Goal: Task Accomplishment & Management: Complete application form

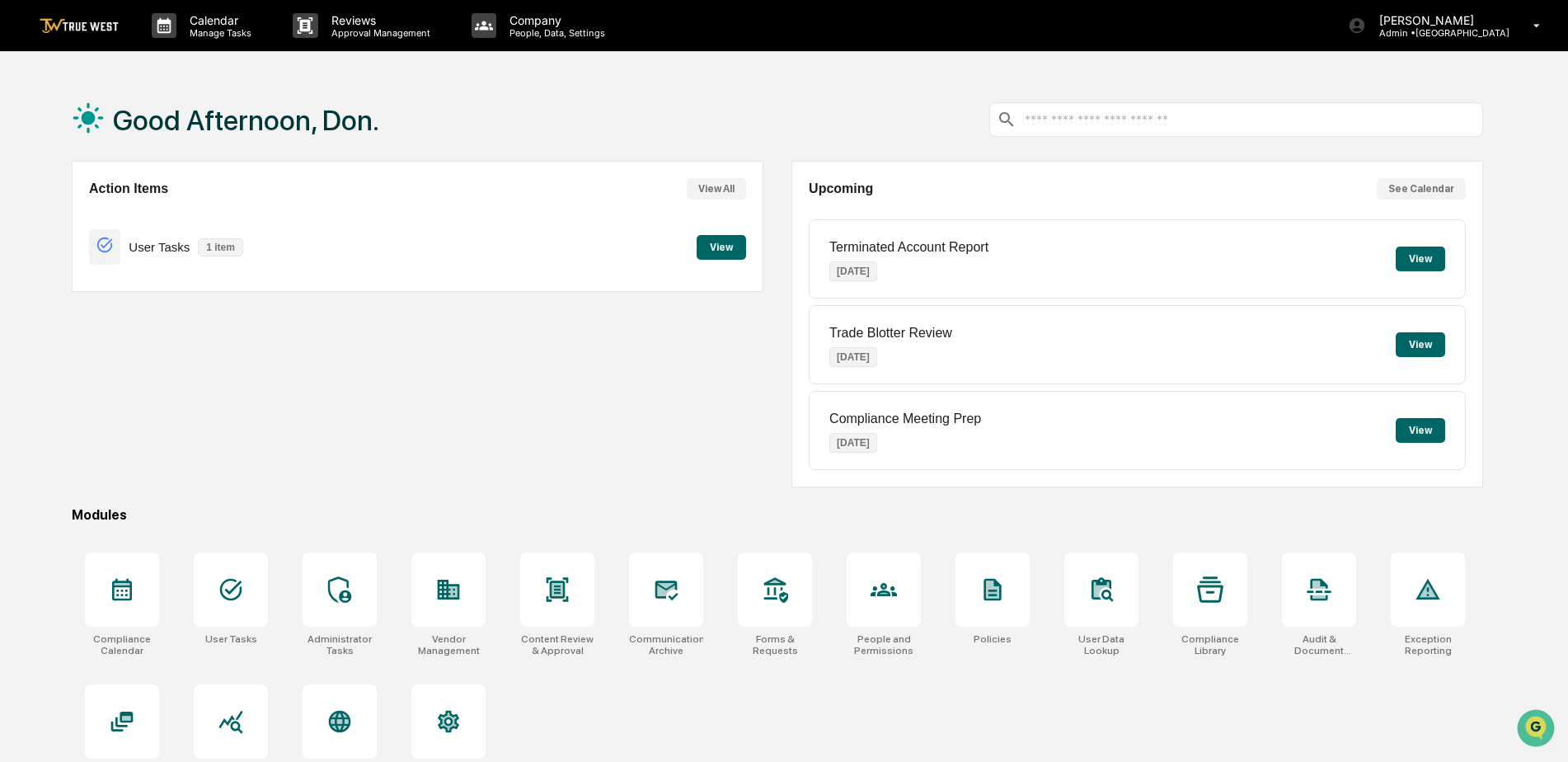
click at [719, 240] on button "View" at bounding box center [721, 247] width 50 height 24
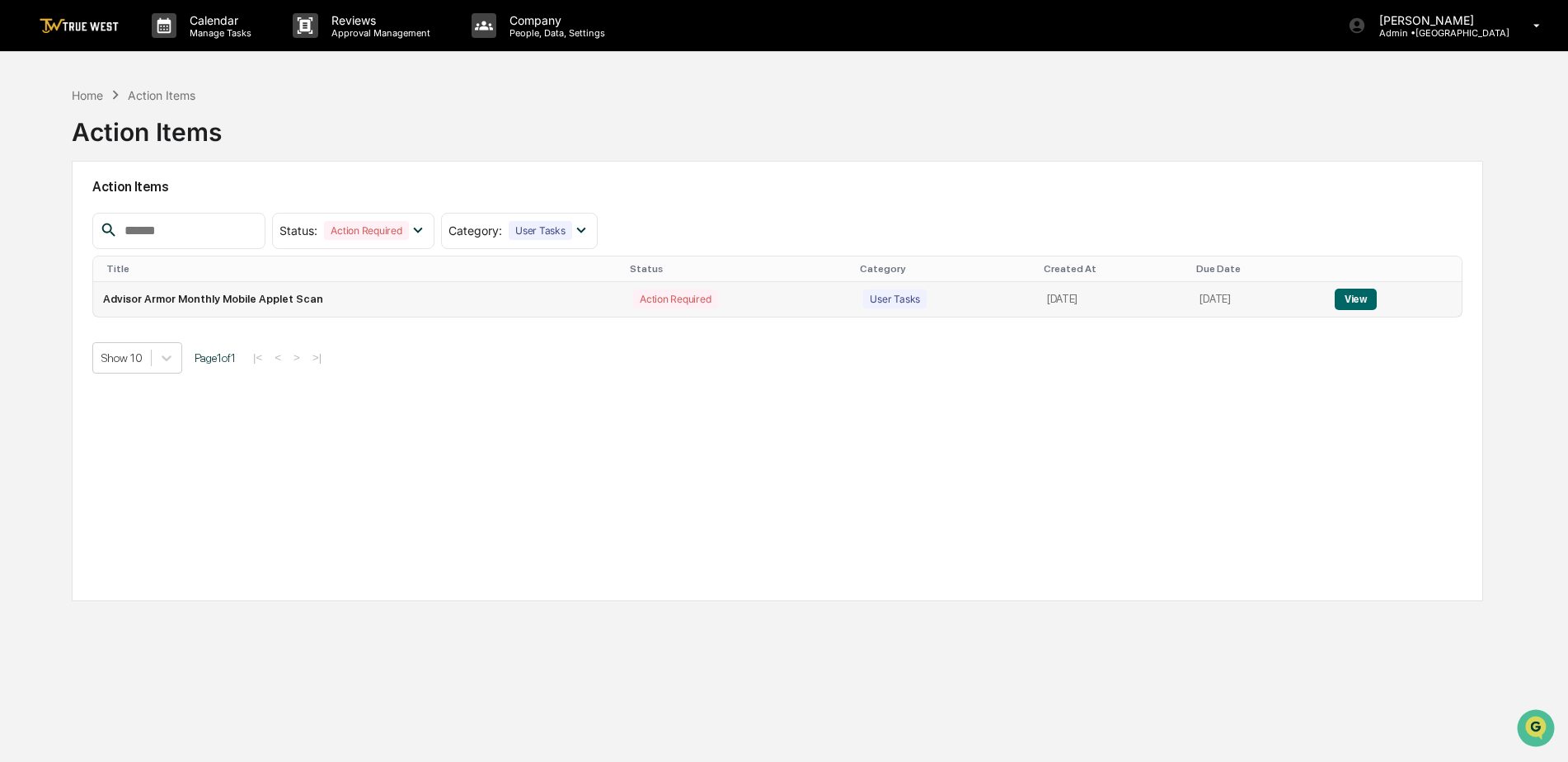
click at [1354, 297] on button "View" at bounding box center [1356, 299] width 42 height 22
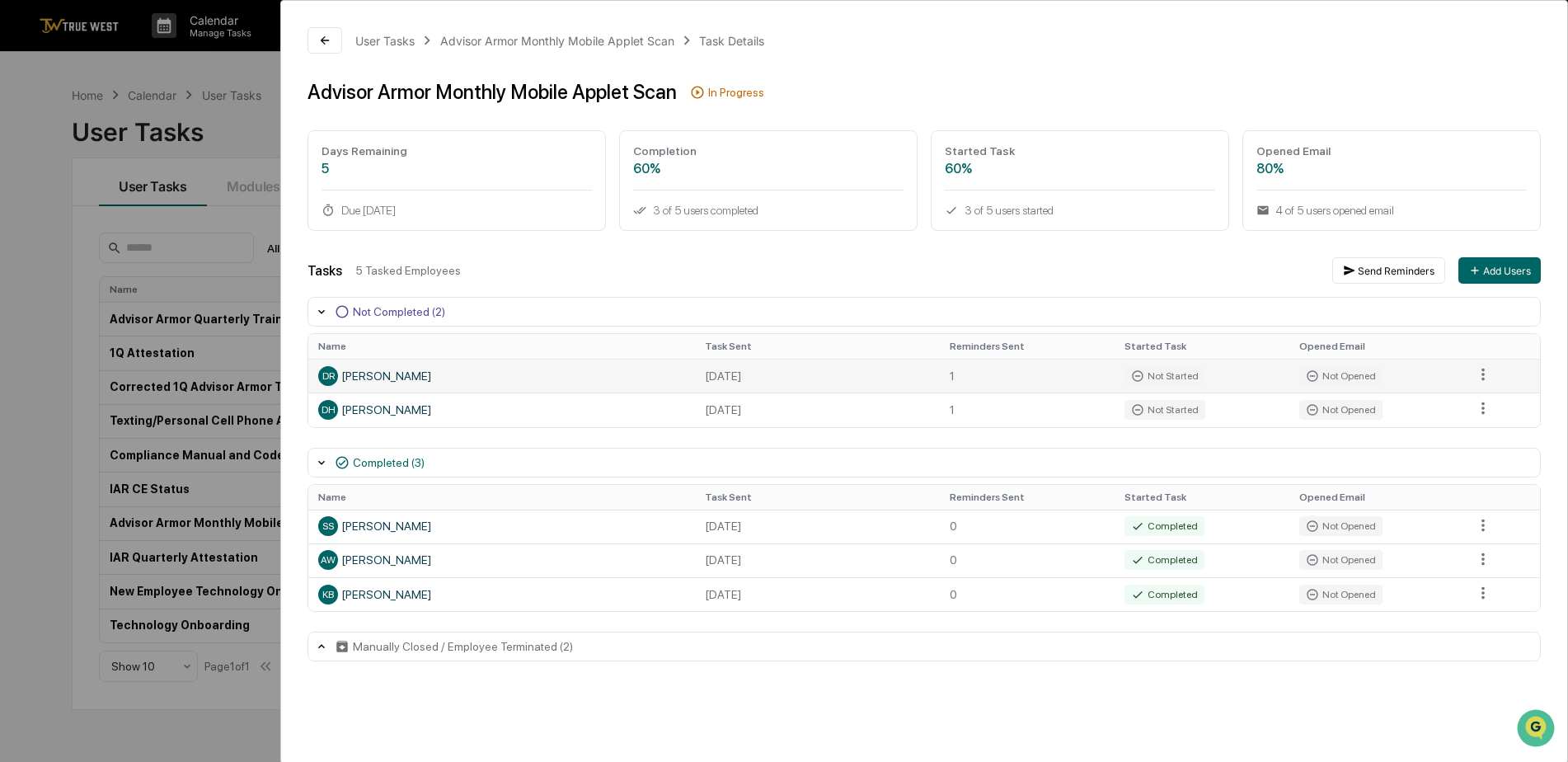
click at [1177, 373] on div "Not Started" at bounding box center [1164, 376] width 80 height 20
click at [322, 33] on icon at bounding box center [324, 40] width 14 height 14
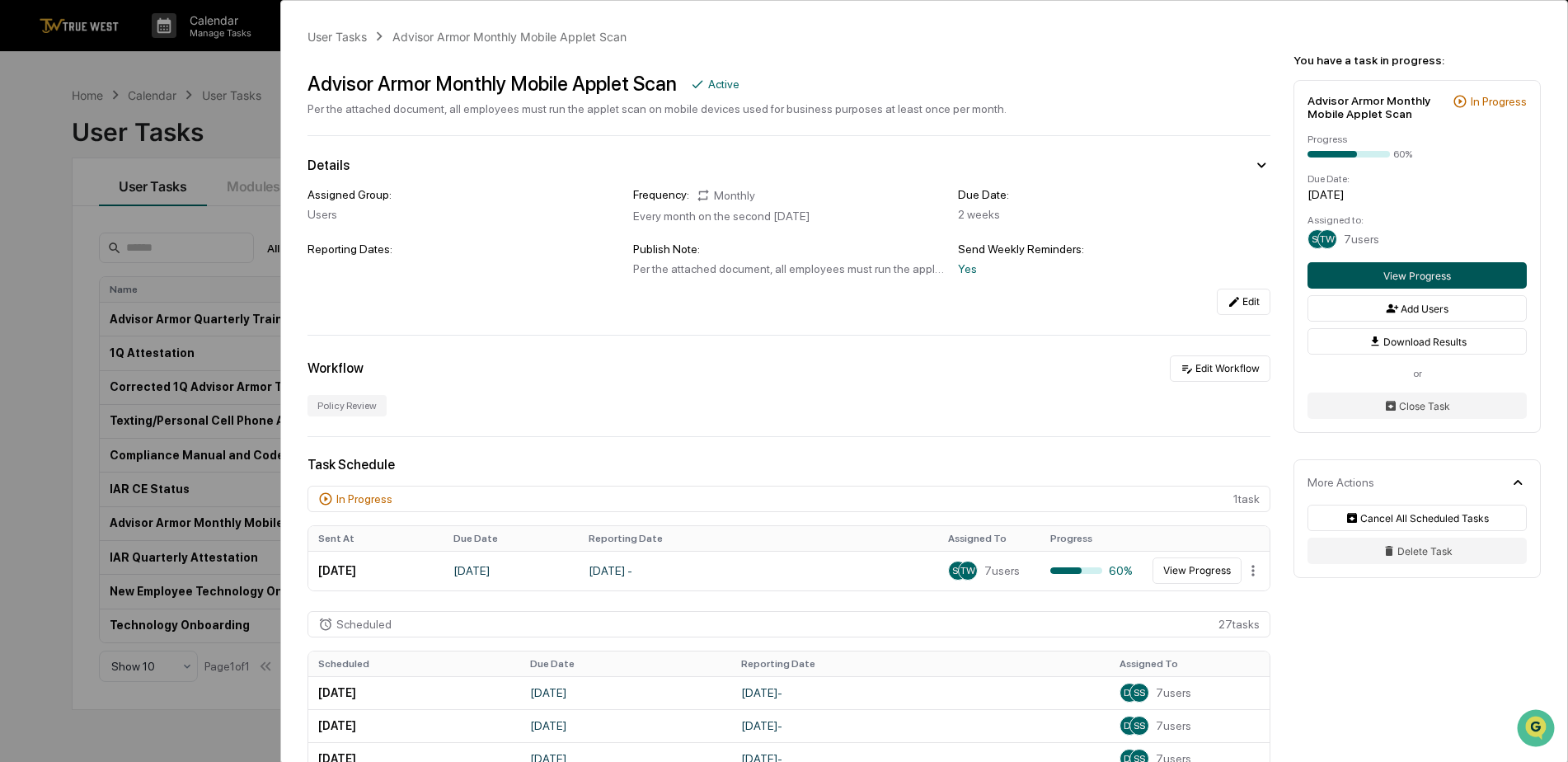
click at [1429, 269] on button "View Progress" at bounding box center [1417, 275] width 220 height 26
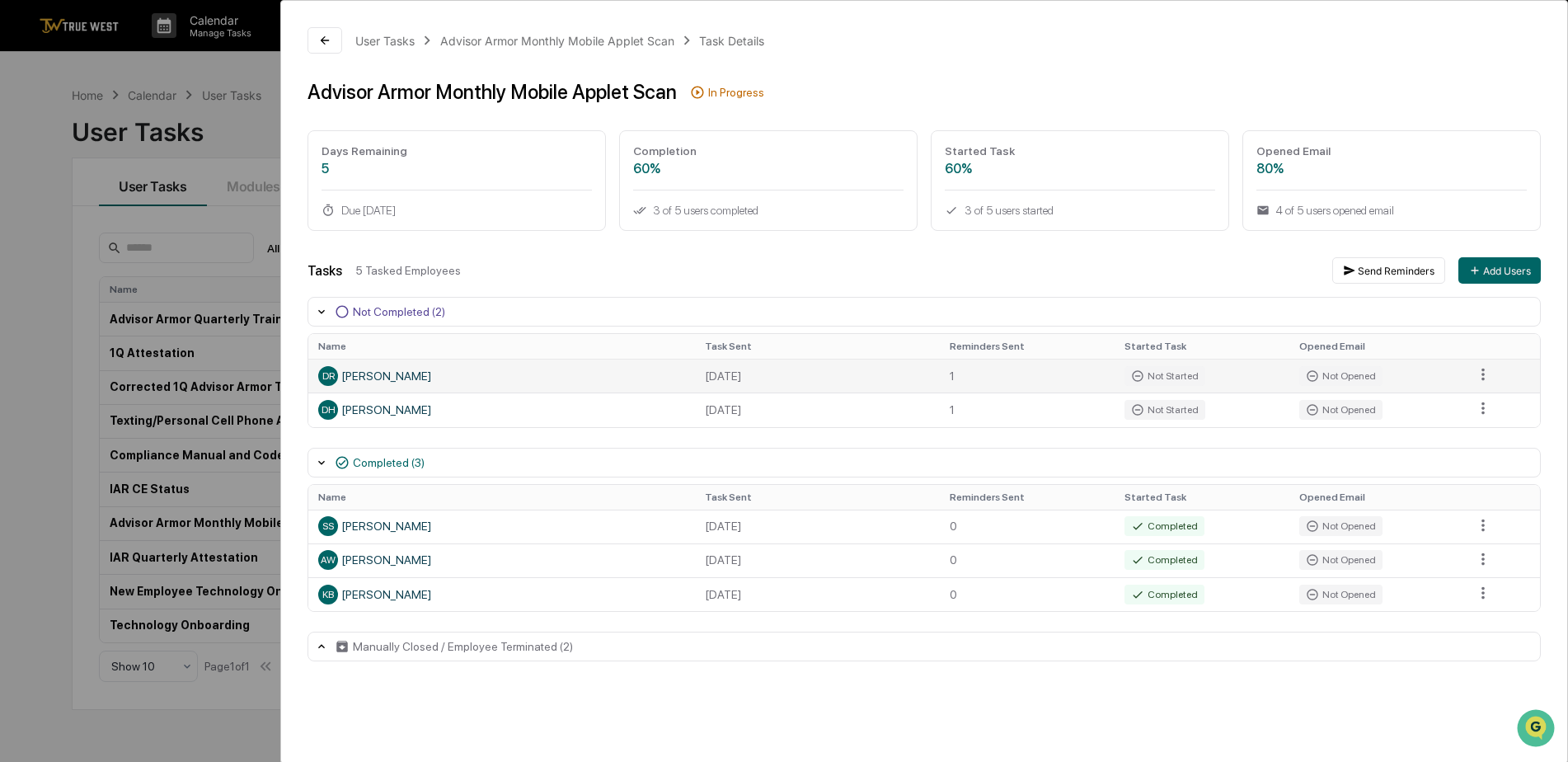
click at [327, 381] on span "DR" at bounding box center [329, 376] width 13 height 12
click at [324, 379] on span "DR" at bounding box center [329, 376] width 13 height 12
click at [343, 306] on icon at bounding box center [343, 312] width 13 height 13
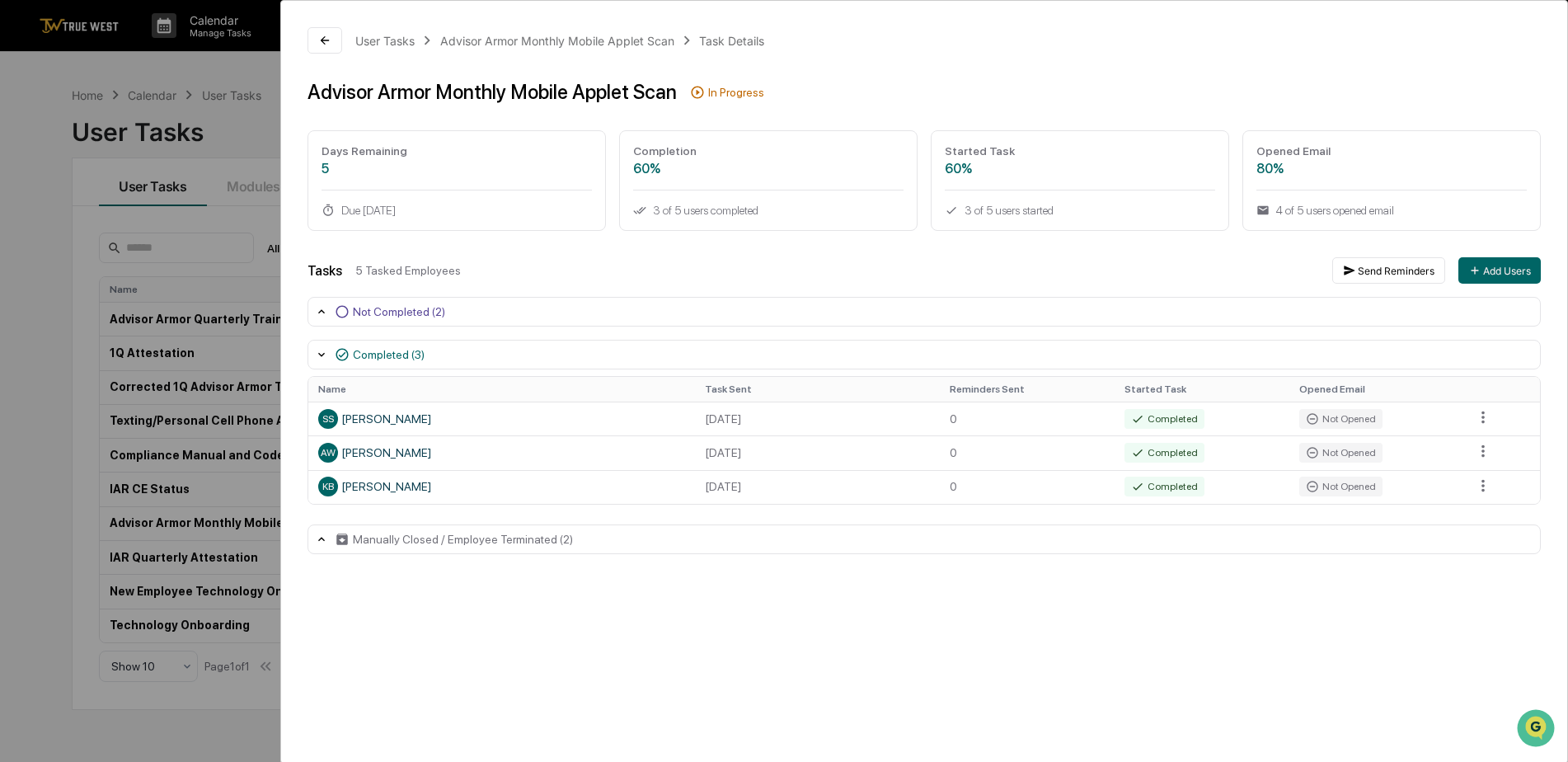
click at [342, 309] on icon at bounding box center [342, 312] width 14 height 14
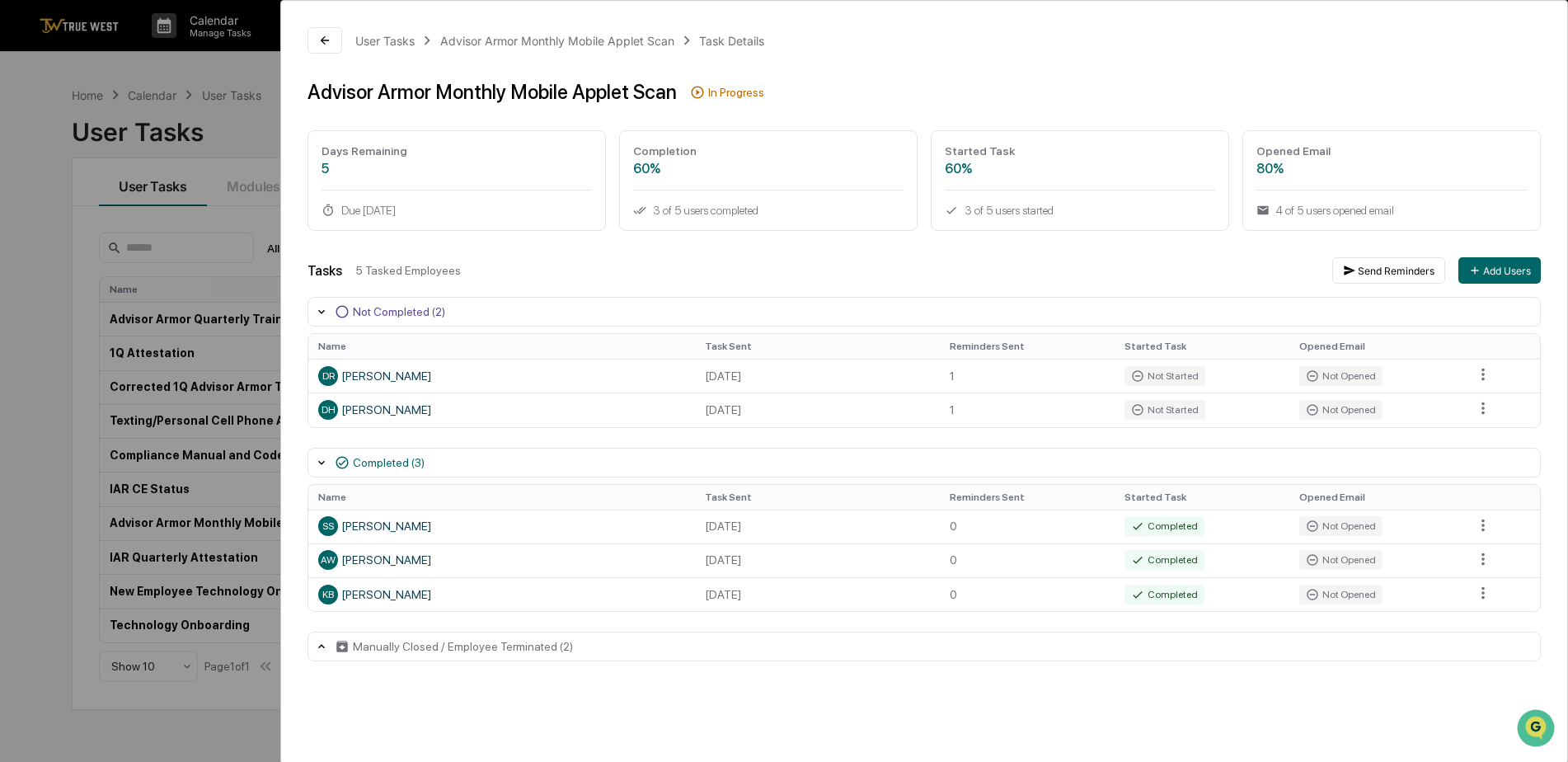
click at [324, 456] on div "Completed (3)" at bounding box center [924, 462] width 1234 height 30
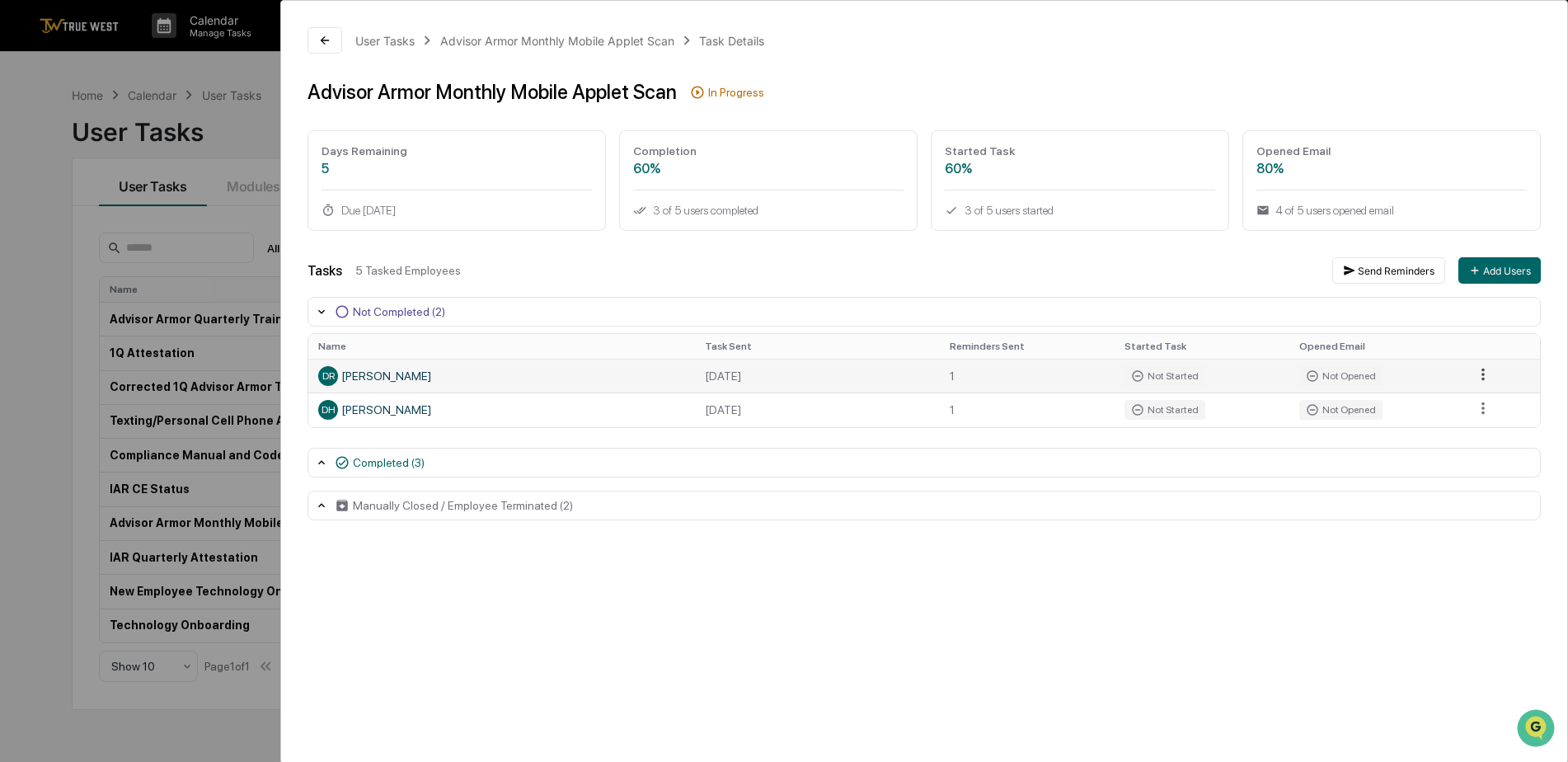
click at [1489, 372] on html "Calendar Manage Tasks Reviews Approval Management Company People, Data, Setting…" at bounding box center [784, 381] width 1568 height 762
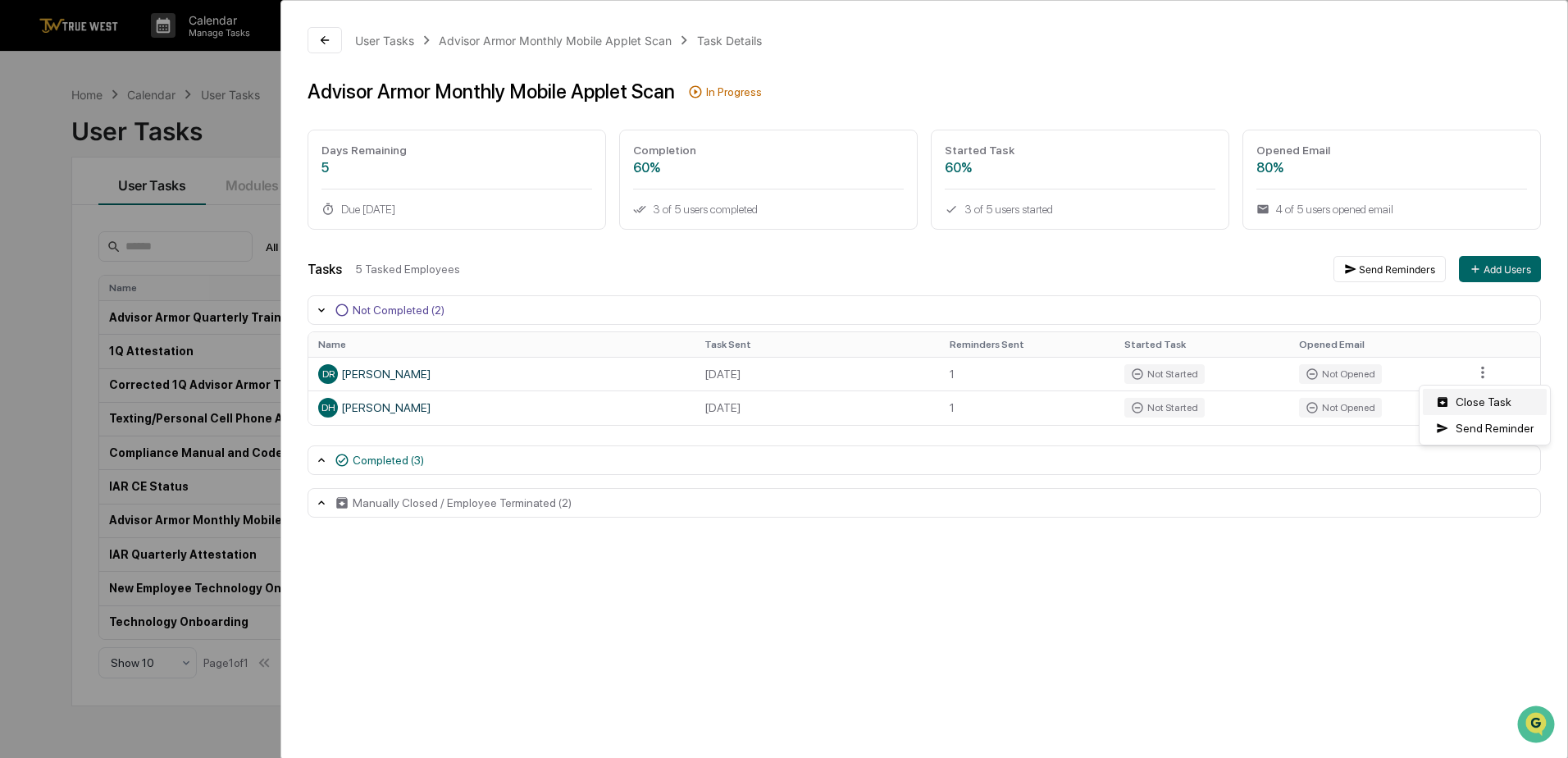
click at [1483, 400] on div "Close Task" at bounding box center [1485, 401] width 124 height 26
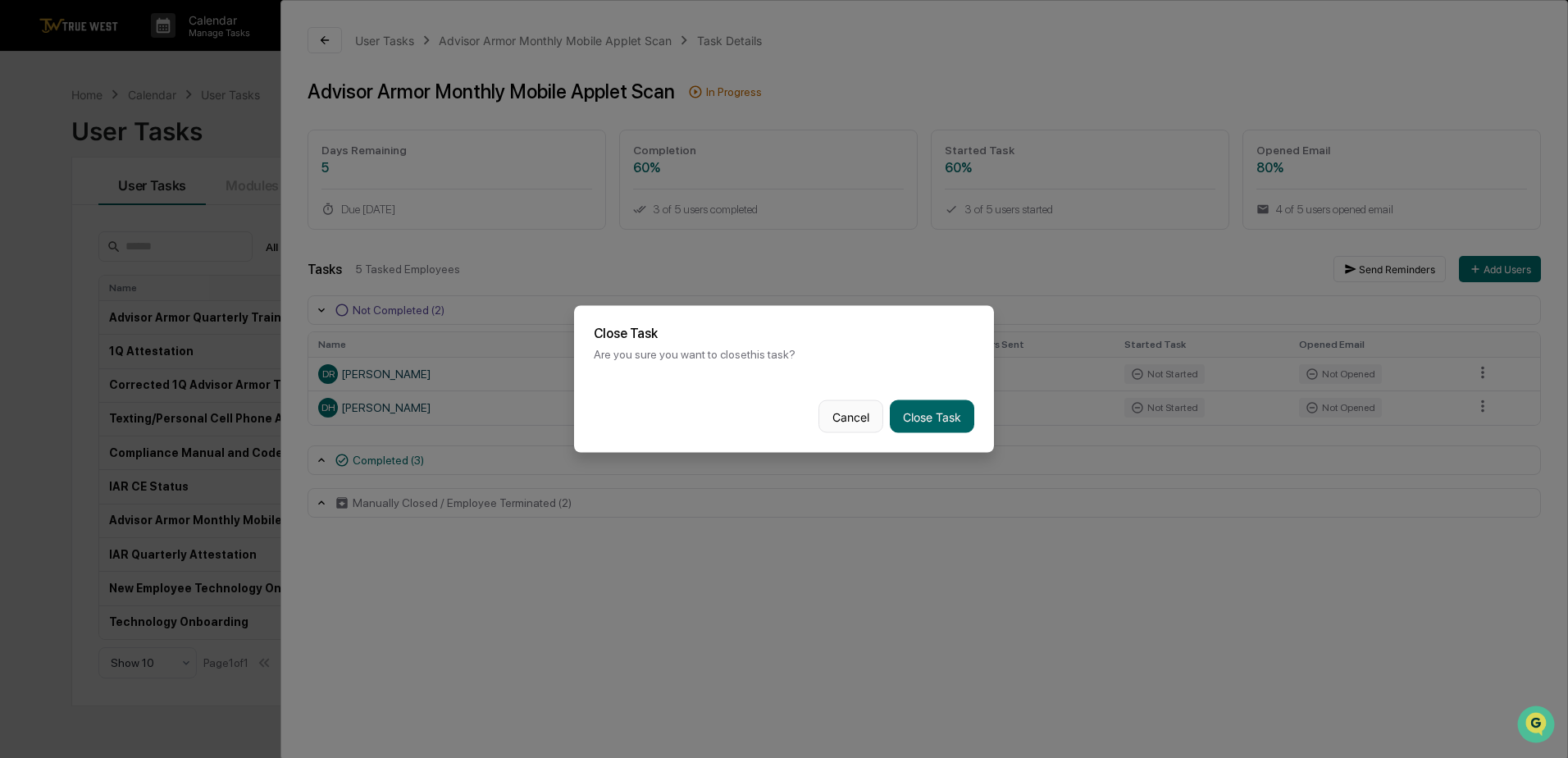
click at [843, 412] on button "Cancel" at bounding box center [851, 416] width 65 height 32
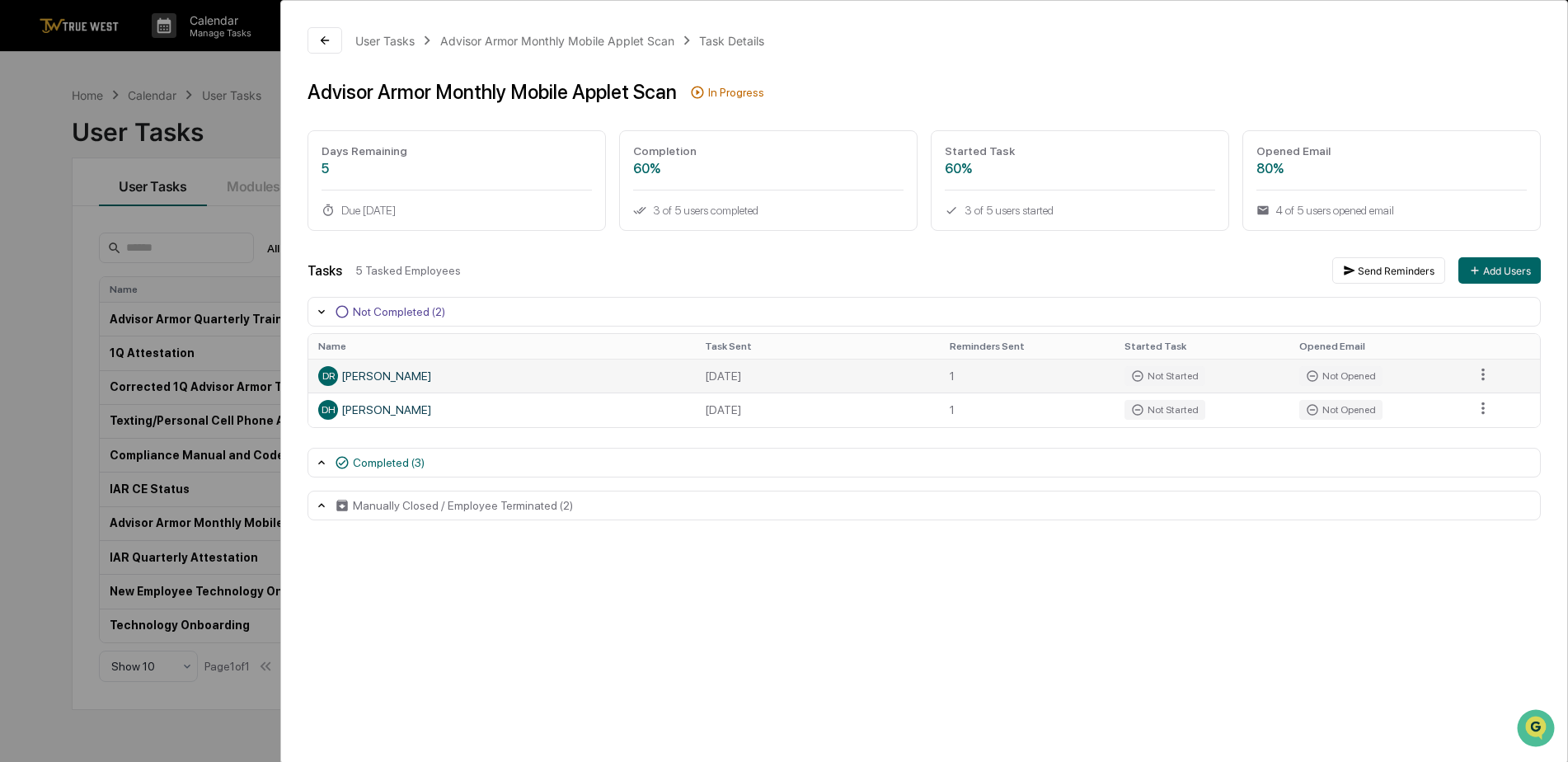
click at [1164, 380] on div "Not Started" at bounding box center [1164, 376] width 80 height 20
click at [1140, 378] on icon at bounding box center [1138, 376] width 14 height 14
click at [324, 41] on icon at bounding box center [324, 40] width 8 height 8
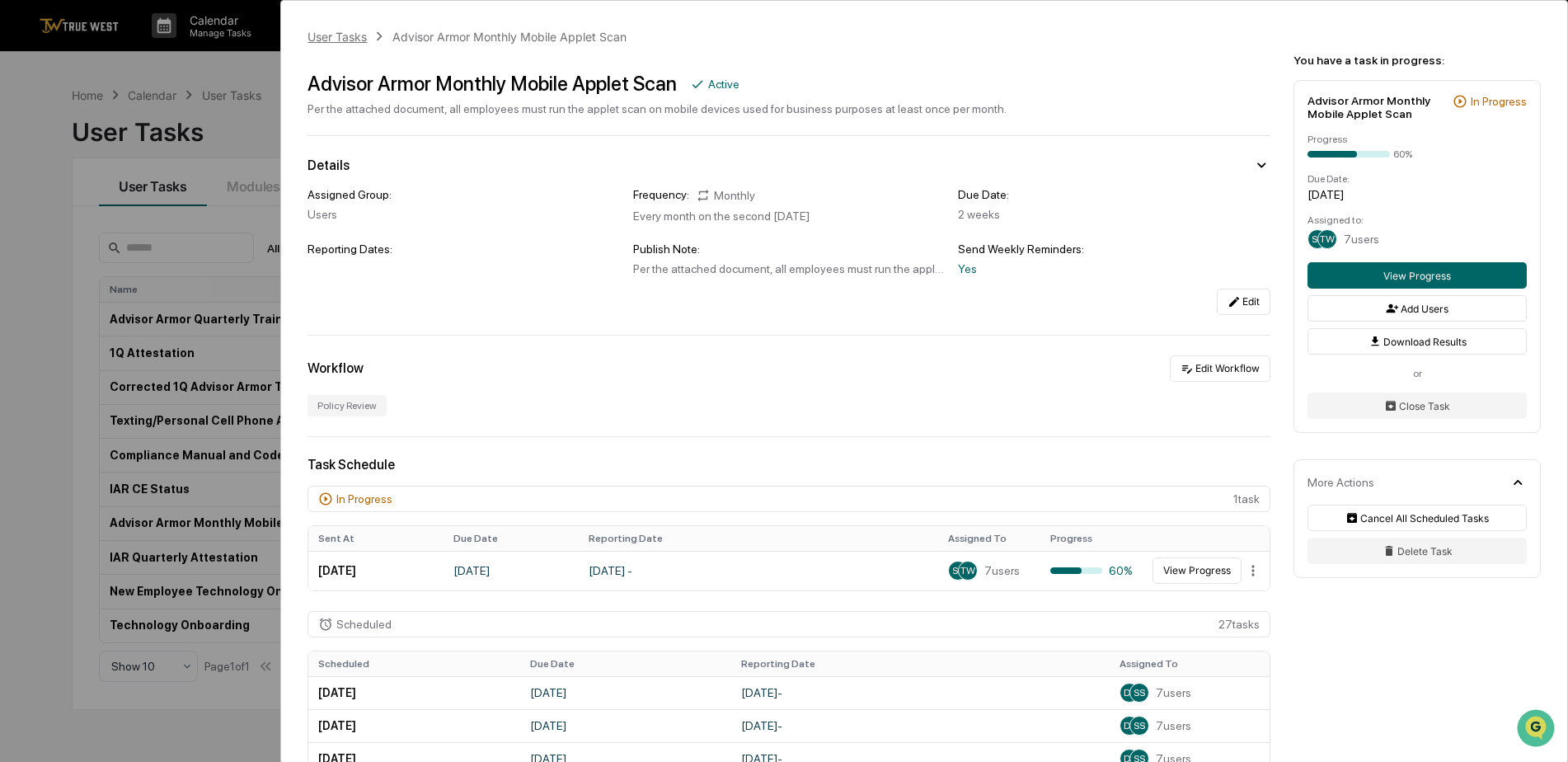
click at [349, 39] on div "User Tasks" at bounding box center [337, 37] width 60 height 14
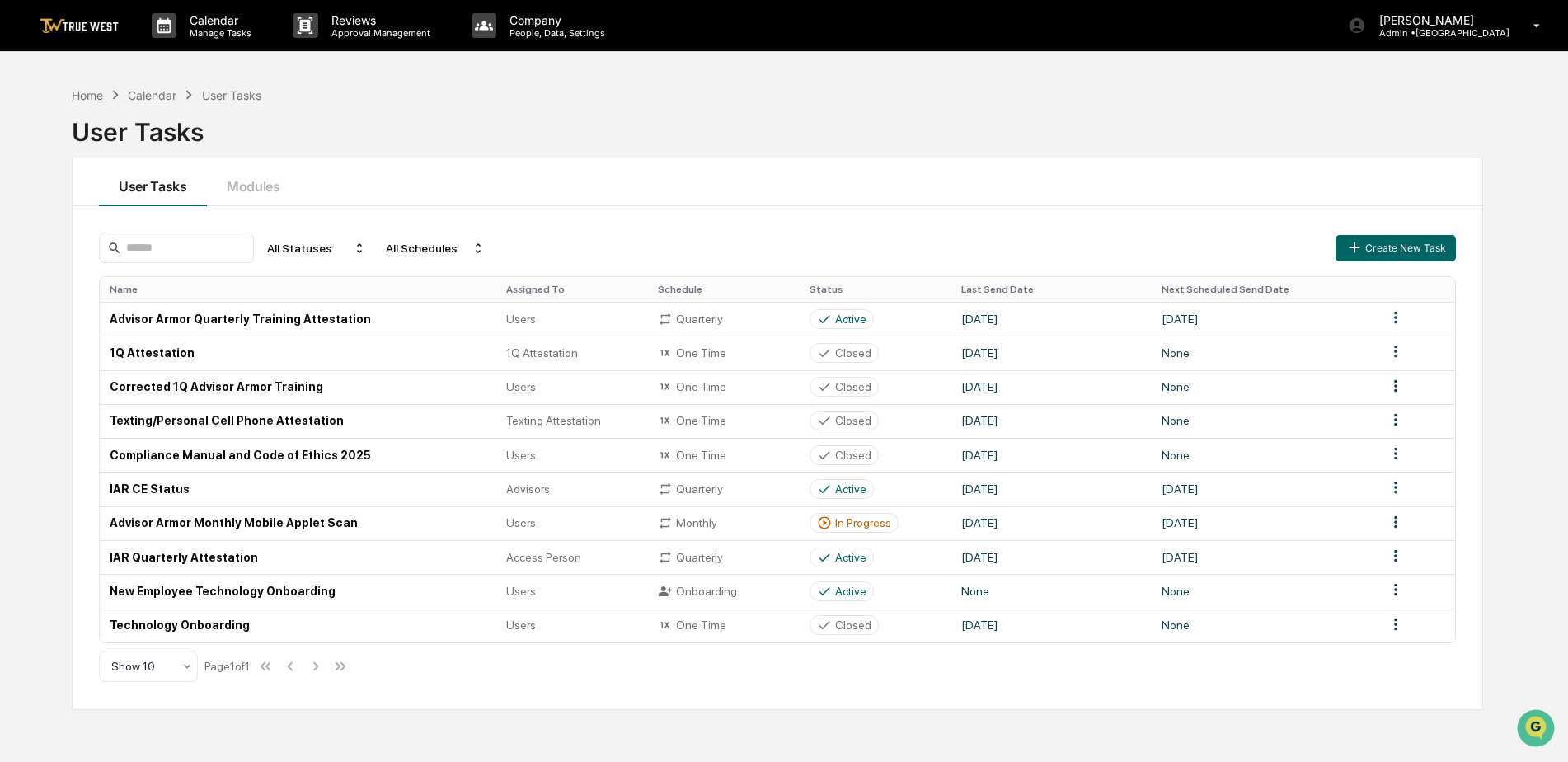
click at [80, 95] on div "Home" at bounding box center [87, 96] width 32 height 14
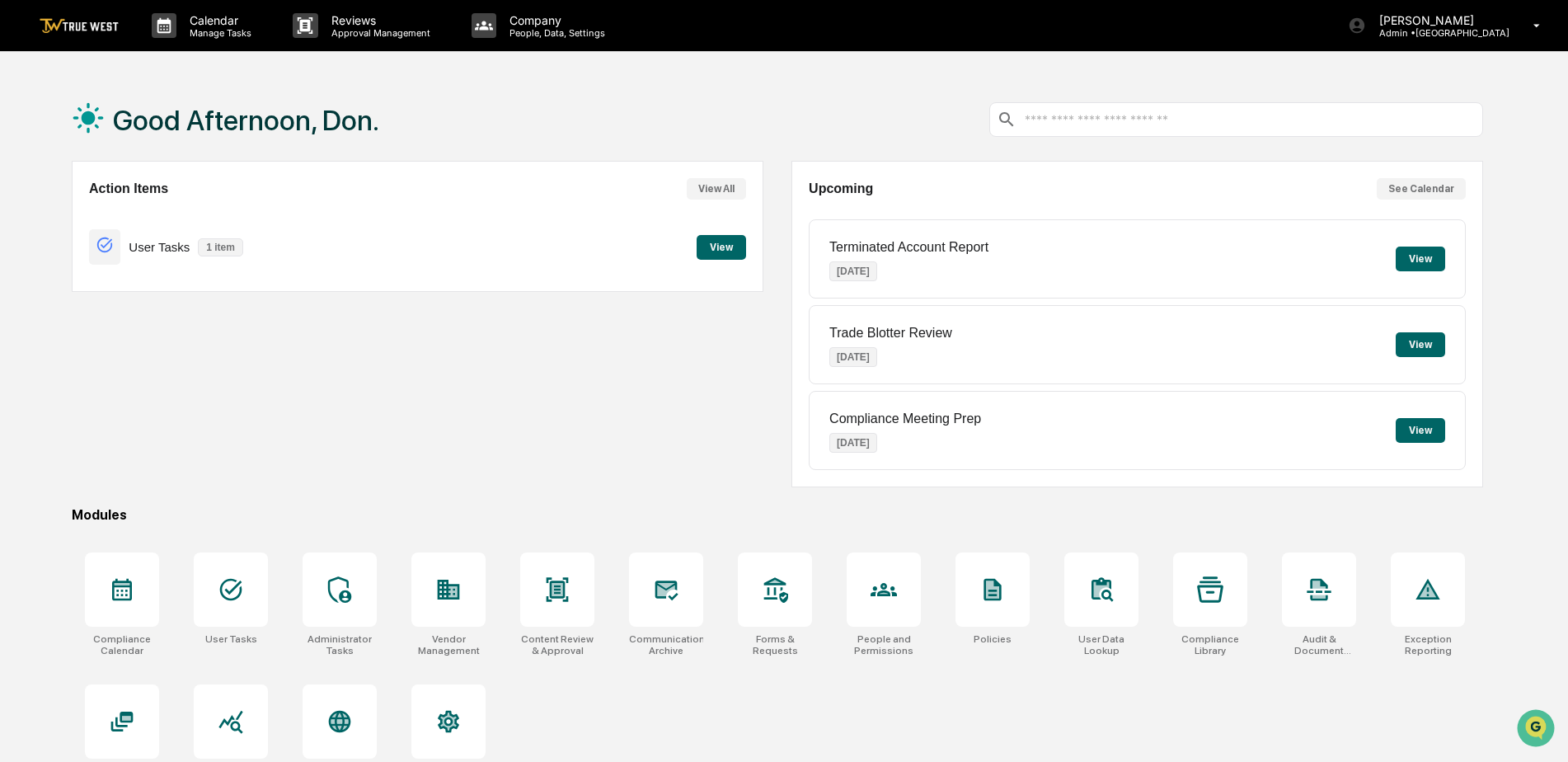
click at [719, 249] on button "View" at bounding box center [721, 247] width 50 height 24
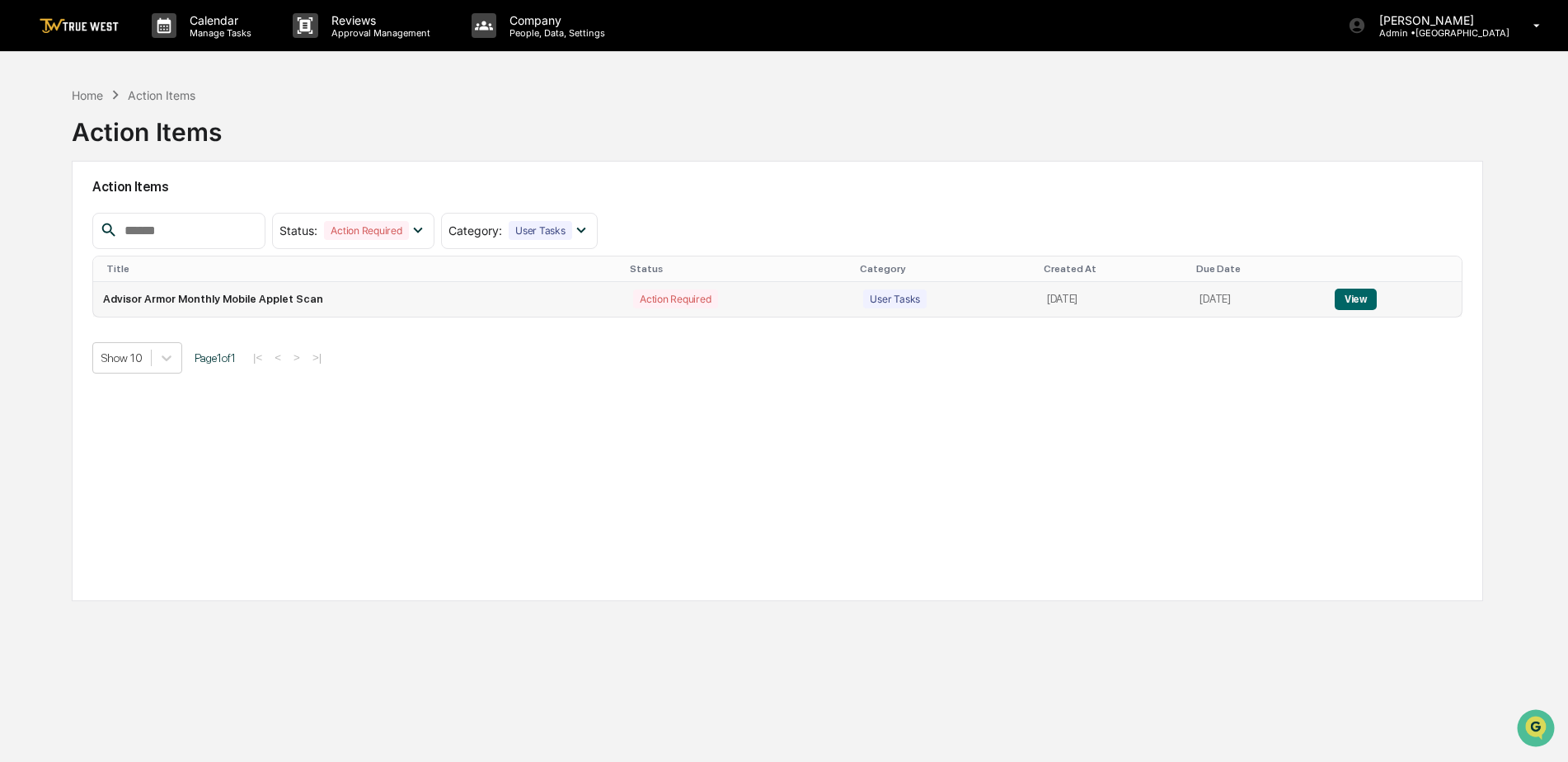
click at [1364, 297] on button "View" at bounding box center [1356, 299] width 42 height 22
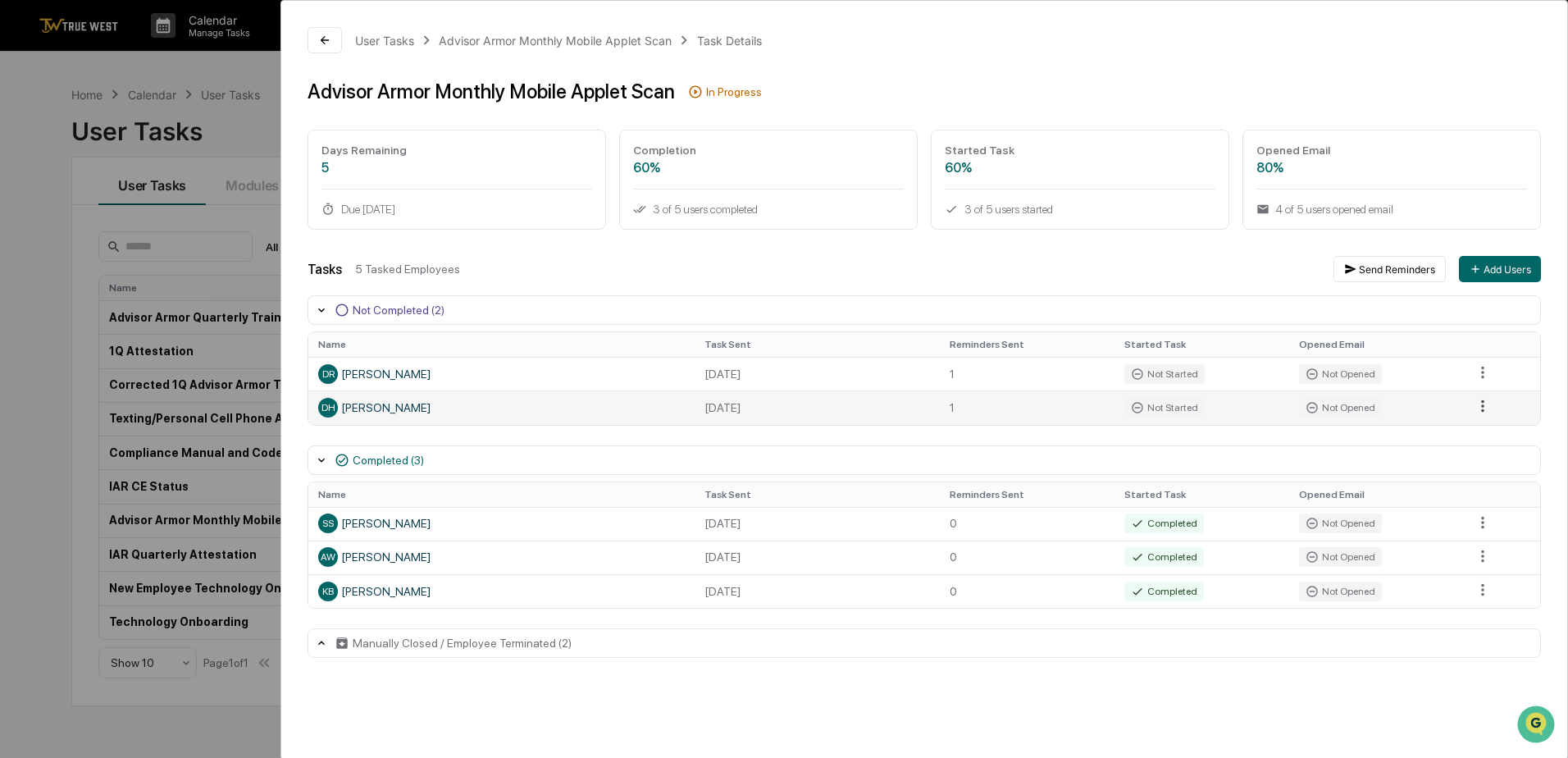
click at [1483, 403] on html "Calendar Manage Tasks Reviews Approval Management Company People, Data, Setting…" at bounding box center [784, 379] width 1568 height 758
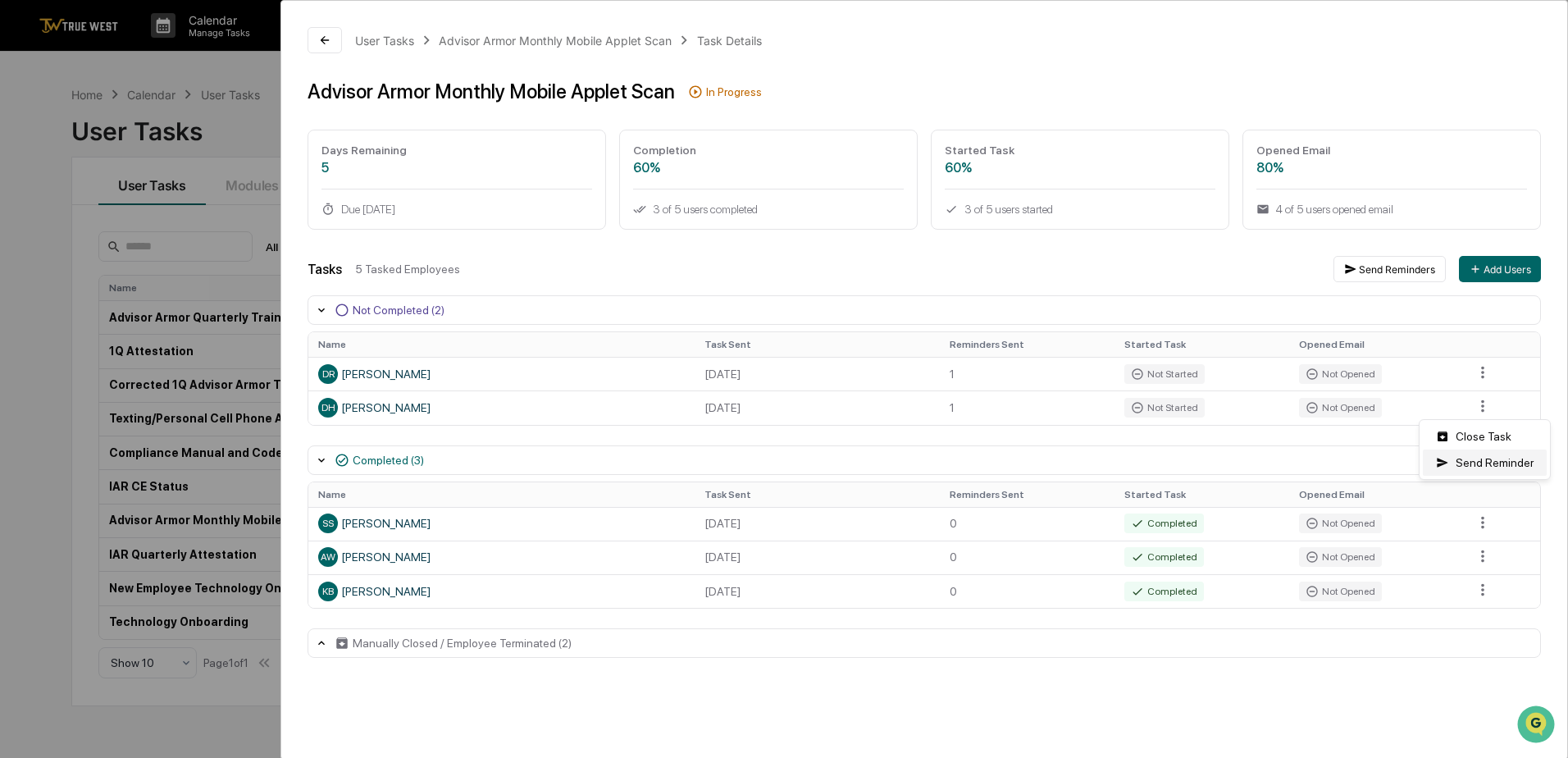
click at [1477, 461] on div "Send Reminder" at bounding box center [1485, 462] width 124 height 26
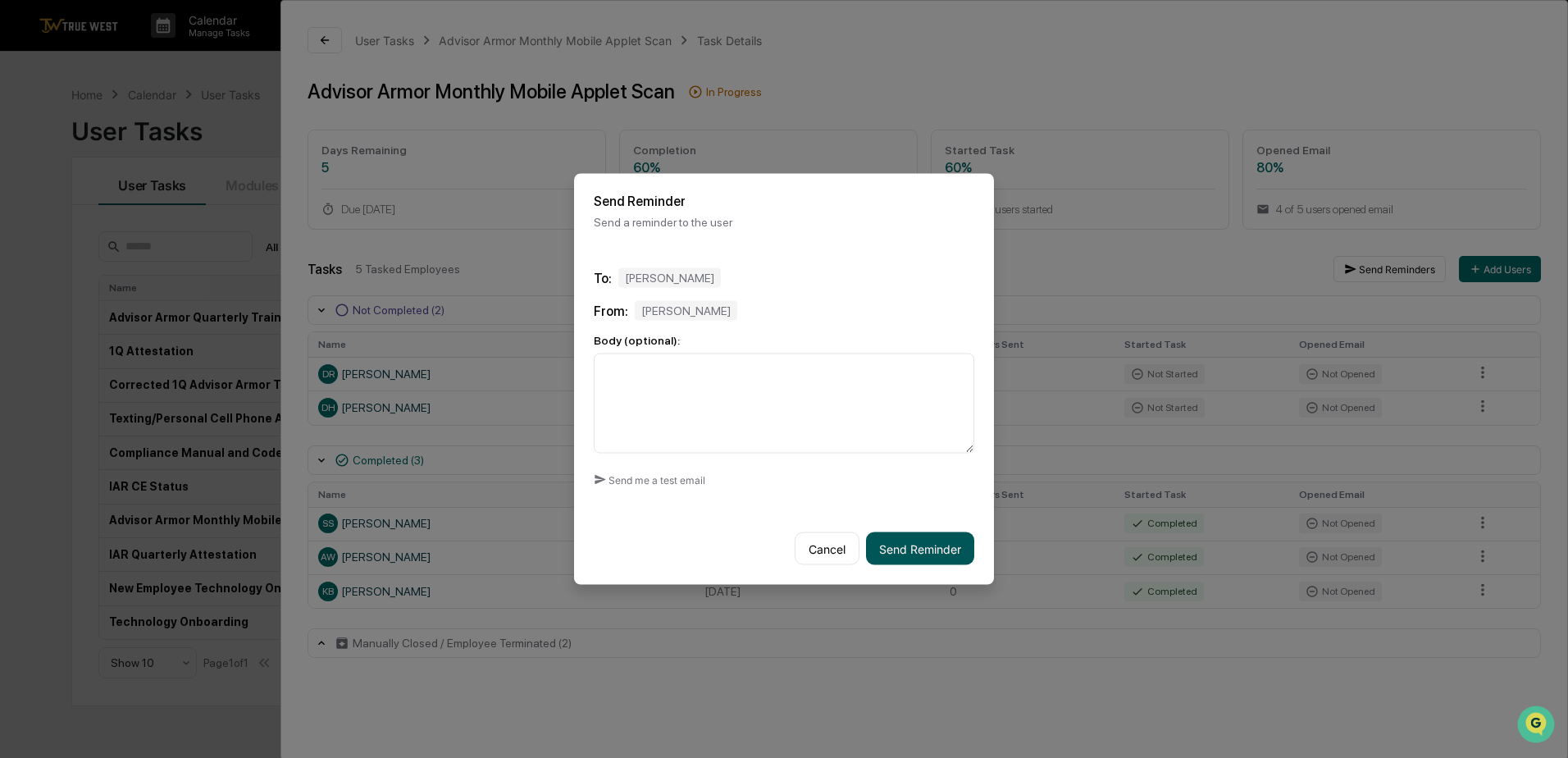
click at [910, 540] on button "Send Reminder" at bounding box center [920, 548] width 108 height 32
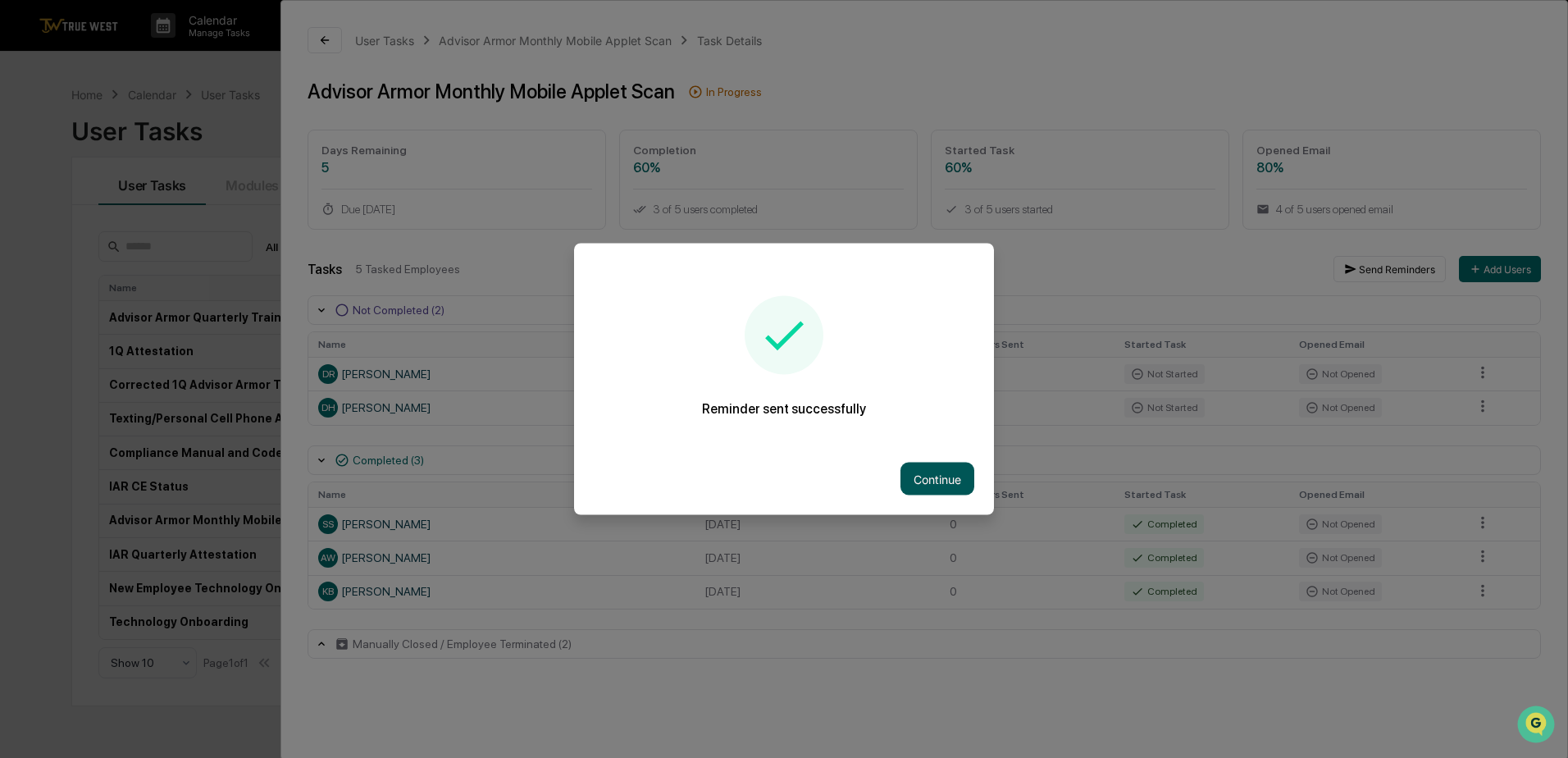
click at [930, 470] on button "Continue" at bounding box center [938, 479] width 74 height 32
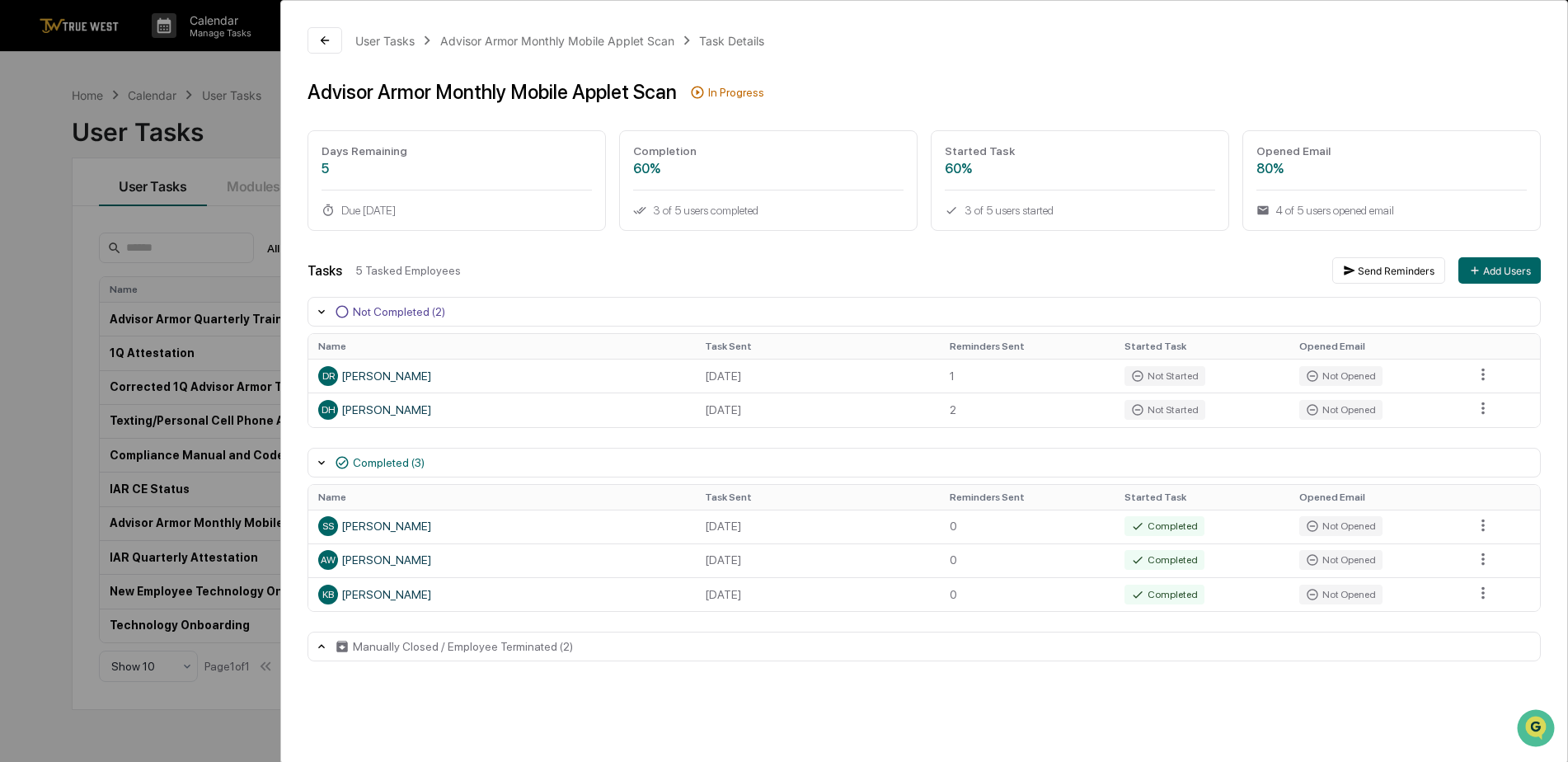
drag, startPoint x: 1128, startPoint y: 205, endPoint x: 1173, endPoint y: 230, distance: 51.5
click at [1133, 212] on div "Started Task 60% 3 of 5 users started" at bounding box center [1080, 180] width 298 height 100
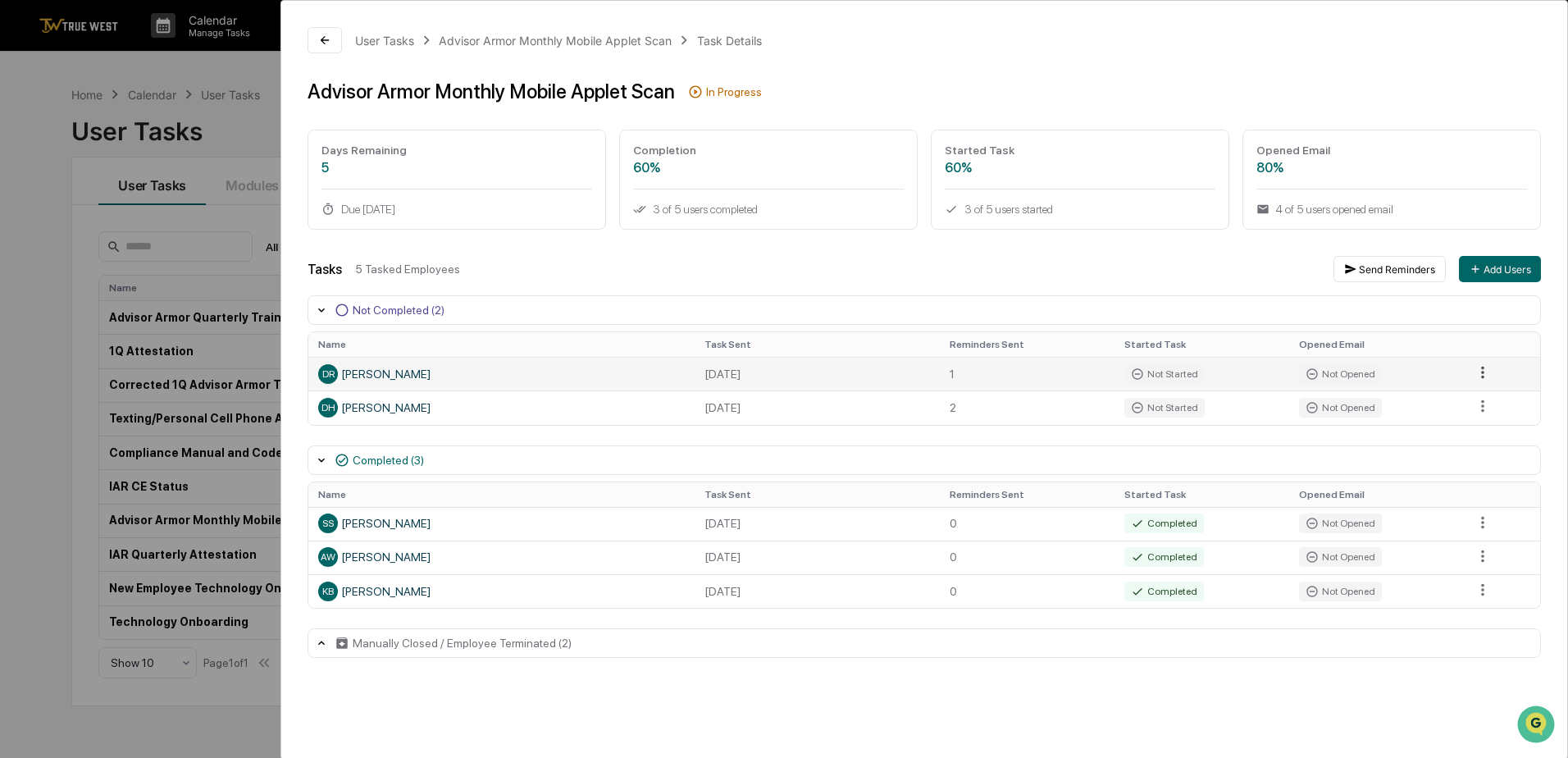
click at [1469, 366] on html "Calendar Manage Tasks Reviews Approval Management Company People, Data, Setting…" at bounding box center [784, 379] width 1568 height 758
click at [1457, 403] on div "Close Task" at bounding box center [1485, 401] width 124 height 26
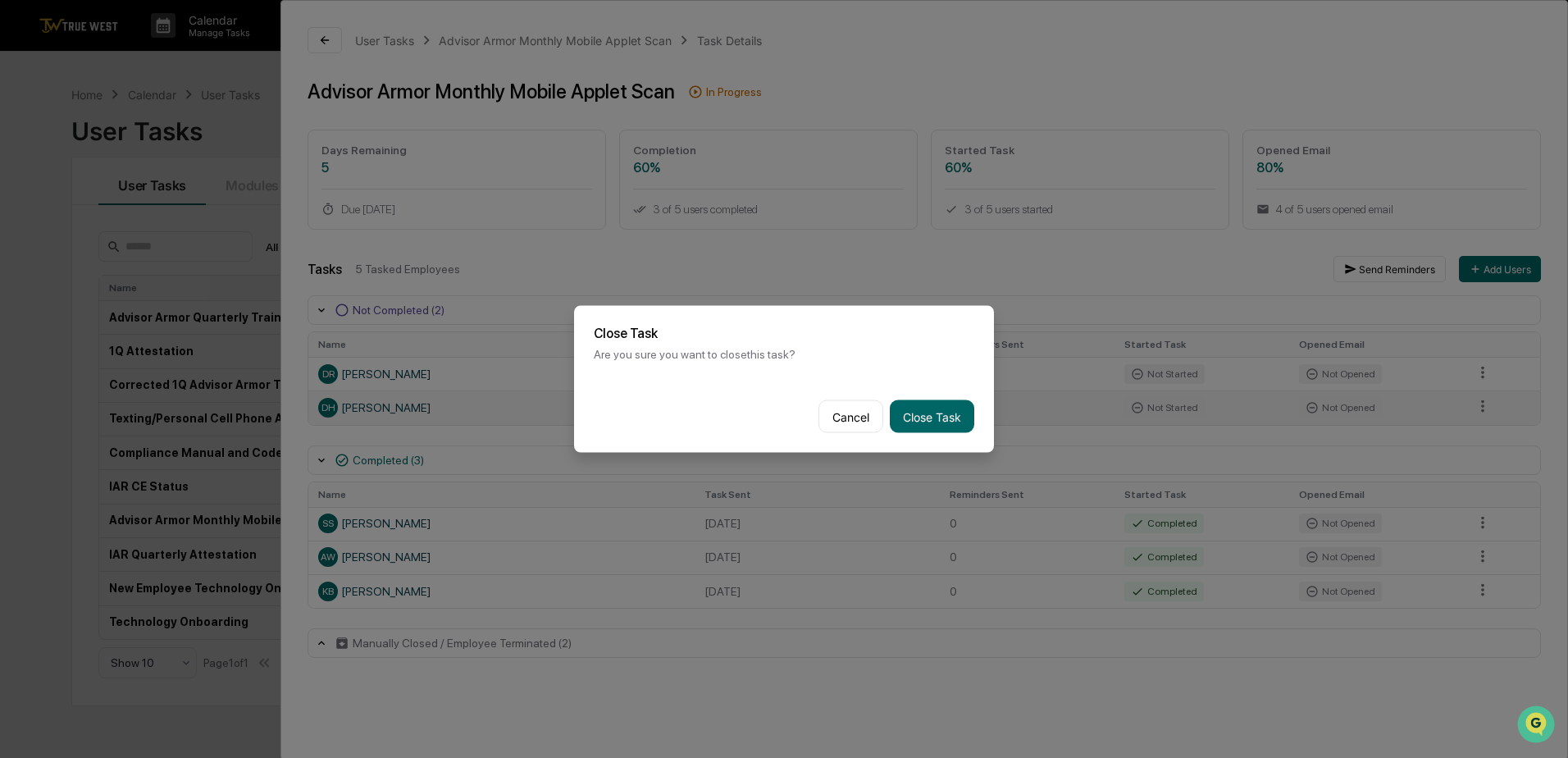
drag, startPoint x: 842, startPoint y: 415, endPoint x: 832, endPoint y: 406, distance: 13.5
click at [842, 415] on button "Cancel" at bounding box center [851, 416] width 65 height 32
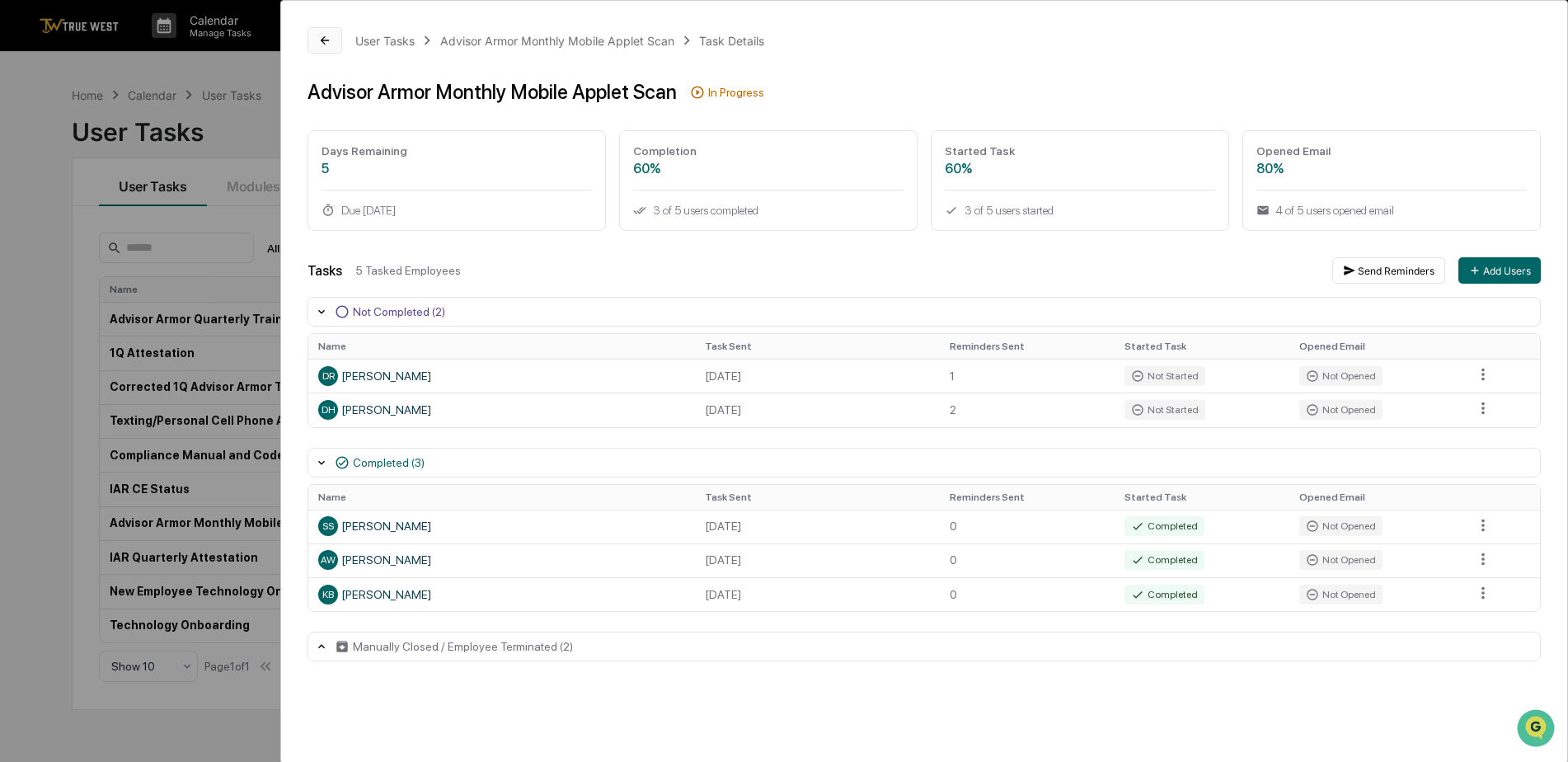
click at [321, 42] on icon at bounding box center [324, 40] width 14 height 14
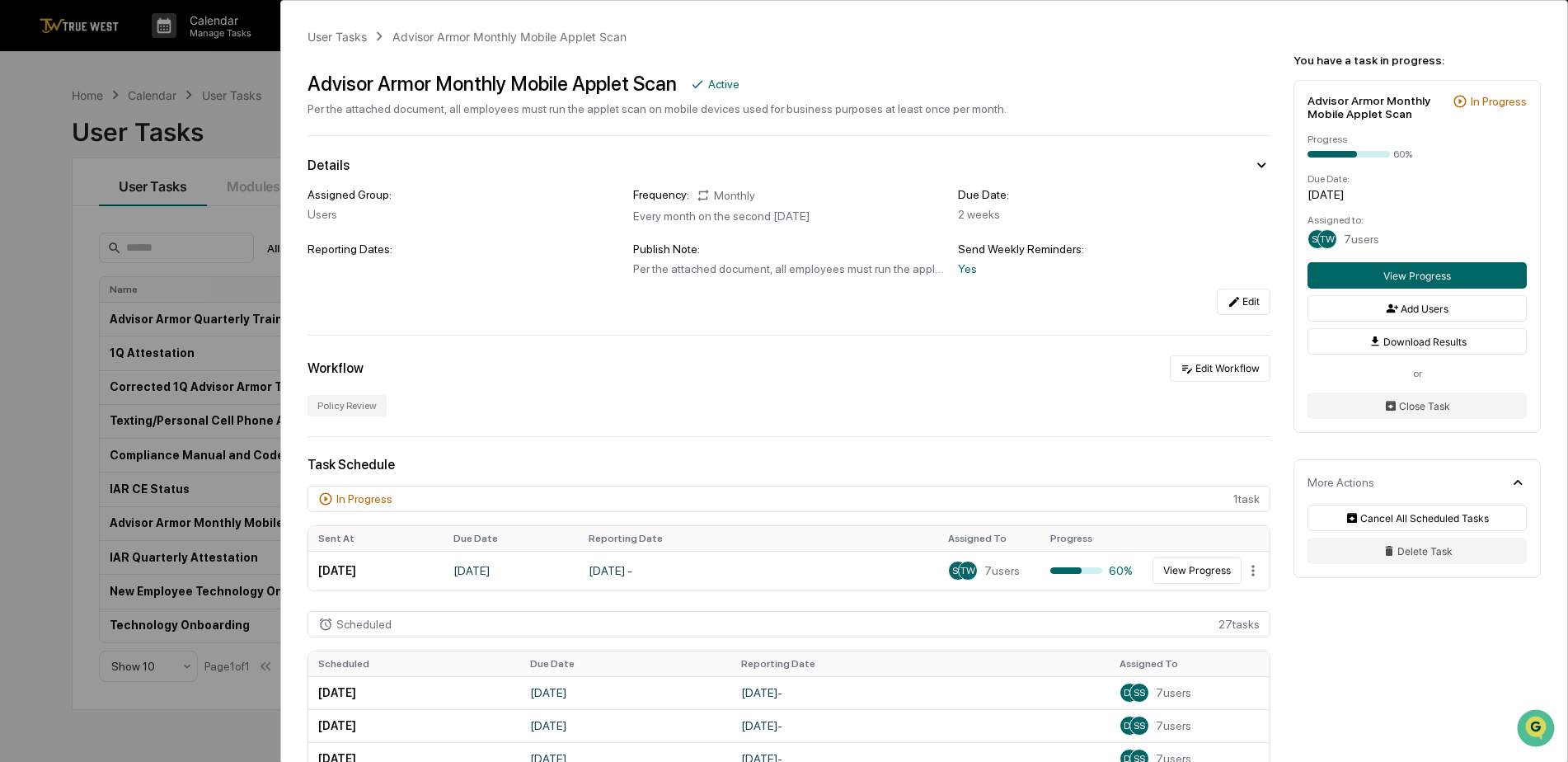
click at [264, 68] on div "User Tasks Advisor Armor Monthly Mobile Applet Scan Advisor Armor Monthly Mobil…" at bounding box center [784, 381] width 1568 height 762
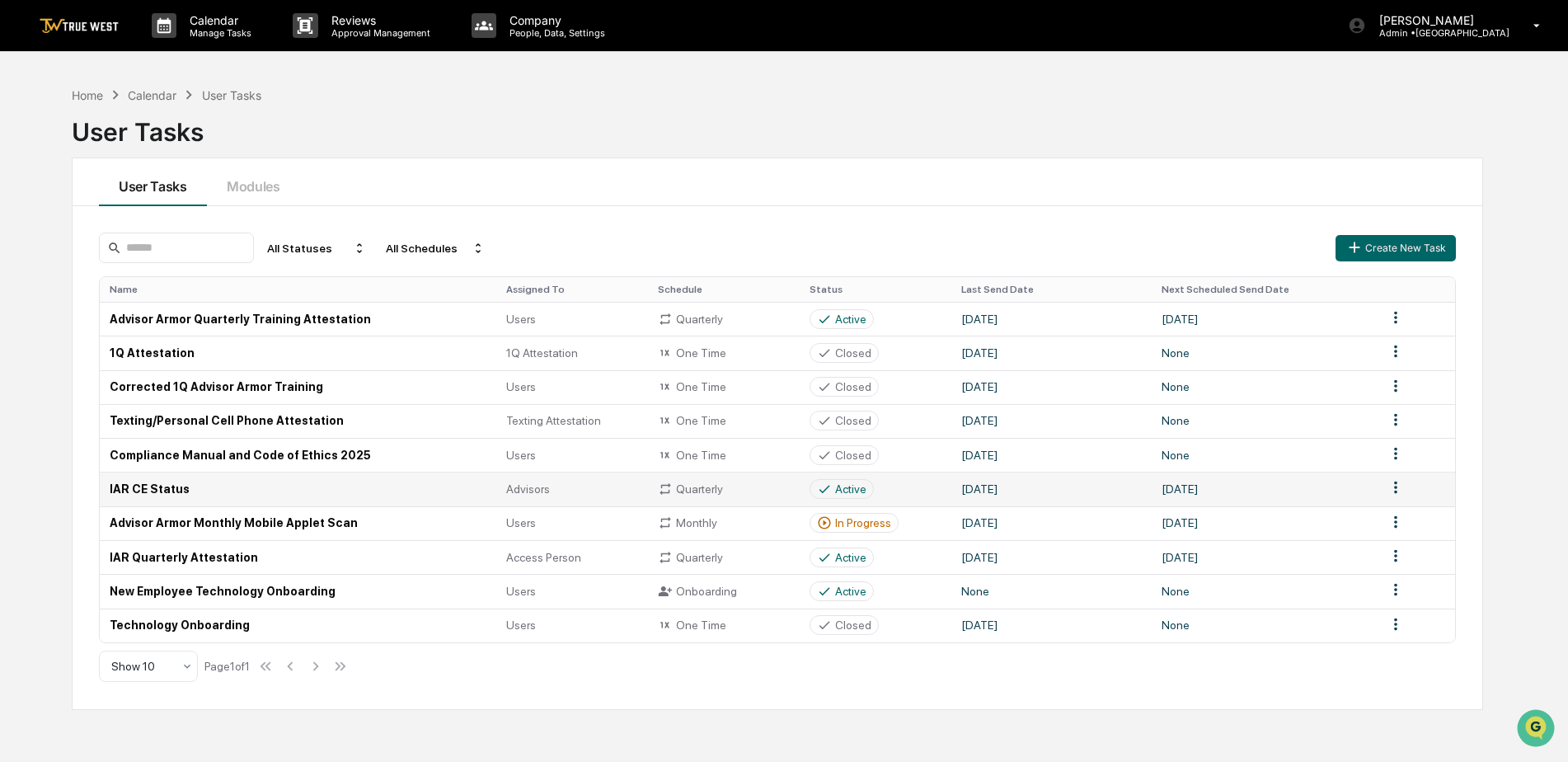
click at [156, 487] on td "IAR CE Status" at bounding box center [297, 488] width 397 height 33
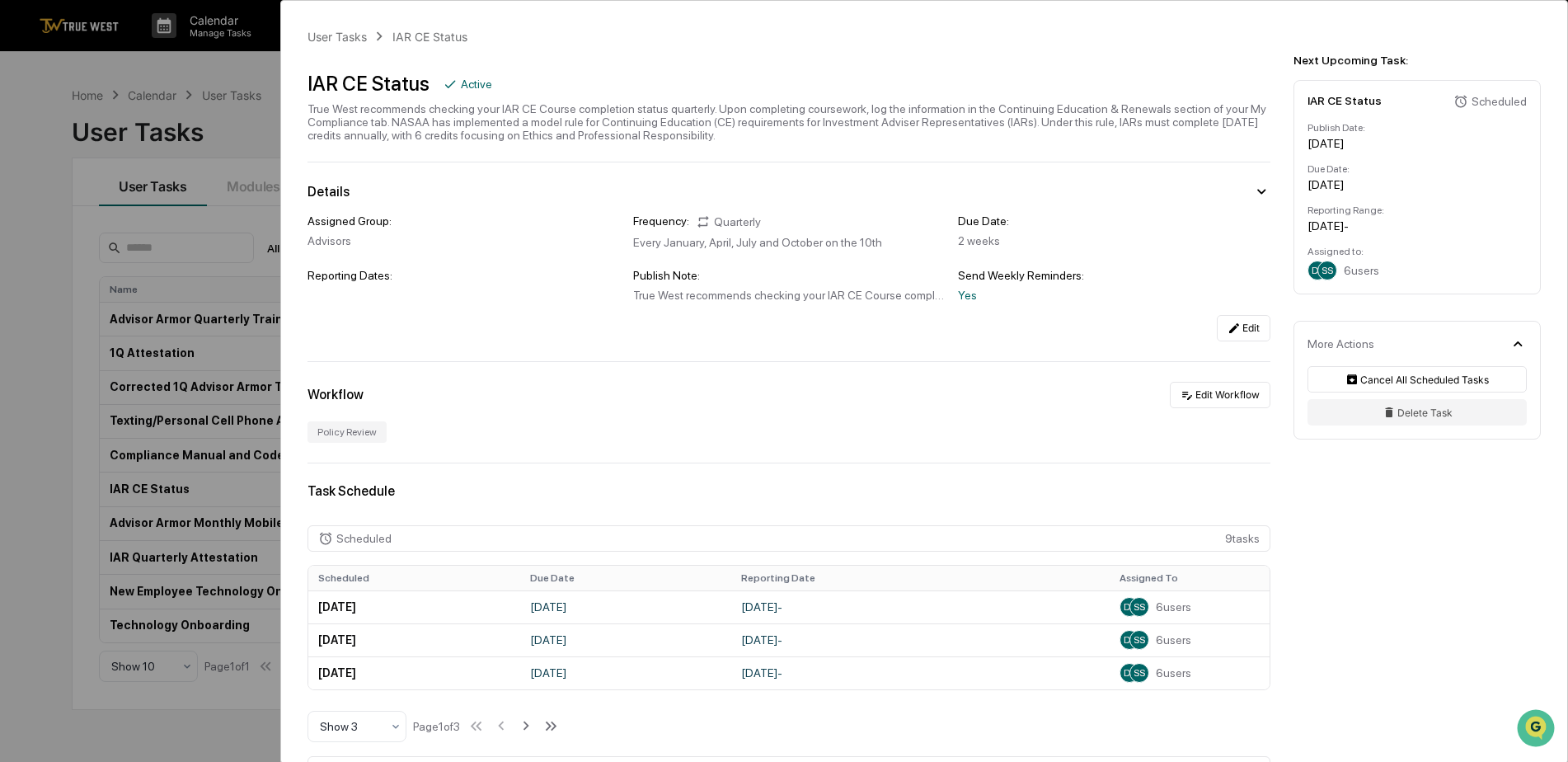
click at [169, 61] on div "User Tasks IAR CE Status IAR CE Status Active True West recommends checking you…" at bounding box center [784, 381] width 1568 height 762
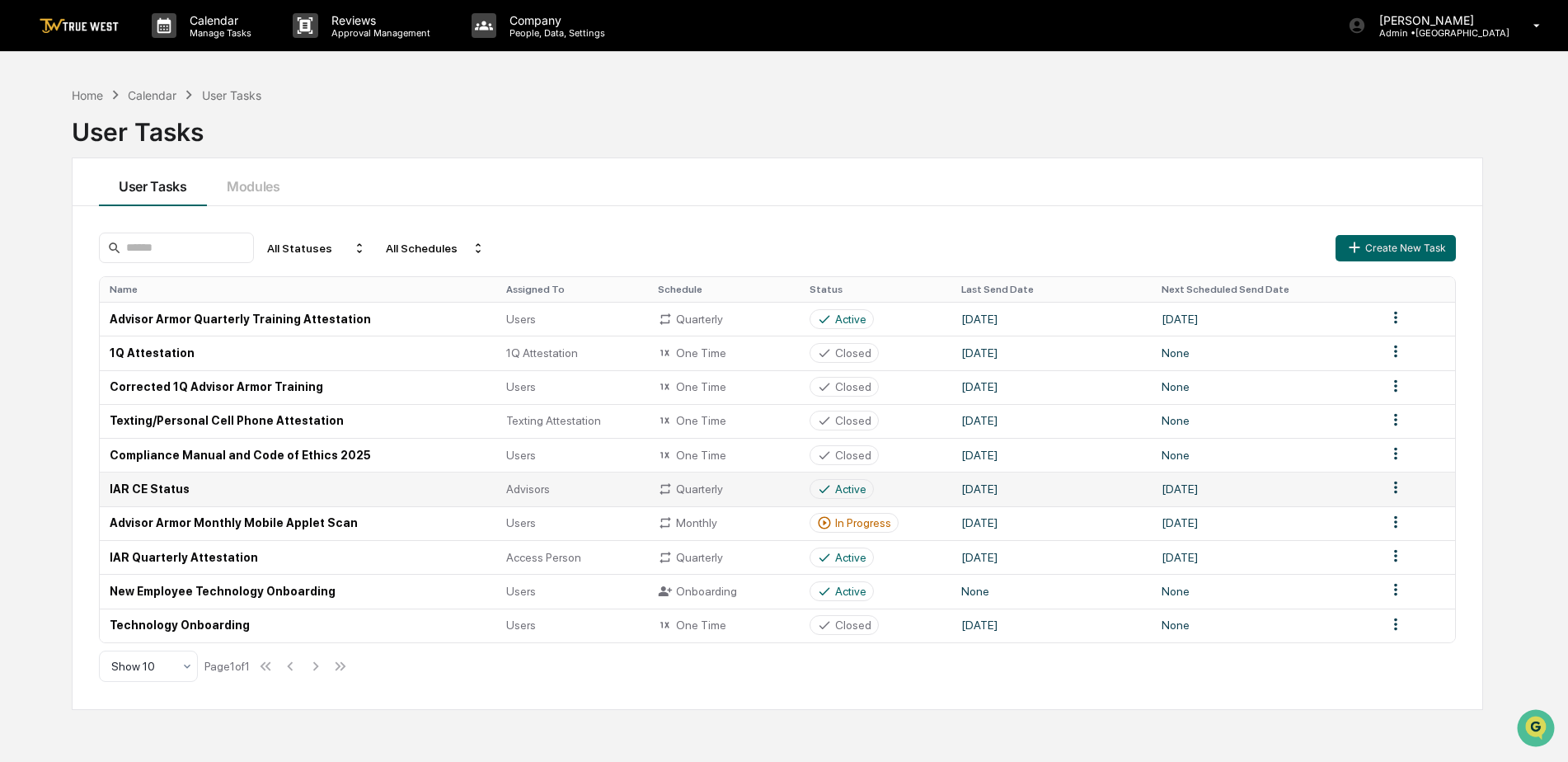
click at [142, 494] on td "IAR CE Status" at bounding box center [297, 488] width 397 height 33
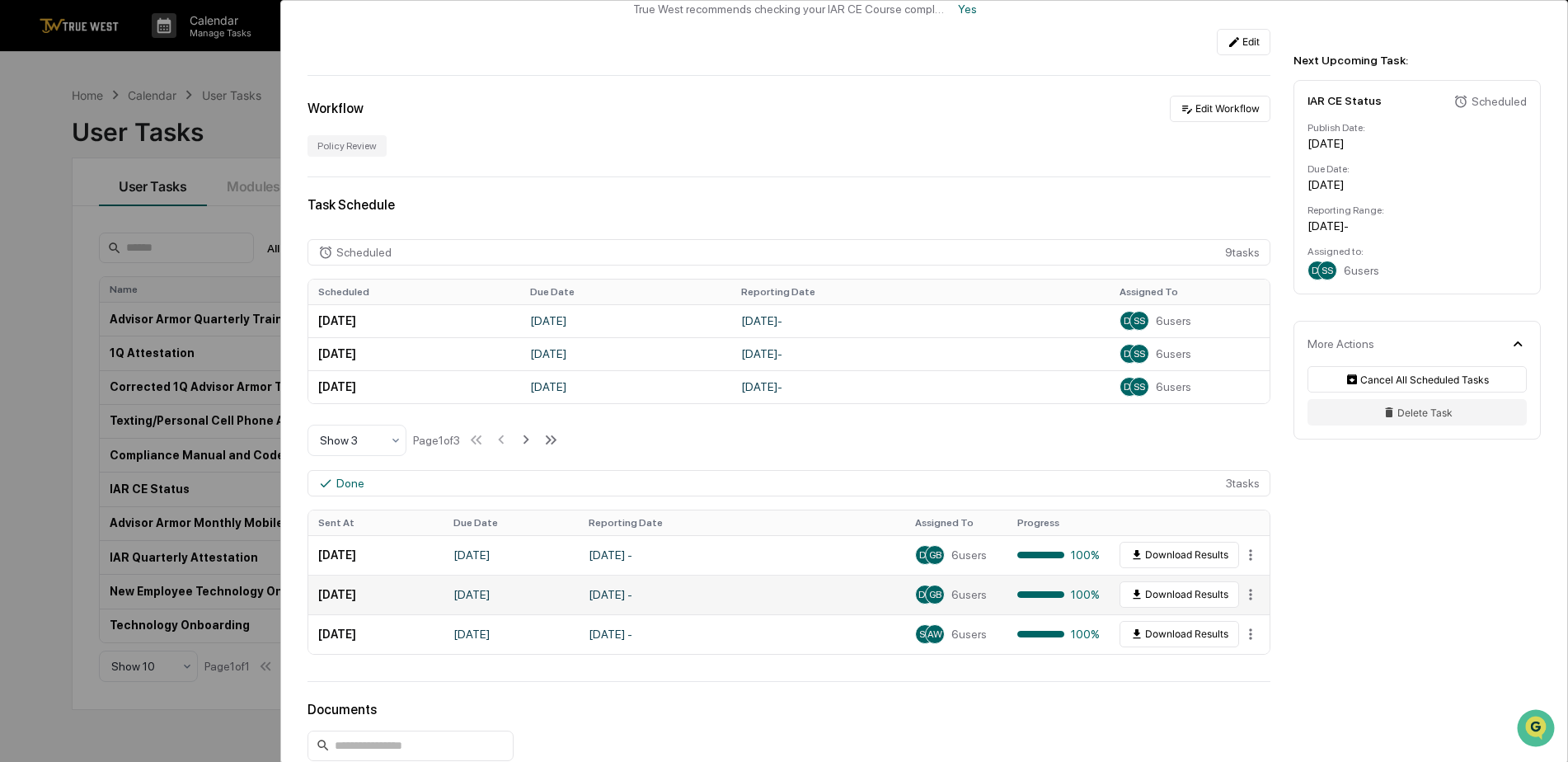
scroll to position [248, 0]
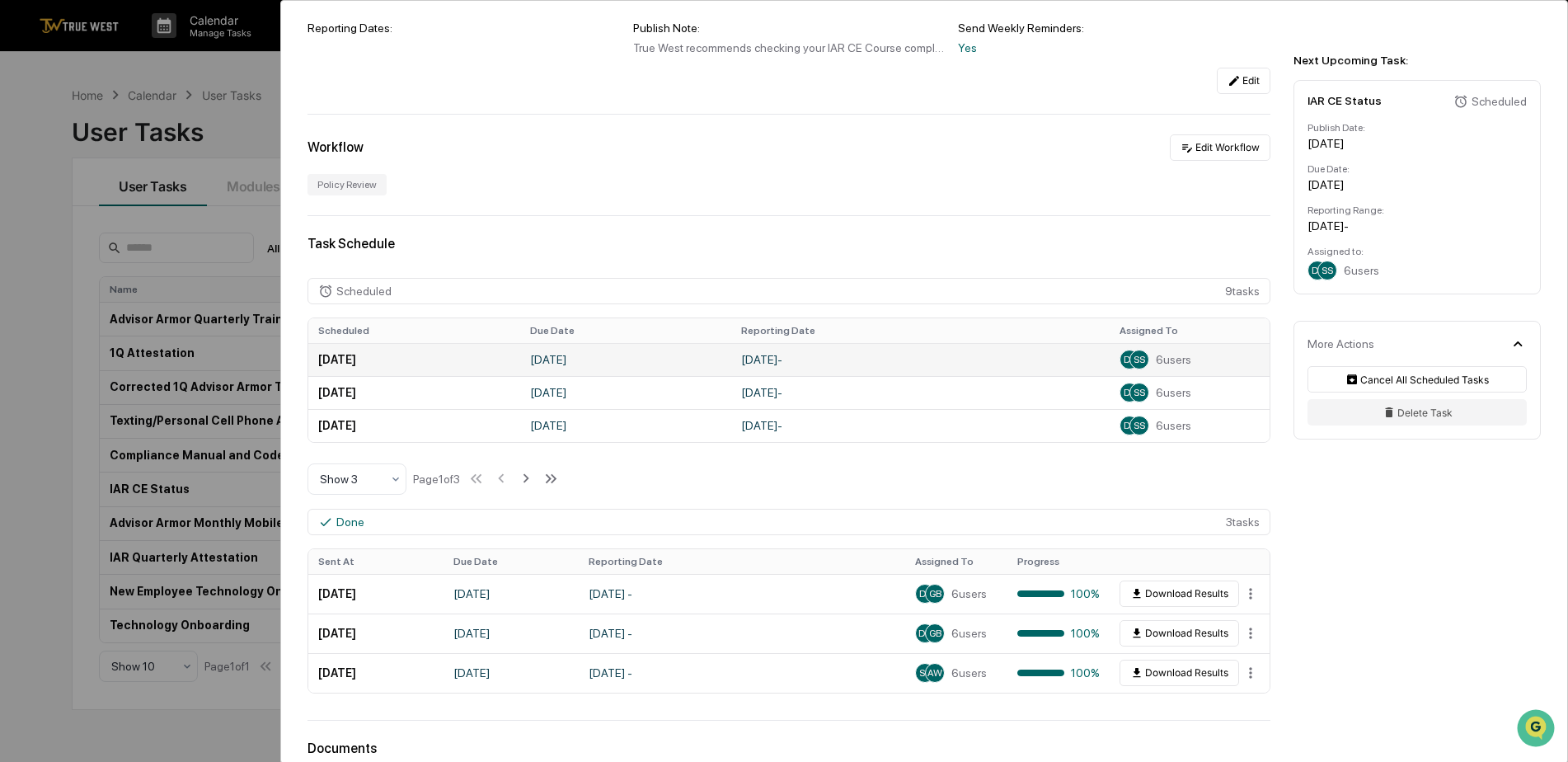
click at [1157, 358] on span "6 users" at bounding box center [1173, 359] width 35 height 14
click at [1112, 362] on td "DR SS 6 users" at bounding box center [1189, 360] width 160 height 33
click at [780, 353] on td "[DATE] -" at bounding box center [920, 360] width 379 height 33
click at [352, 353] on td "[DATE]" at bounding box center [414, 360] width 211 height 33
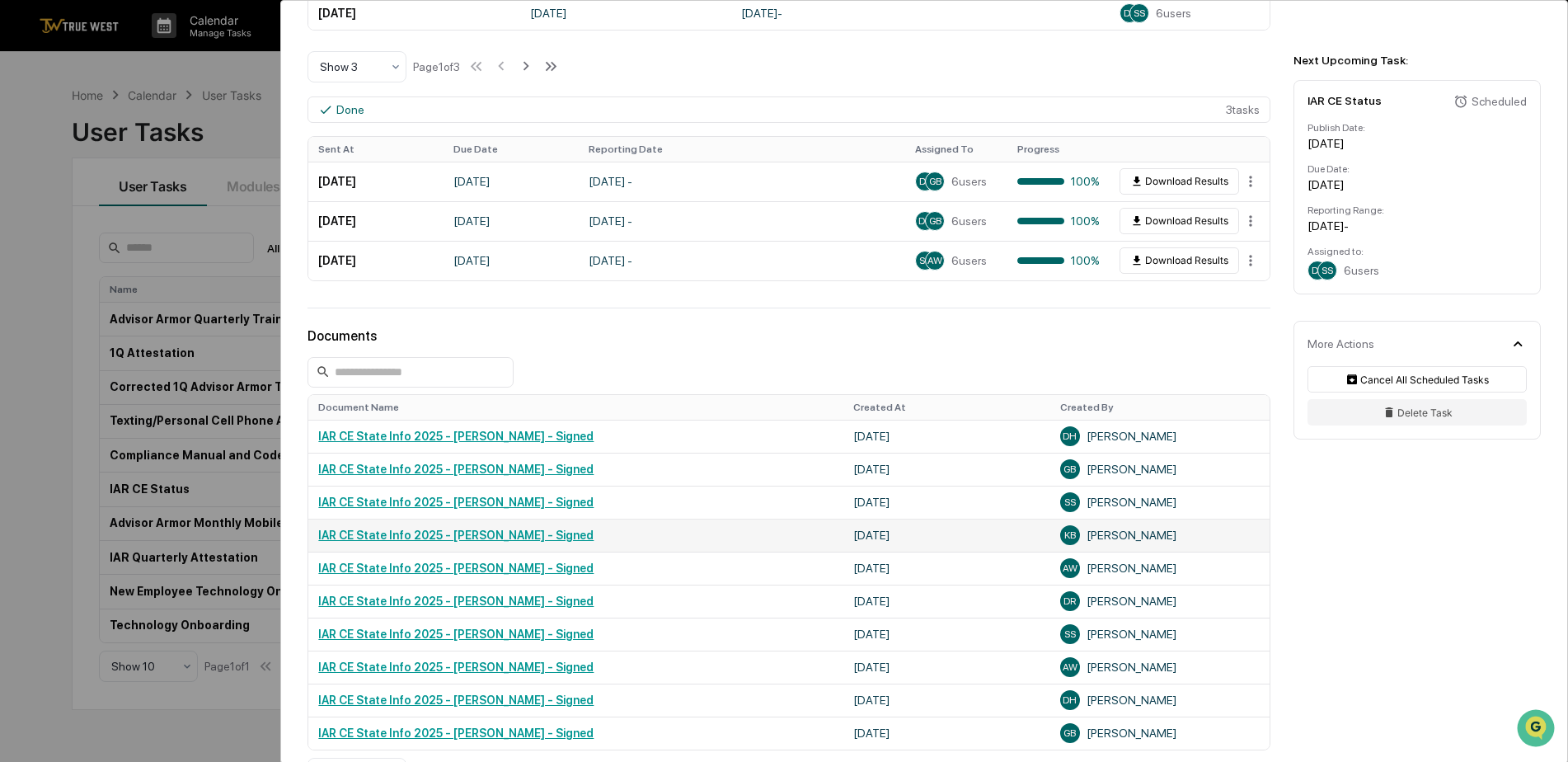
scroll to position [0, 0]
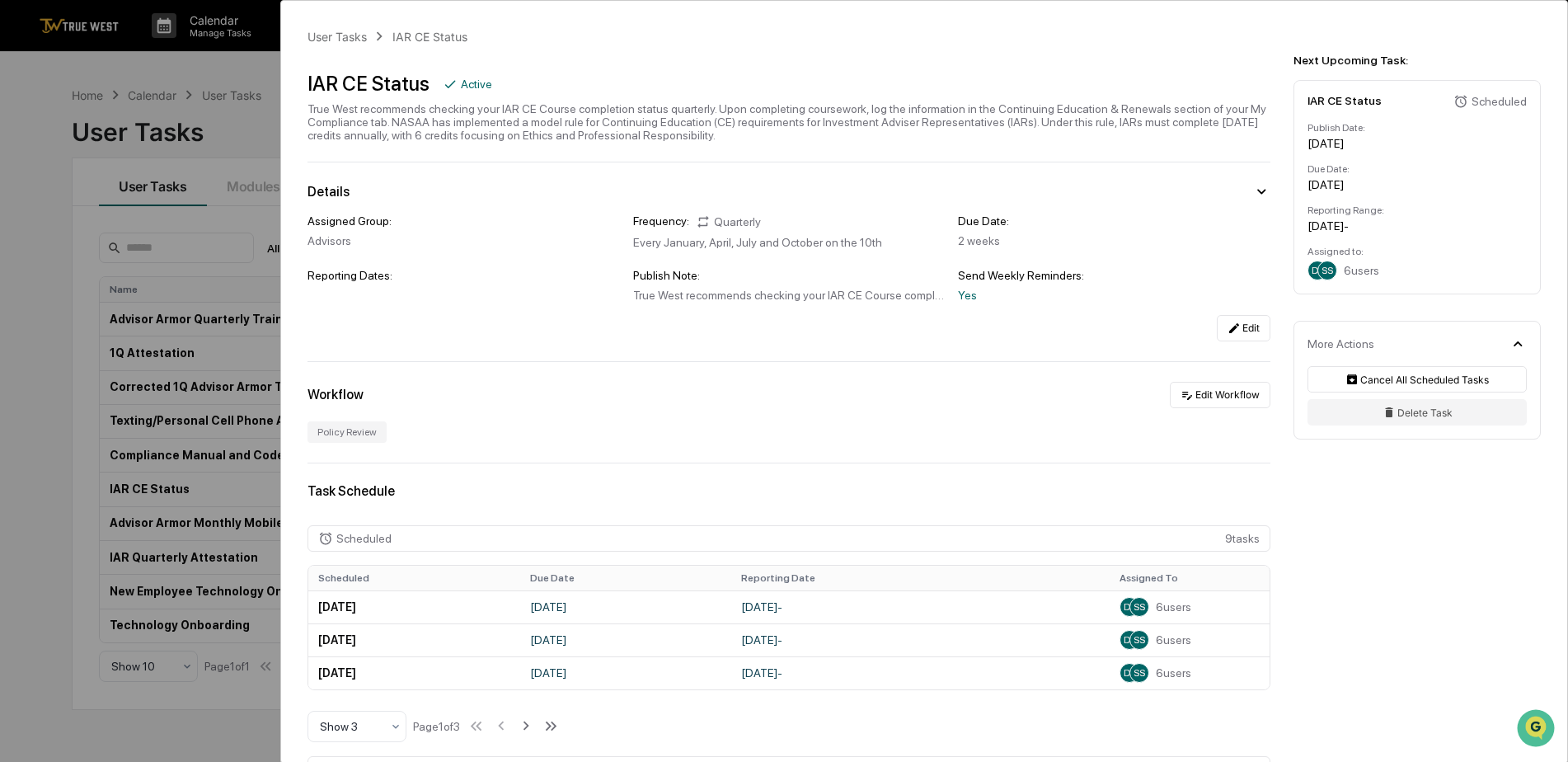
click at [227, 61] on div "User Tasks IAR CE Status IAR CE Status Active True West recommends checking you…" at bounding box center [784, 381] width 1568 height 762
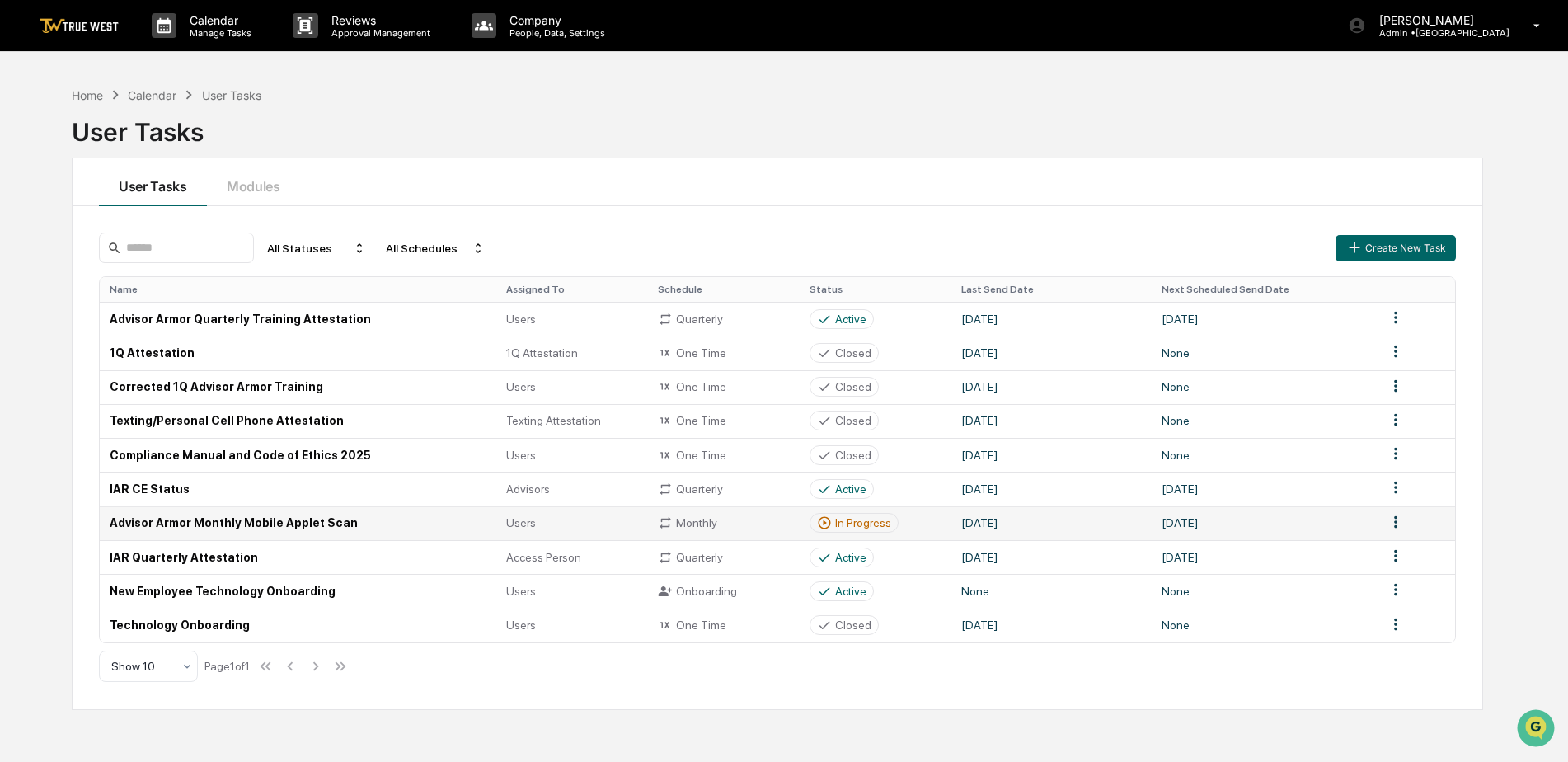
click at [245, 522] on td "Advisor Armor Monthly Mobile Applet Scan" at bounding box center [297, 522] width 397 height 33
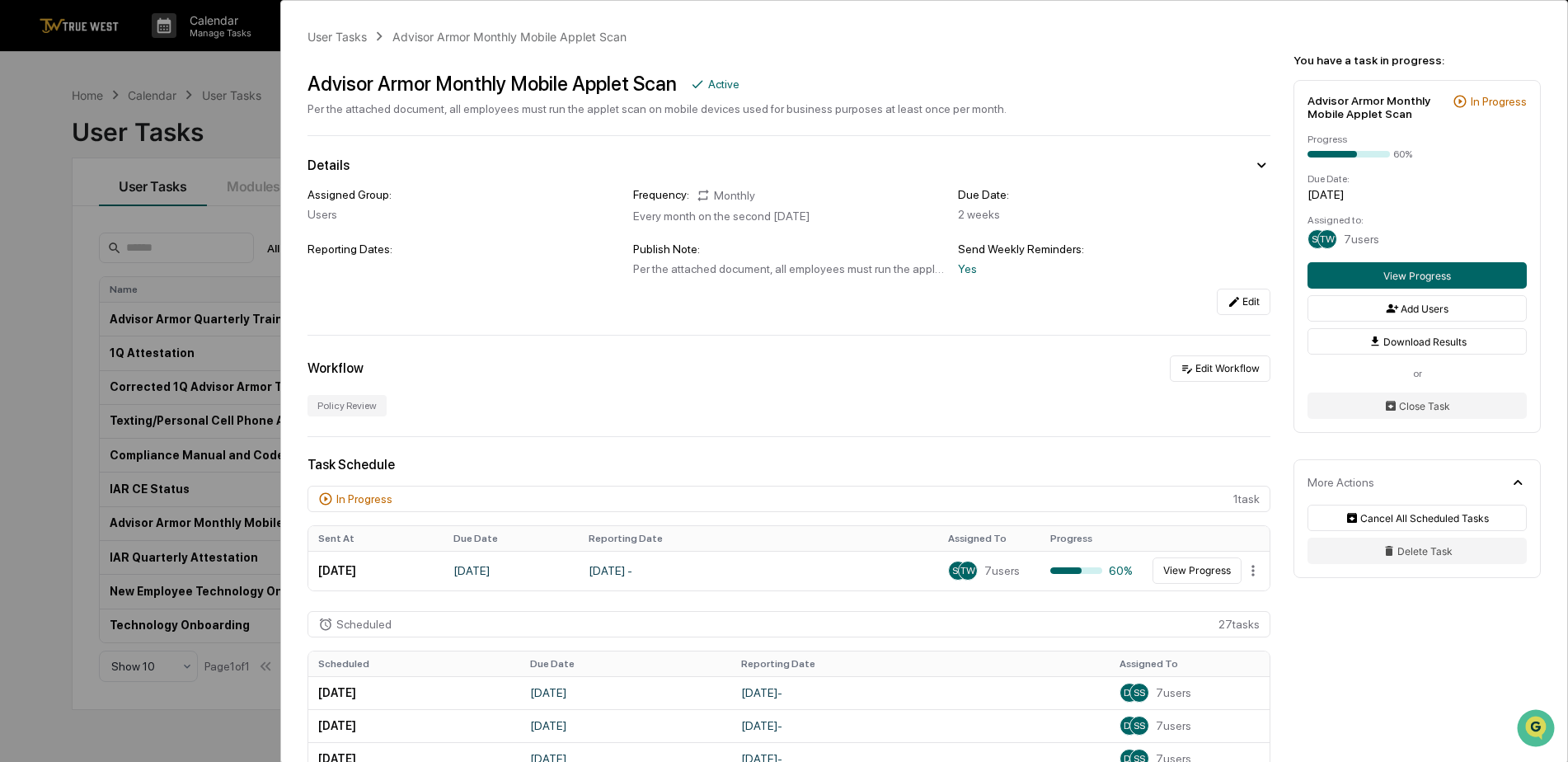
click at [237, 63] on div "User Tasks Advisor Armor Monthly Mobile Applet Scan Advisor Armor Monthly Mobil…" at bounding box center [784, 381] width 1568 height 762
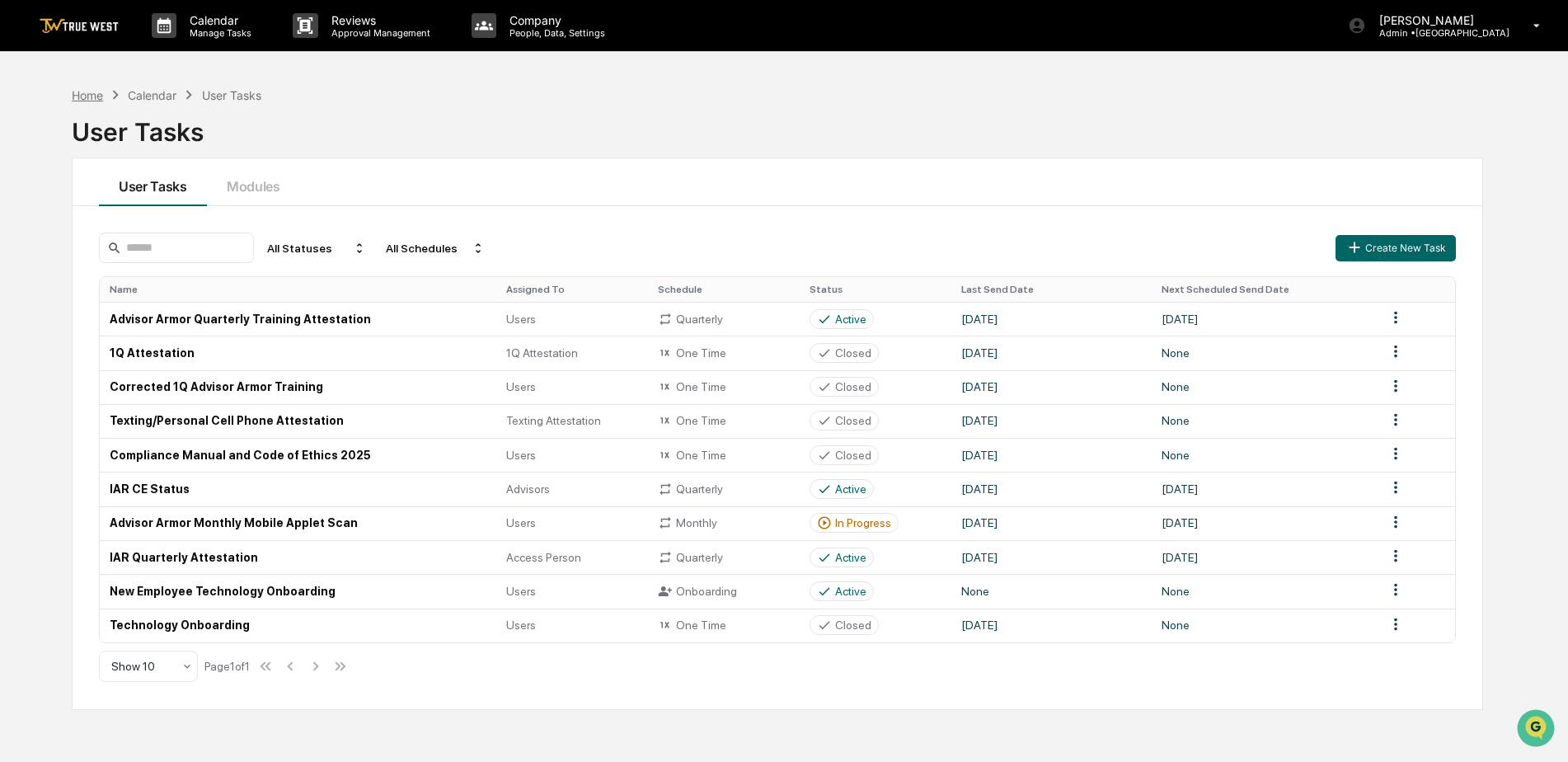
click at [75, 93] on div "Home" at bounding box center [87, 96] width 32 height 14
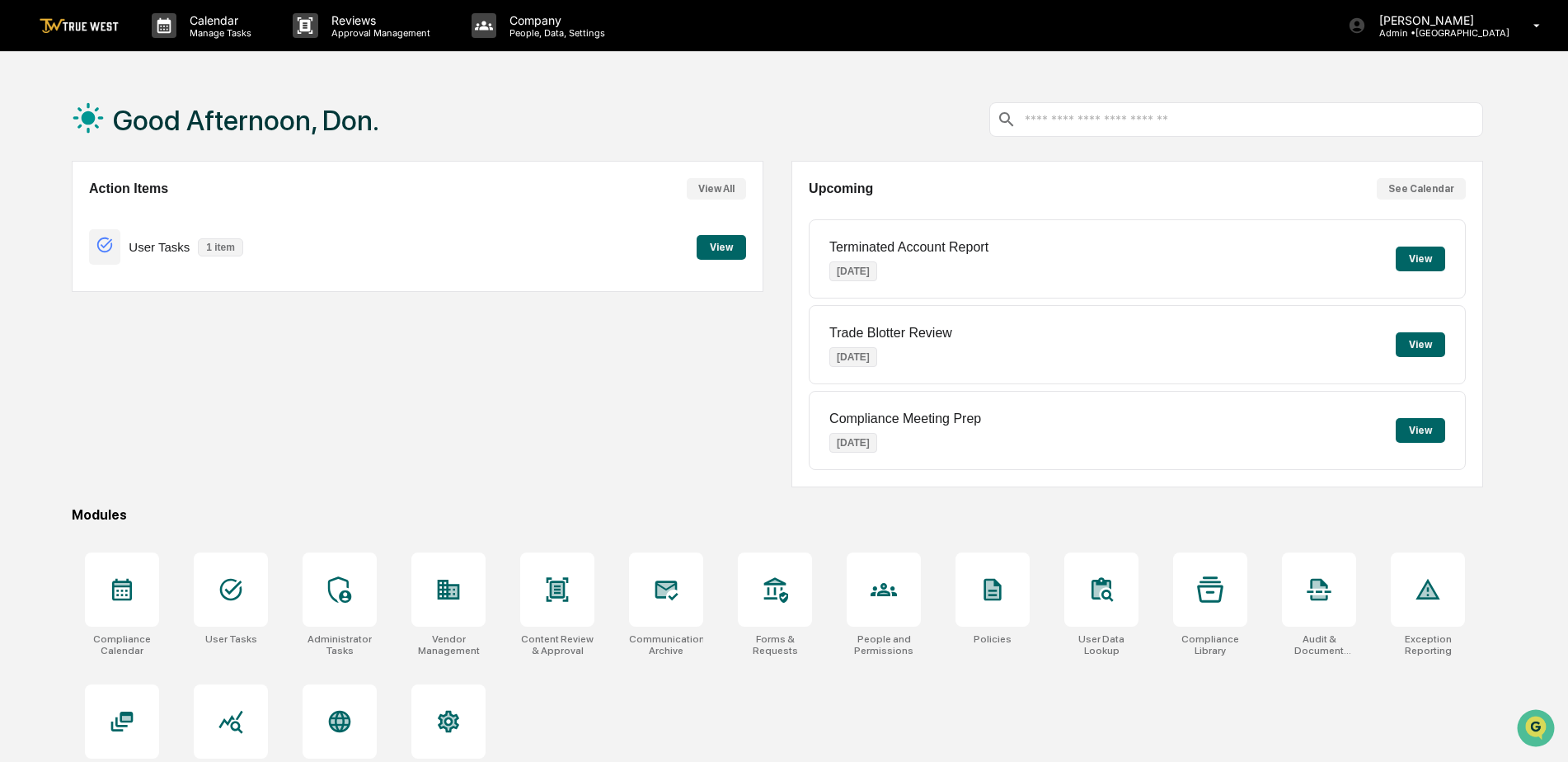
click at [715, 242] on button "View" at bounding box center [721, 247] width 50 height 24
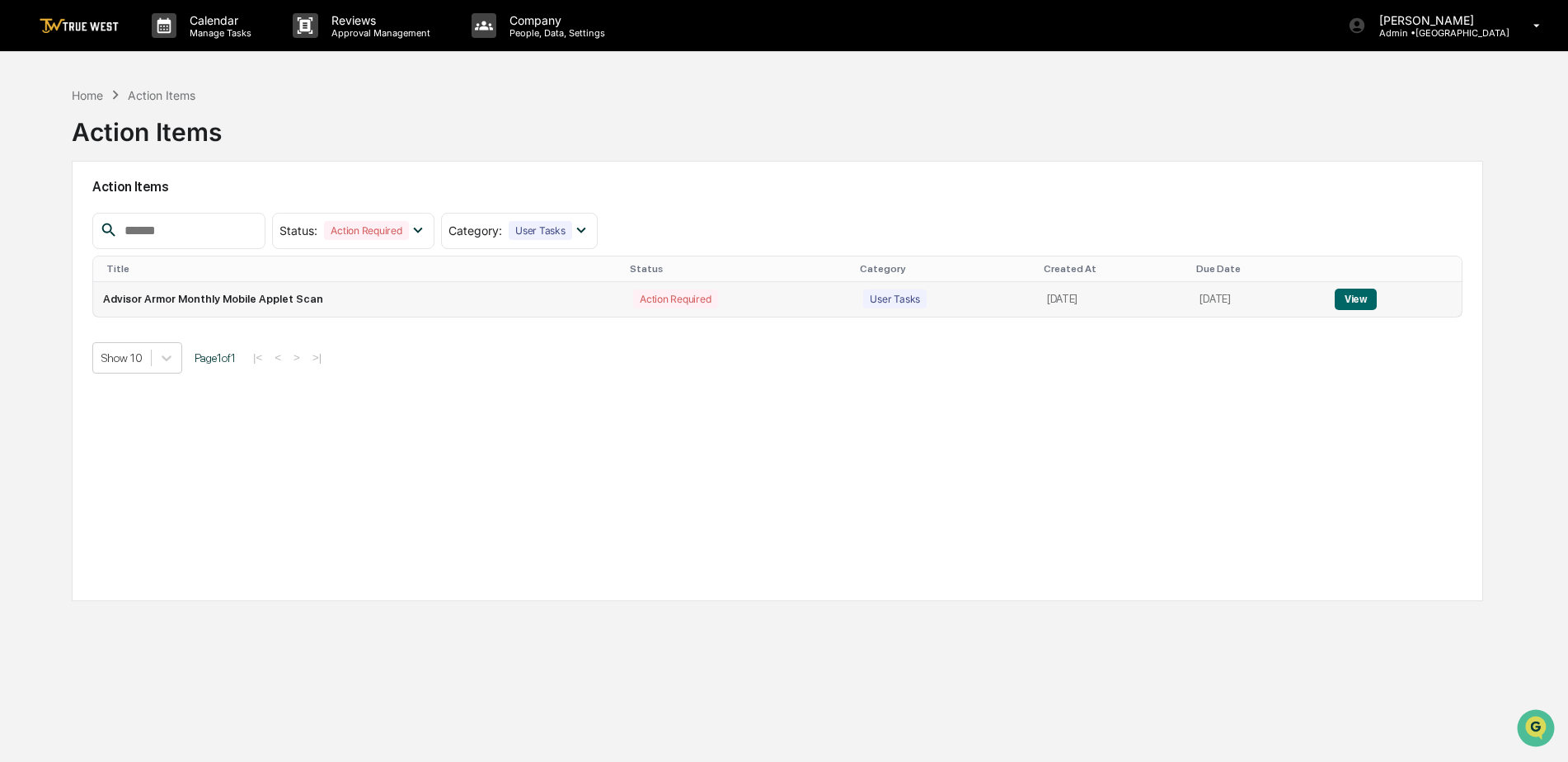
click at [1359, 292] on button "View" at bounding box center [1356, 299] width 42 height 22
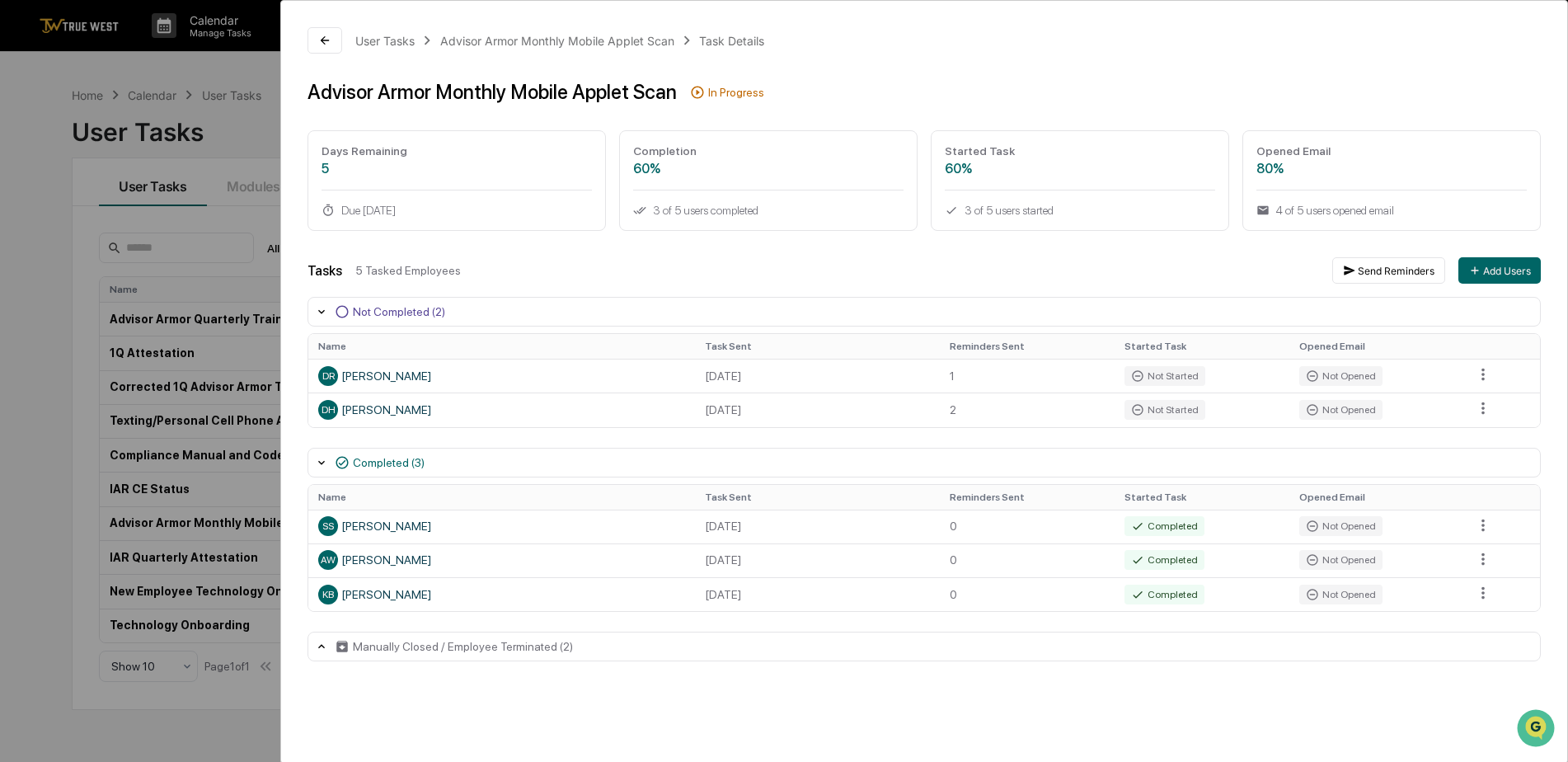
click at [1475, 183] on div "Opened Email 80% 4 of 5 users opened email" at bounding box center [1392, 180] width 298 height 100
click at [225, 69] on div "User Tasks Advisor Armor Monthly Mobile Applet Scan Task Details Advisor Armor …" at bounding box center [784, 381] width 1568 height 762
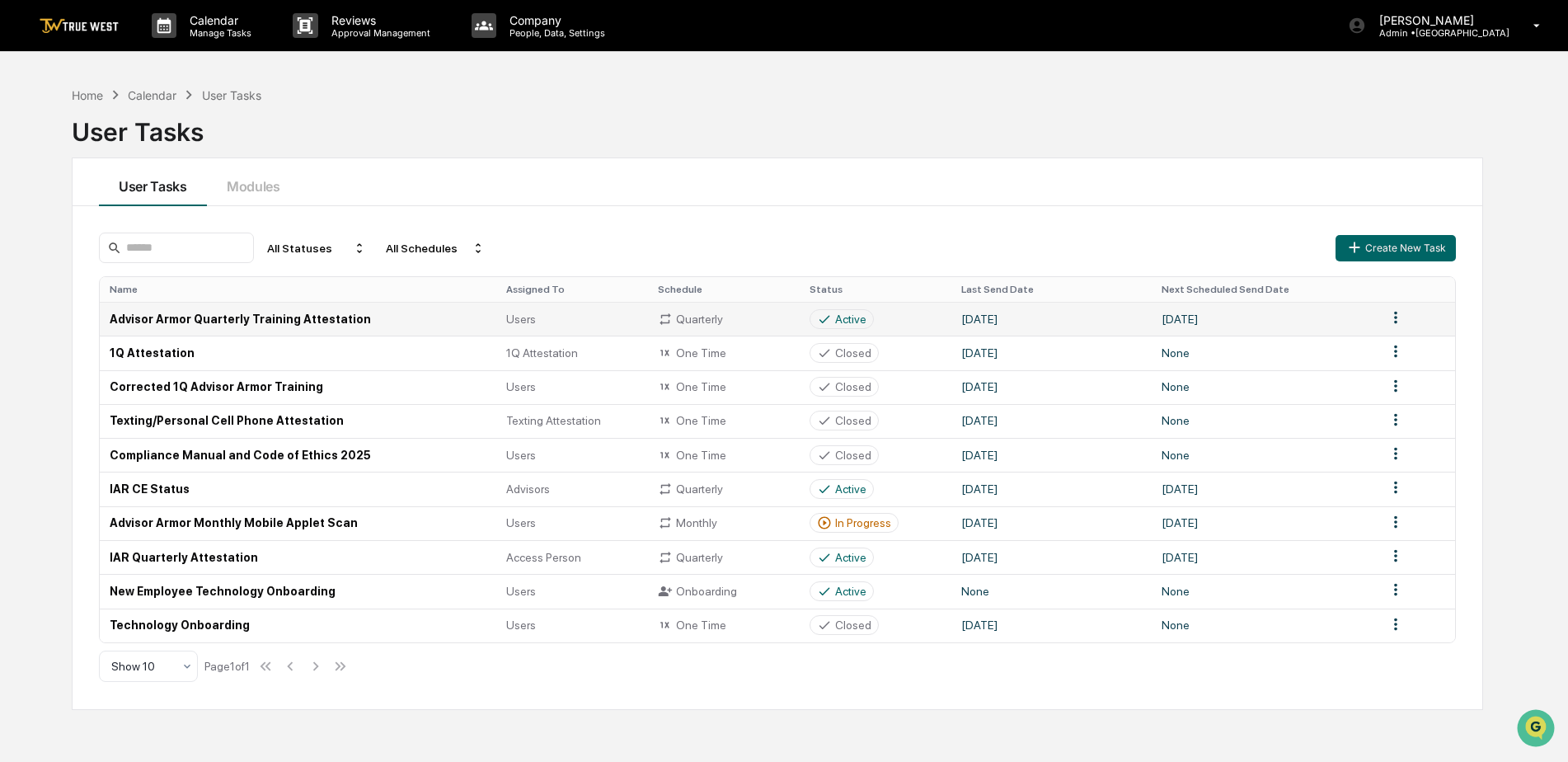
click at [209, 319] on td "Advisor Armor Quarterly Training Attestation" at bounding box center [297, 318] width 397 height 33
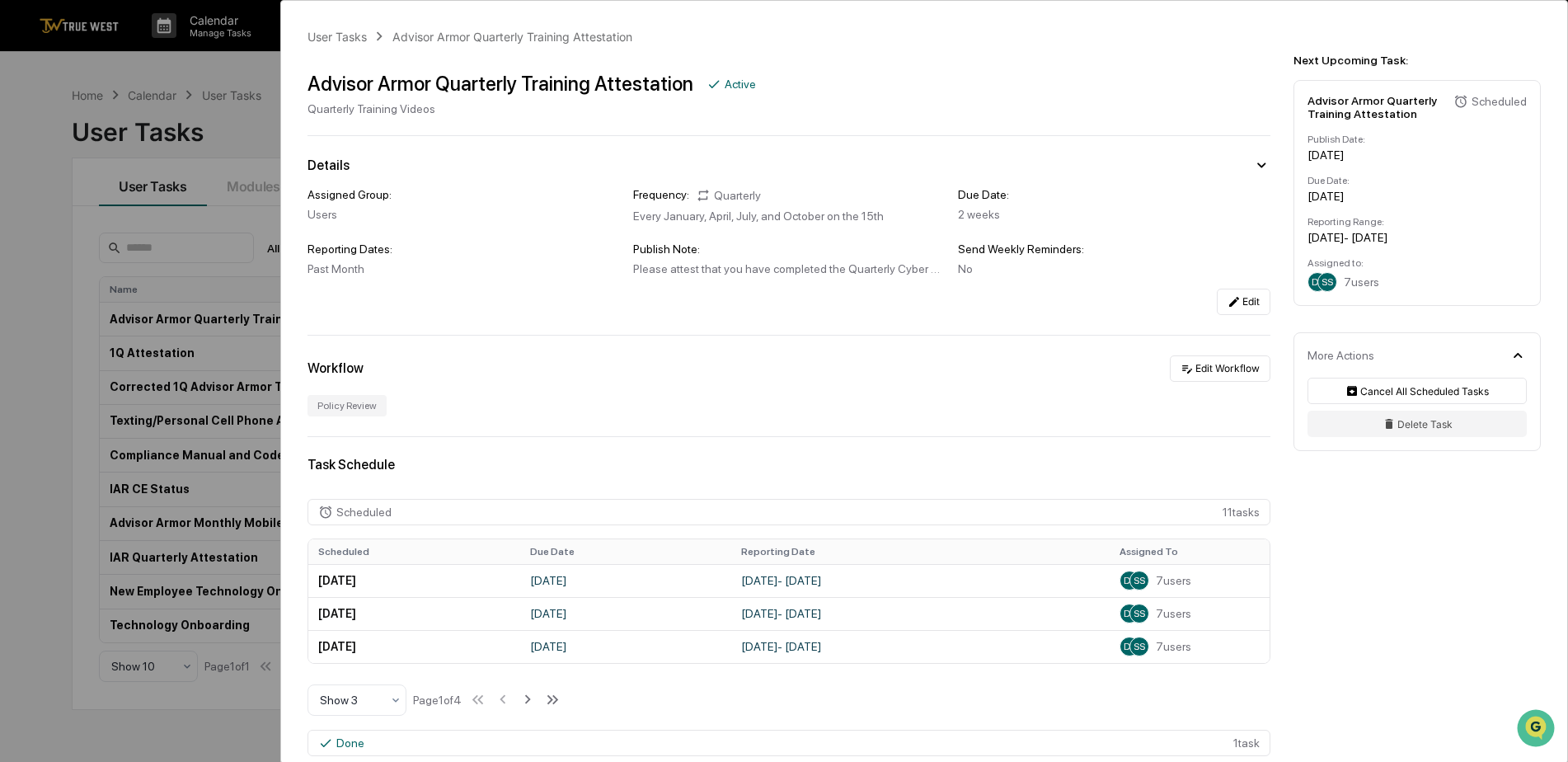
drag, startPoint x: 241, startPoint y: 64, endPoint x: 249, endPoint y: 77, distance: 15.3
click at [242, 65] on div "User Tasks Advisor Armor Quarterly Training Attestation Advisor Armor Quarterly…" at bounding box center [784, 381] width 1568 height 762
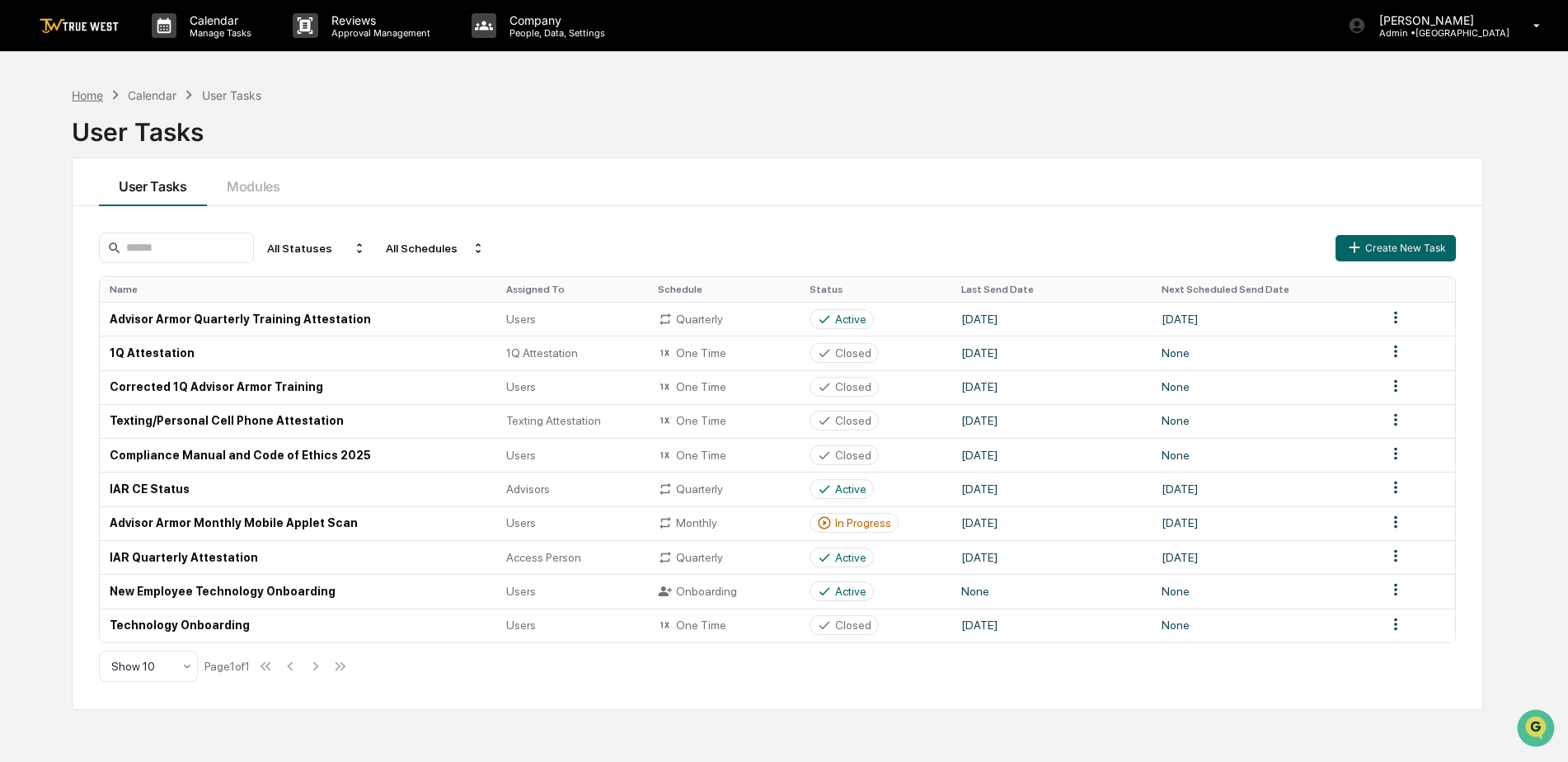
click at [73, 94] on div "Home" at bounding box center [87, 96] width 32 height 14
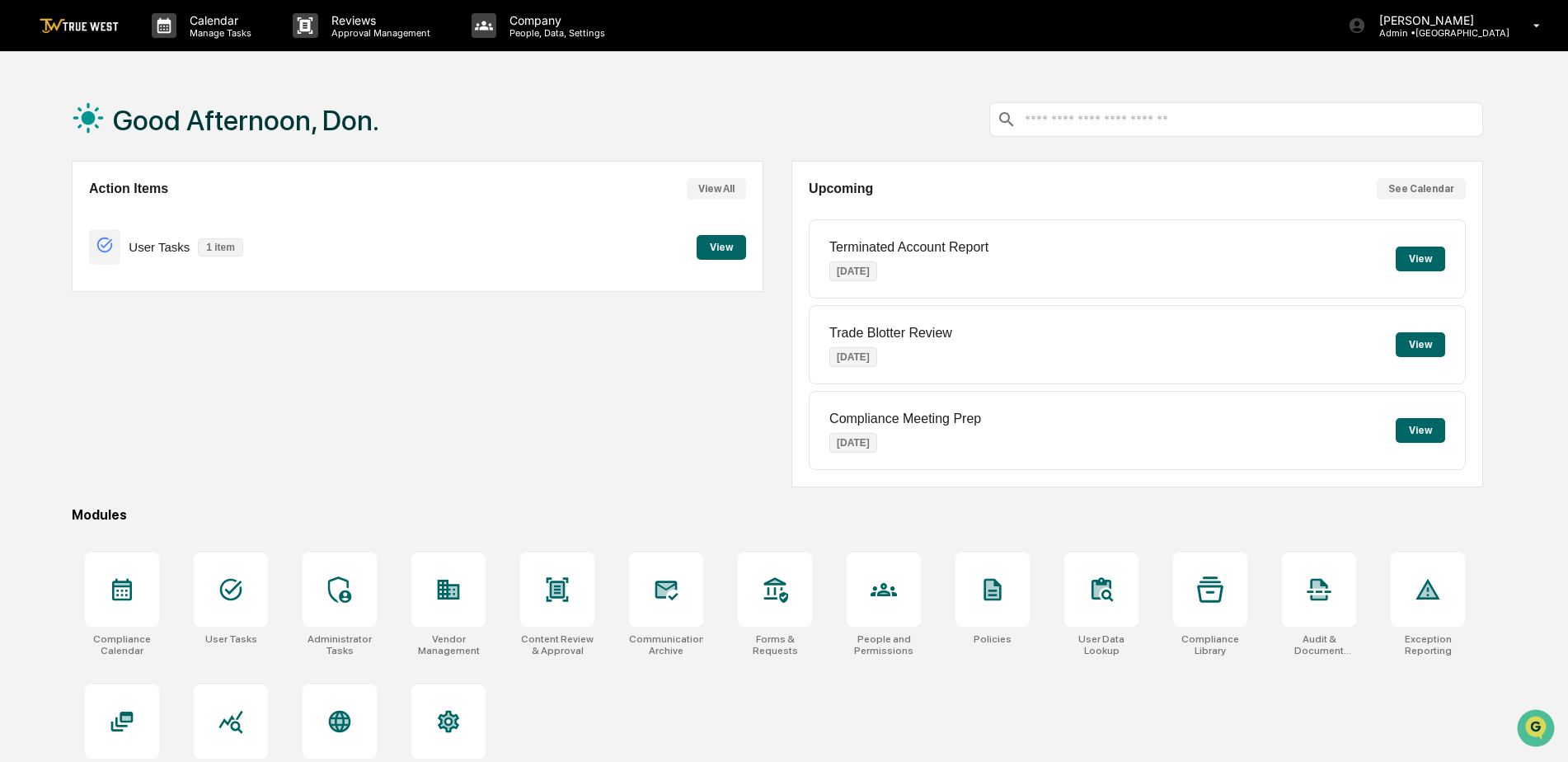
click at [721, 239] on button "View" at bounding box center [721, 247] width 50 height 24
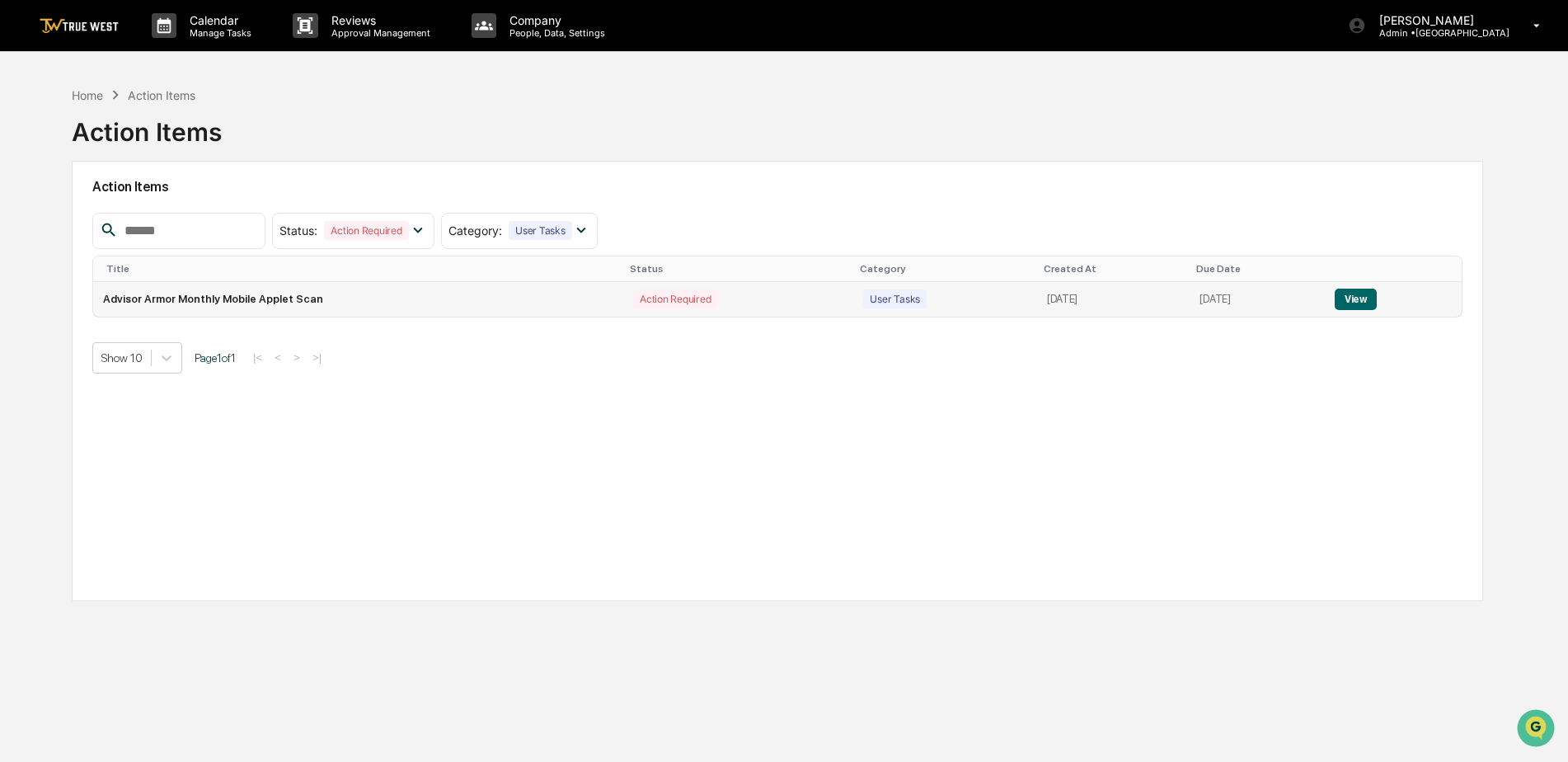
click at [1363, 296] on button "View" at bounding box center [1356, 299] width 42 height 22
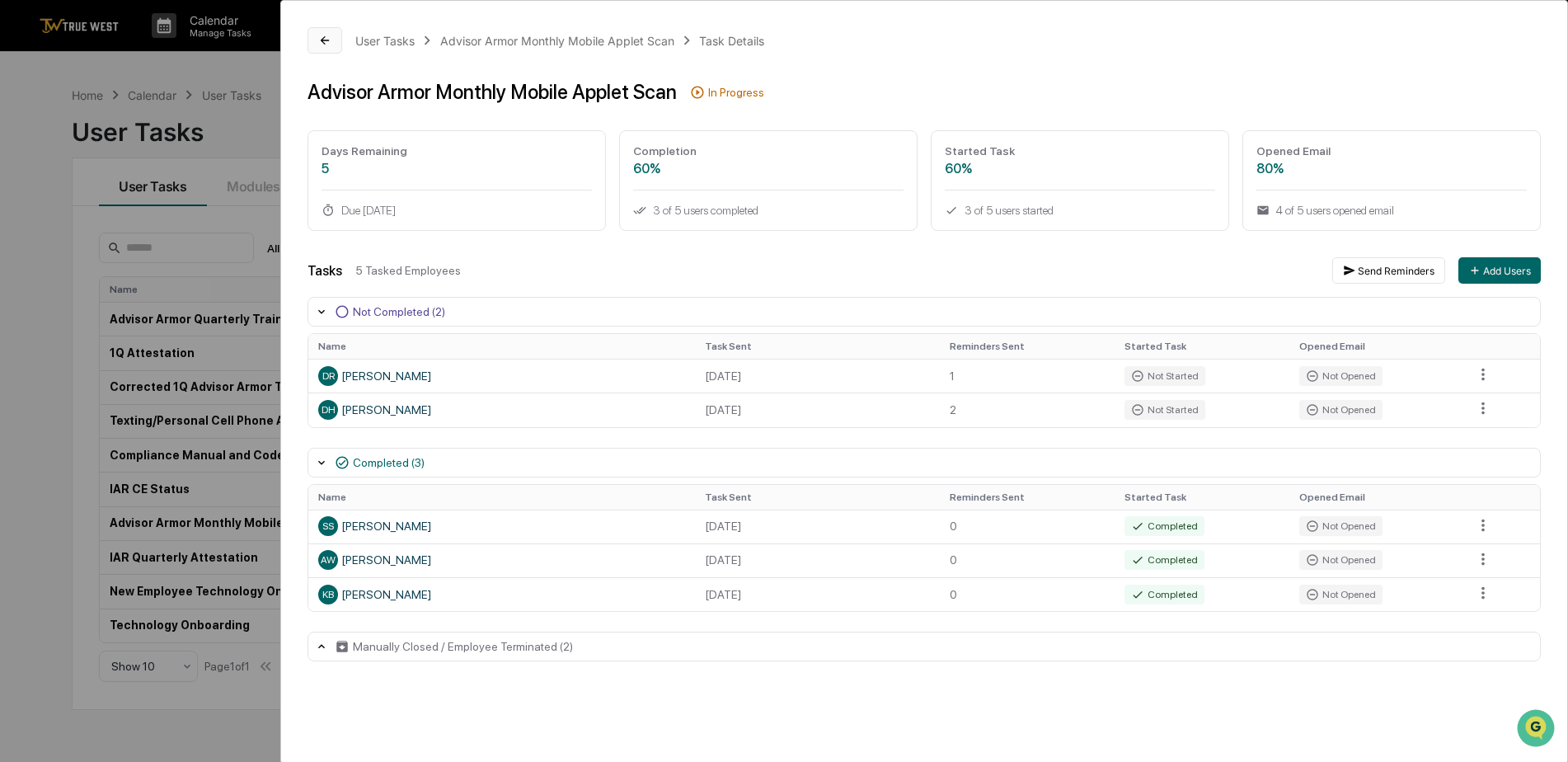
click at [324, 37] on icon at bounding box center [324, 40] width 14 height 14
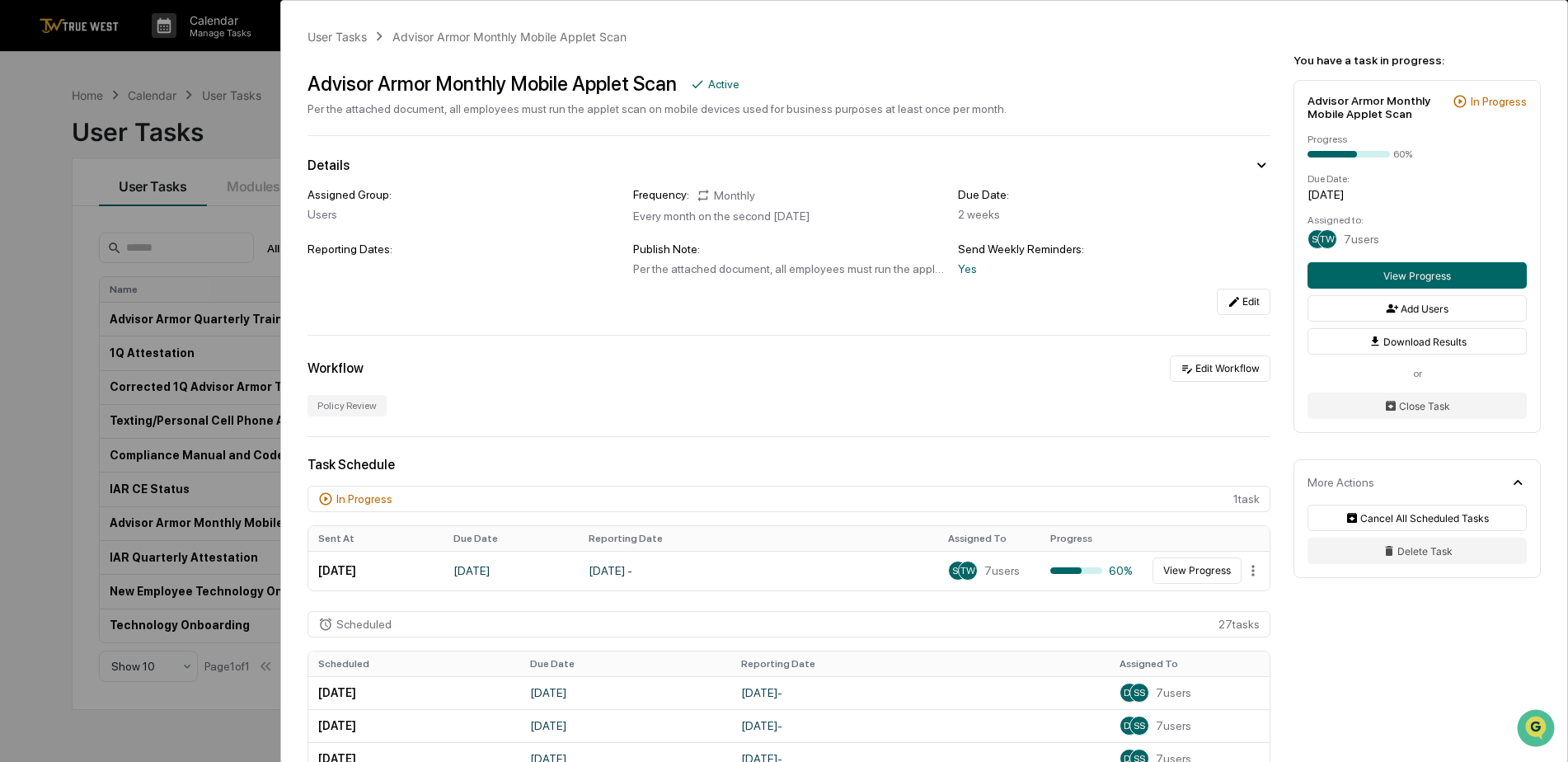
click at [239, 54] on div "User Tasks Advisor Armor Monthly Mobile Applet Scan Advisor Armor Monthly Mobil…" at bounding box center [784, 381] width 1568 height 762
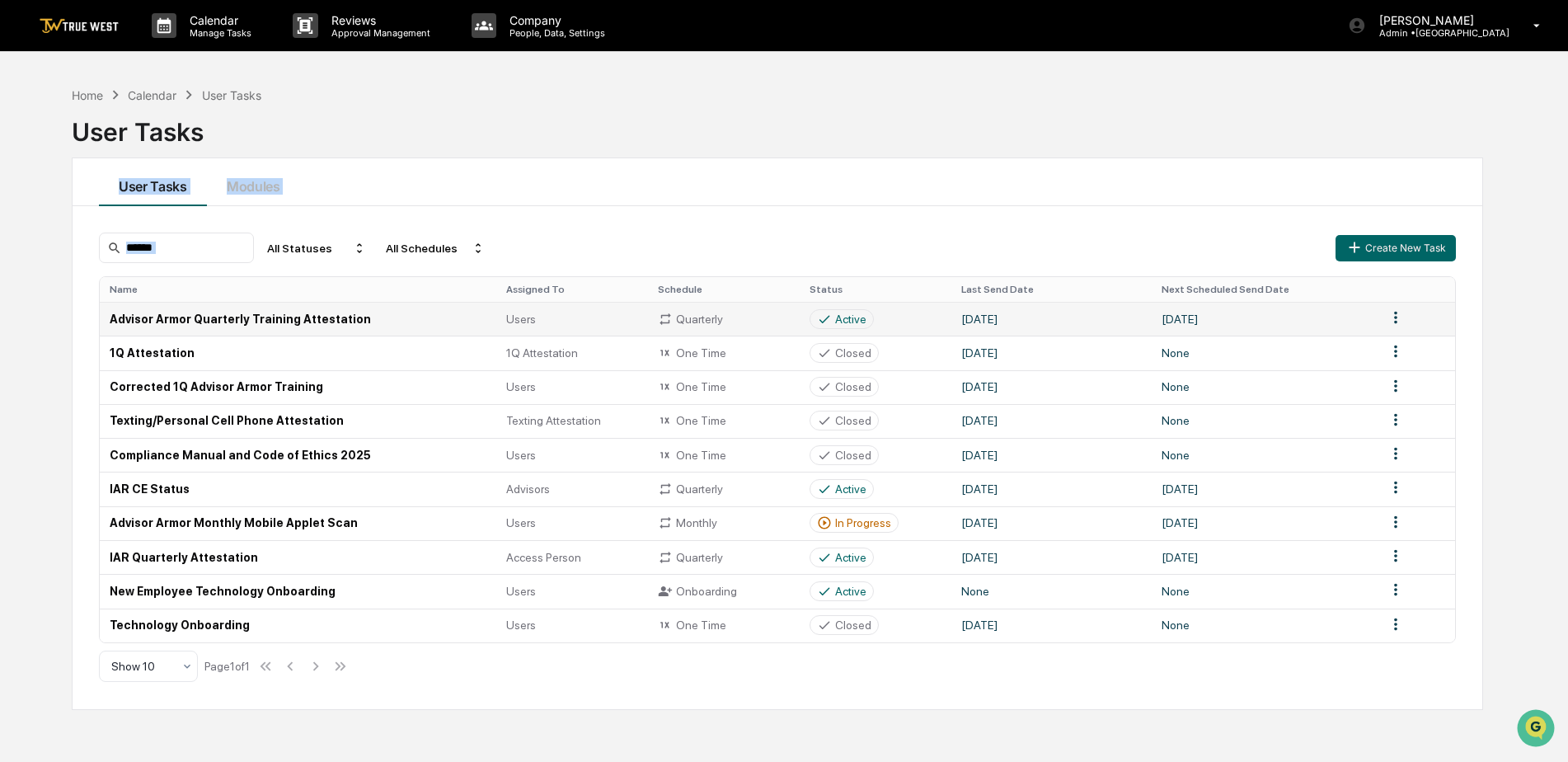
drag, startPoint x: 559, startPoint y: 240, endPoint x: 520, endPoint y: 305, distance: 75.8
click at [520, 305] on div "Home Calendar User Tasks User Tasks User Tasks Modules All Statuses All Schedul…" at bounding box center [777, 459] width 1461 height 762
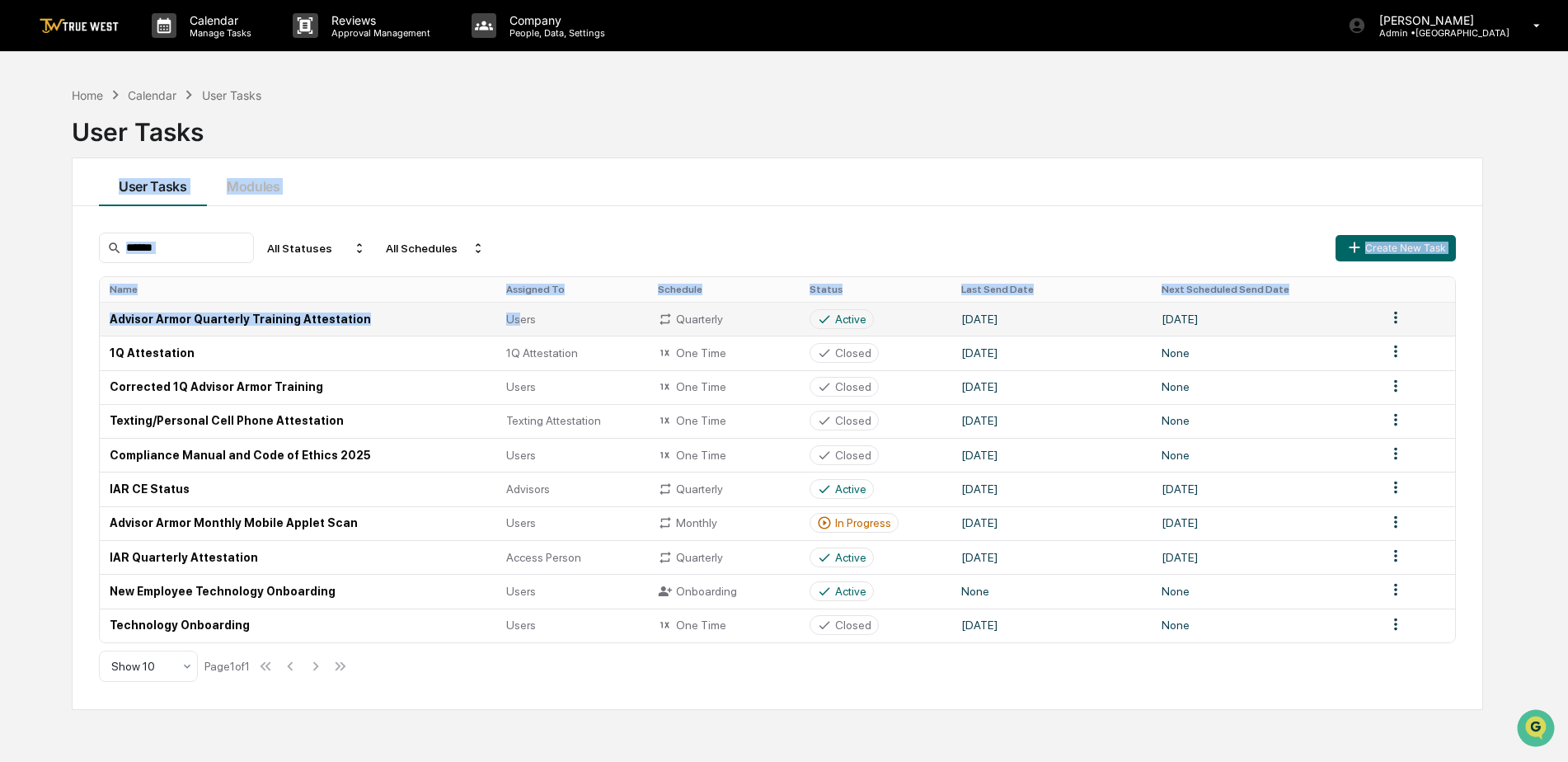
drag, startPoint x: 520, startPoint y: 305, endPoint x: 488, endPoint y: 329, distance: 40.0
click at [488, 329] on td "Advisor Armor Quarterly Training Attestation" at bounding box center [297, 318] width 397 height 33
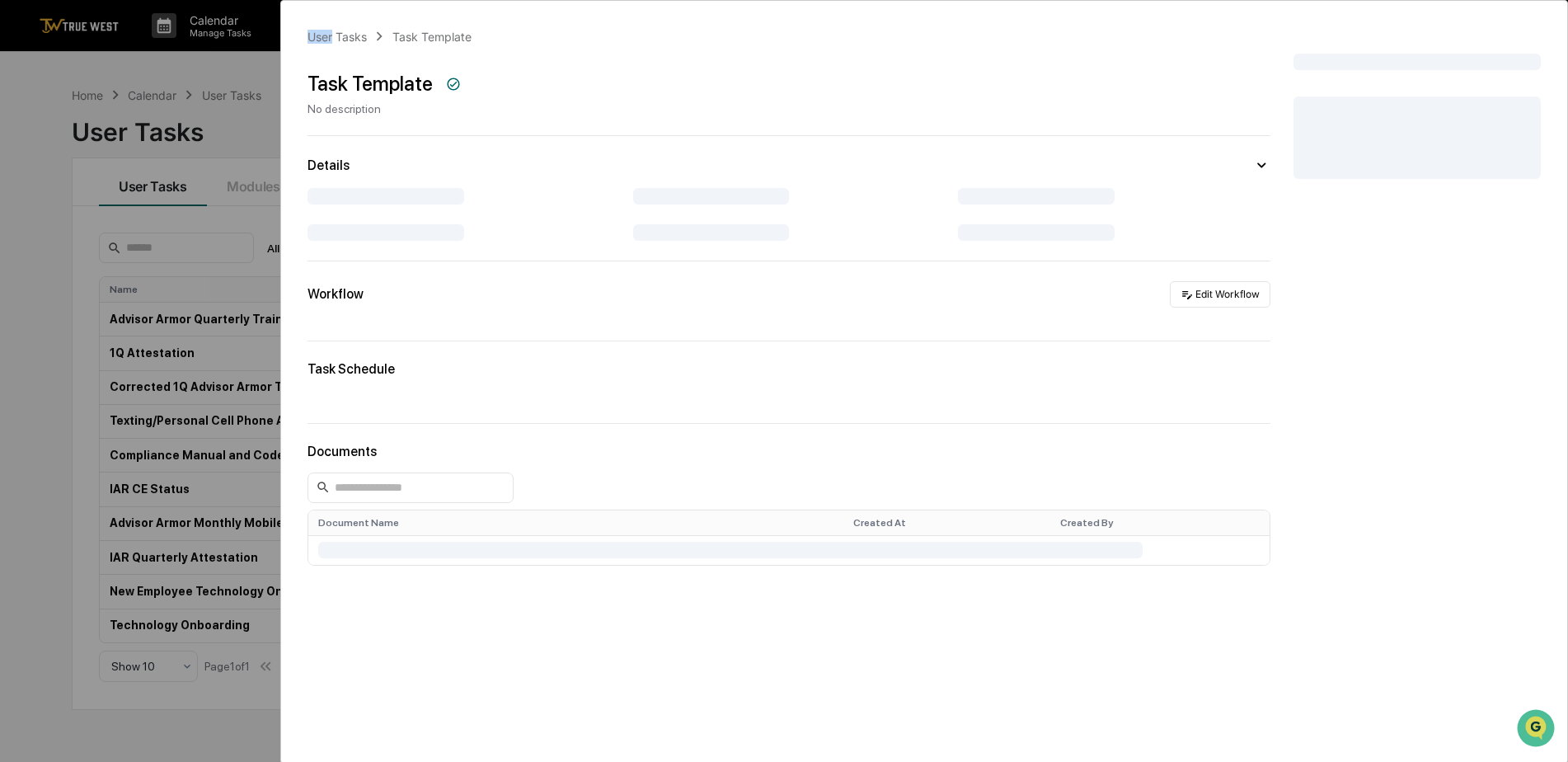
click at [494, 308] on div "User Tasks Task Template Task Template No description Details Workflow Edit Wor…" at bounding box center [784, 381] width 1568 height 762
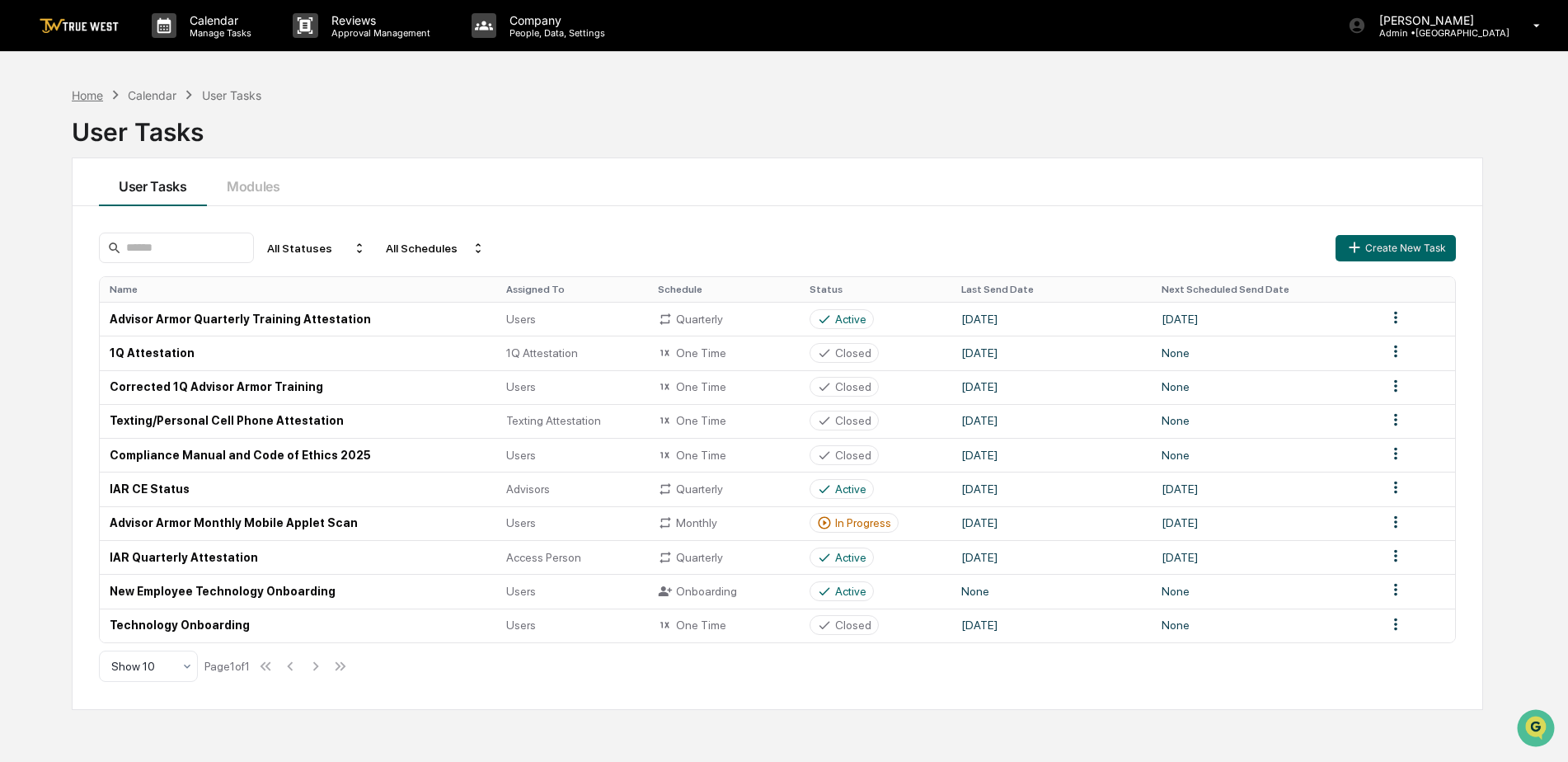
click at [77, 91] on div "Home" at bounding box center [87, 96] width 32 height 14
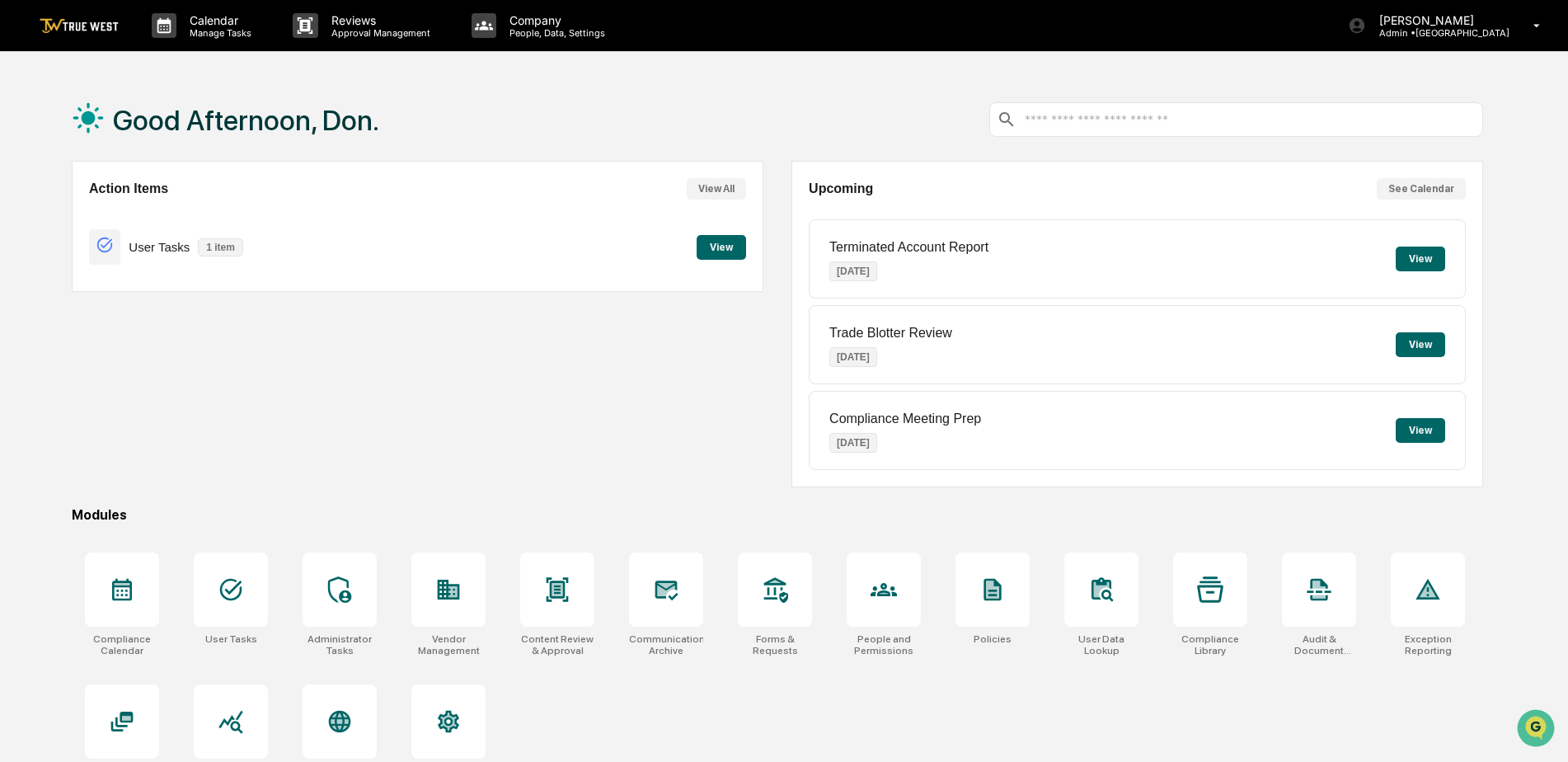
click at [700, 242] on button "View" at bounding box center [721, 247] width 50 height 24
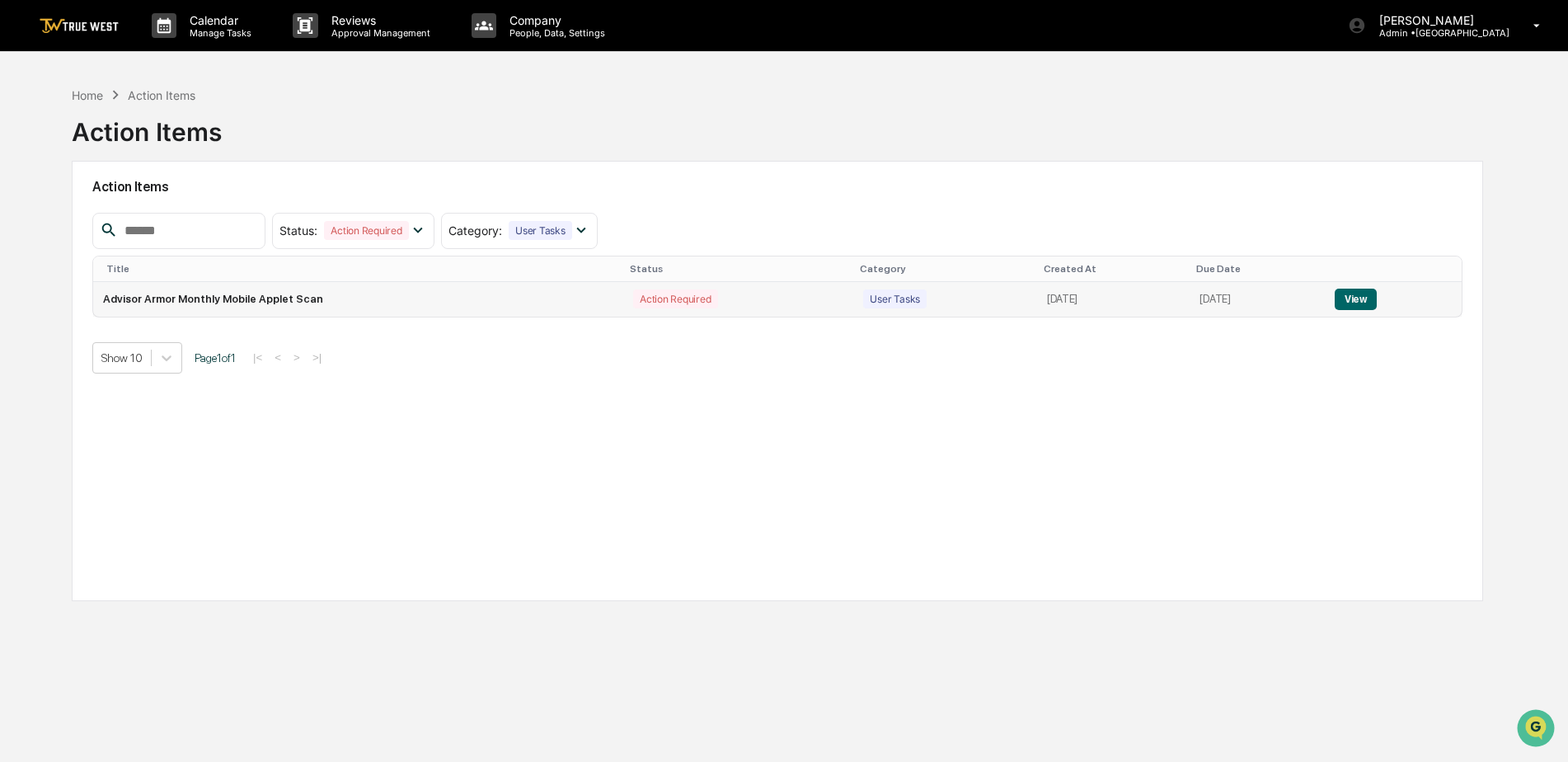
click at [1368, 285] on td "View" at bounding box center [1393, 299] width 136 height 34
click at [1366, 296] on button "View" at bounding box center [1356, 299] width 42 height 22
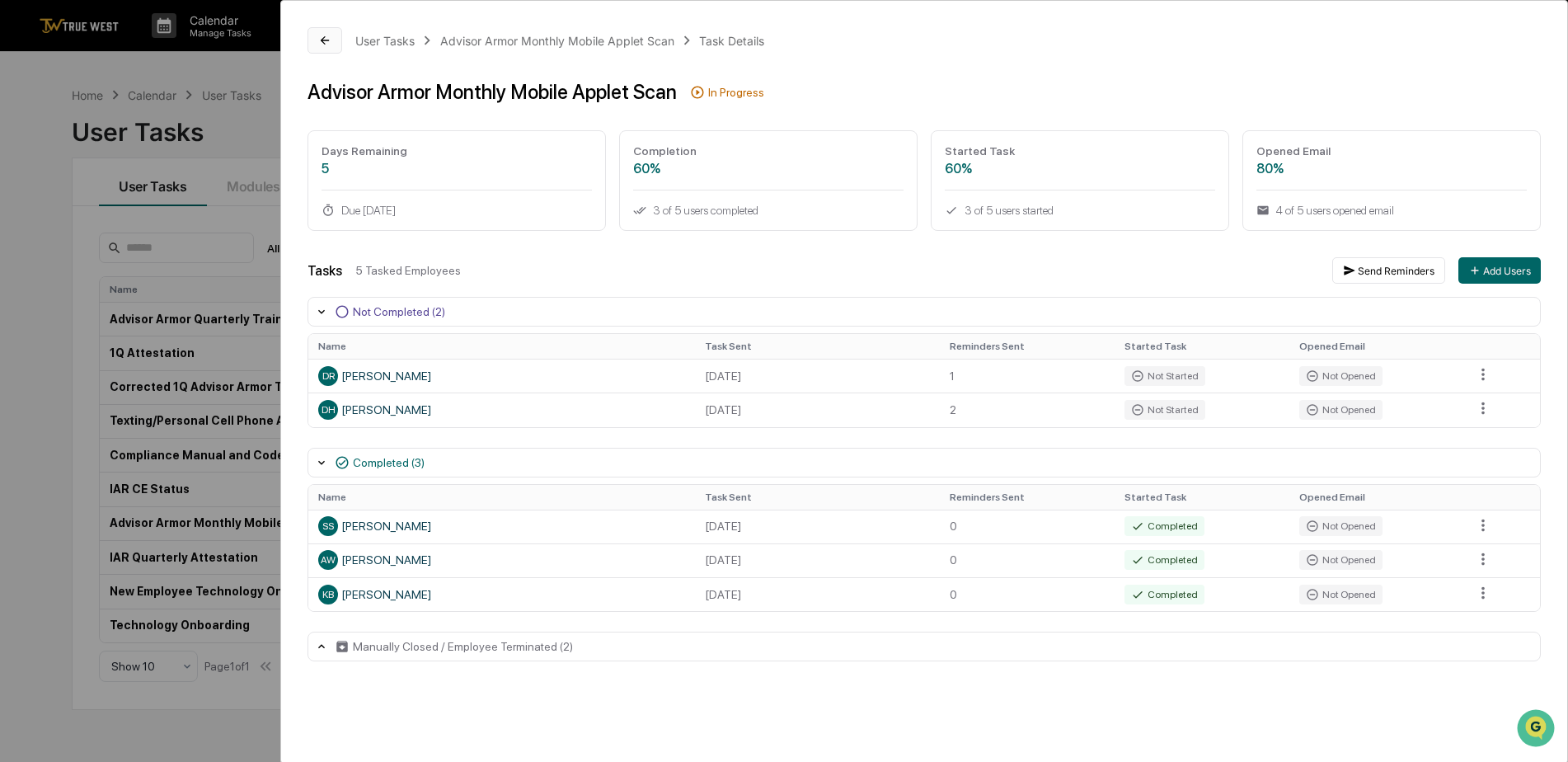
click at [333, 35] on button at bounding box center [324, 40] width 34 height 26
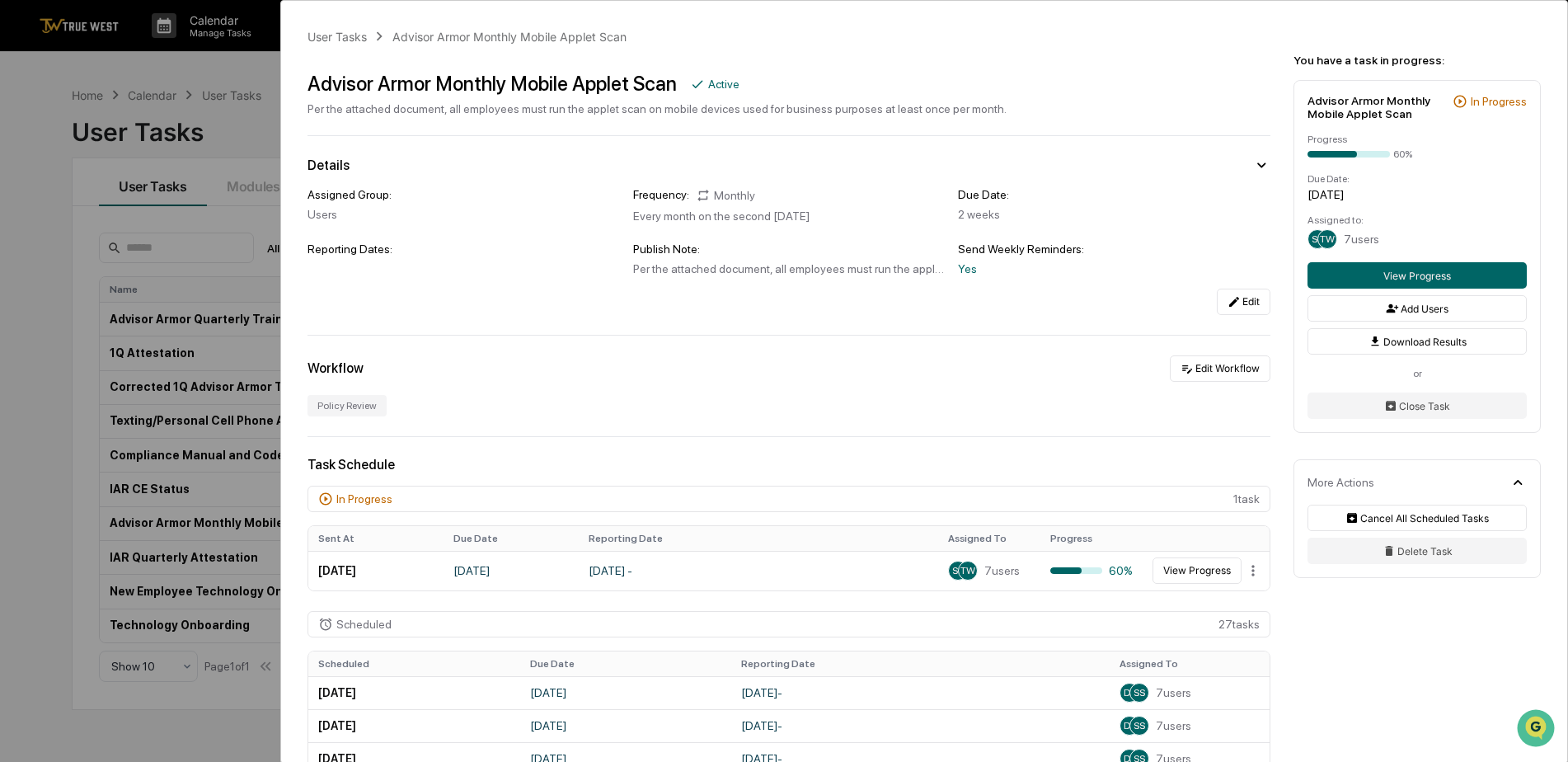
click at [267, 46] on div "User Tasks Advisor Armor Monthly Mobile Applet Scan Advisor Armor Monthly Mobil…" at bounding box center [784, 381] width 1568 height 762
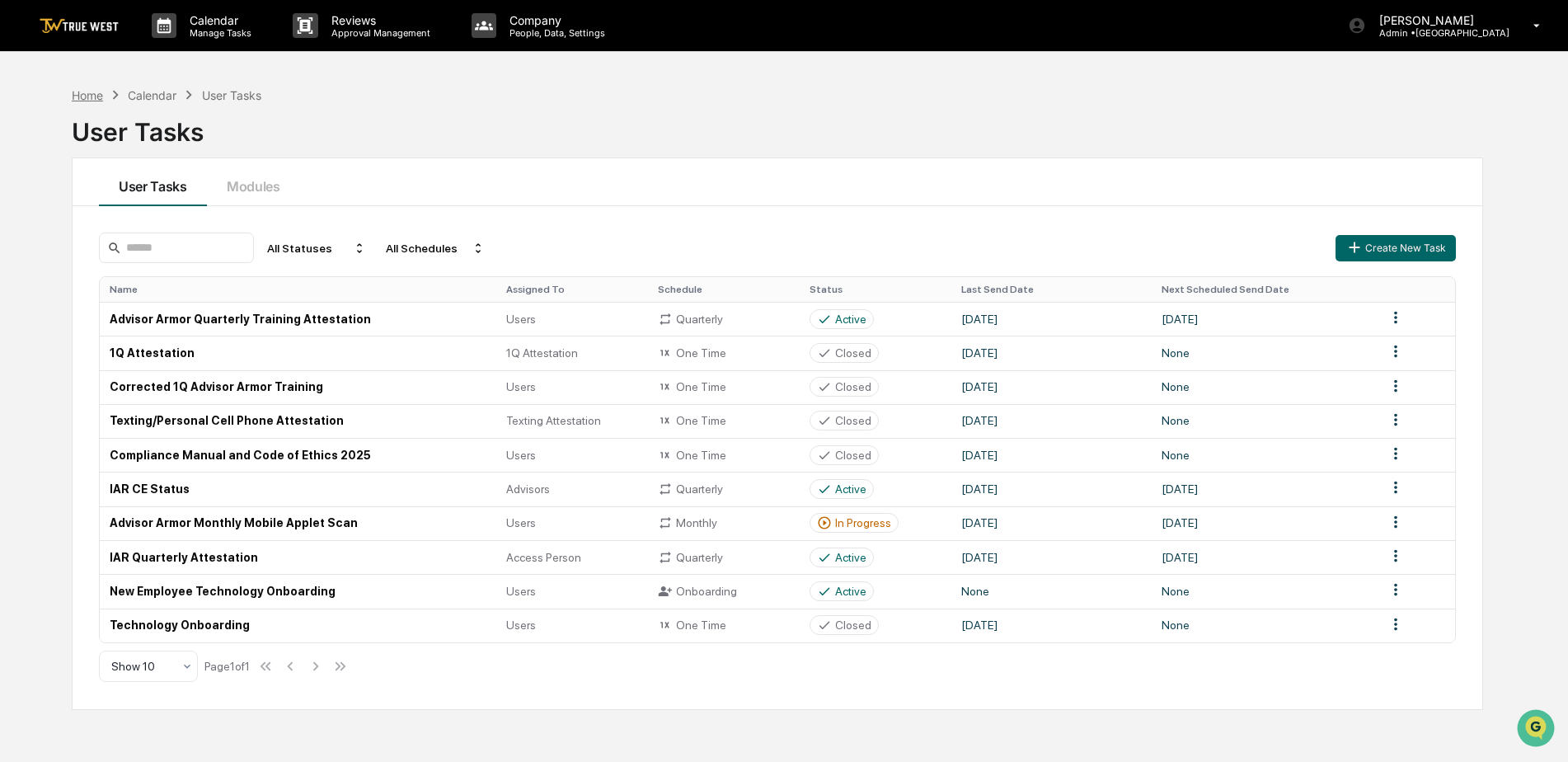
click at [84, 94] on div "Home" at bounding box center [87, 96] width 32 height 14
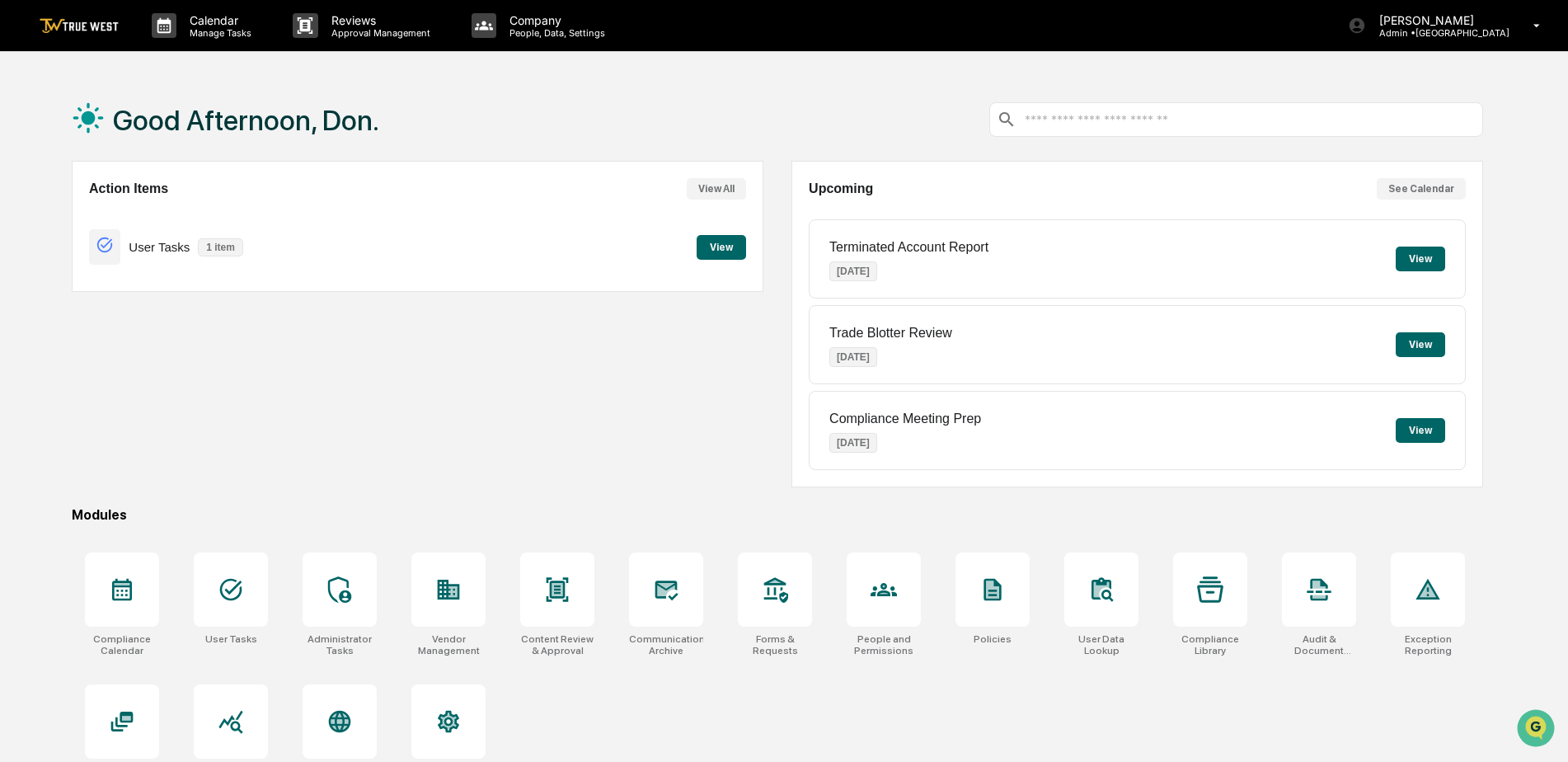
click at [724, 246] on button "View" at bounding box center [721, 247] width 50 height 24
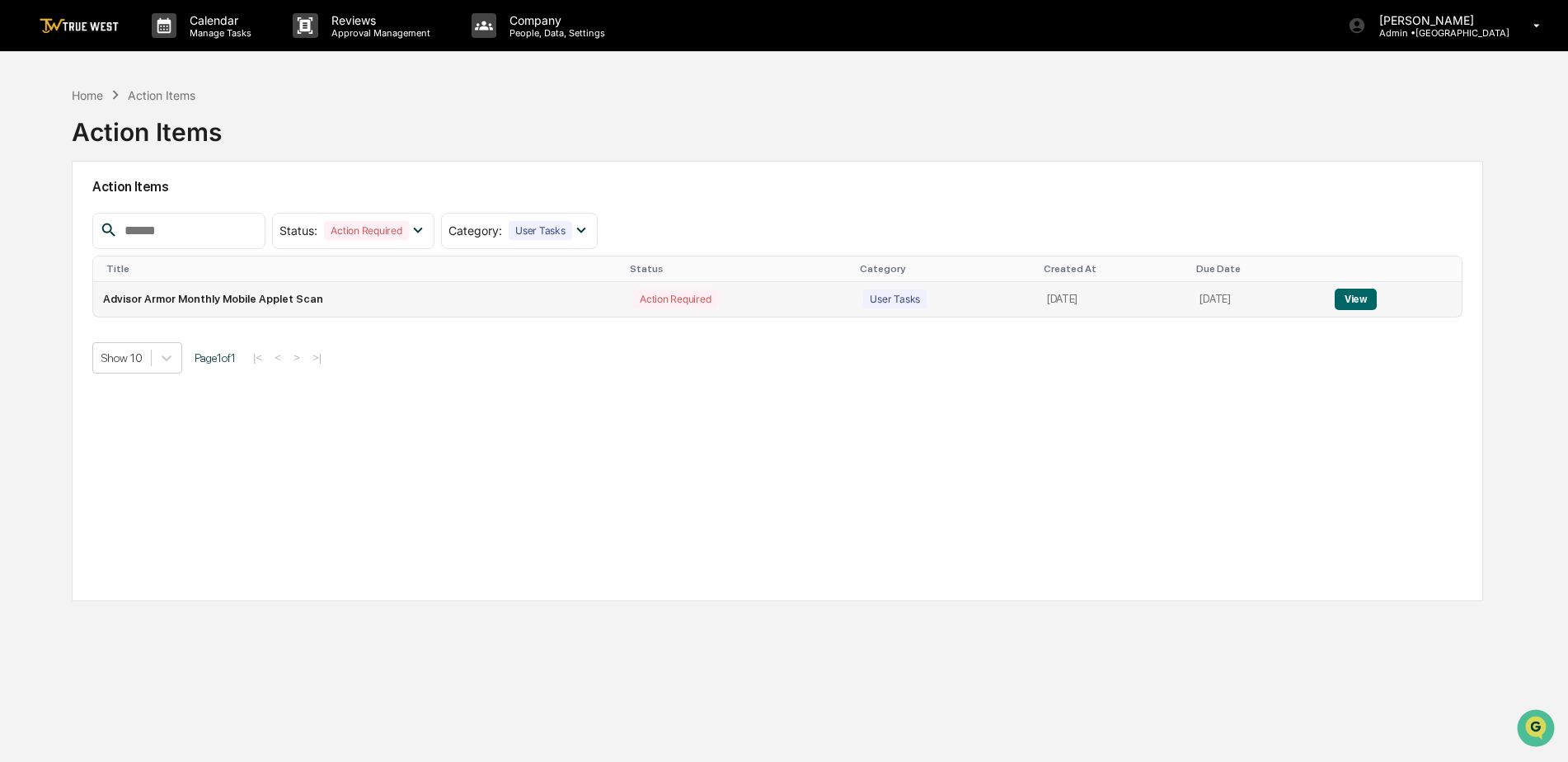
click at [1365, 298] on button "View" at bounding box center [1356, 299] width 42 height 22
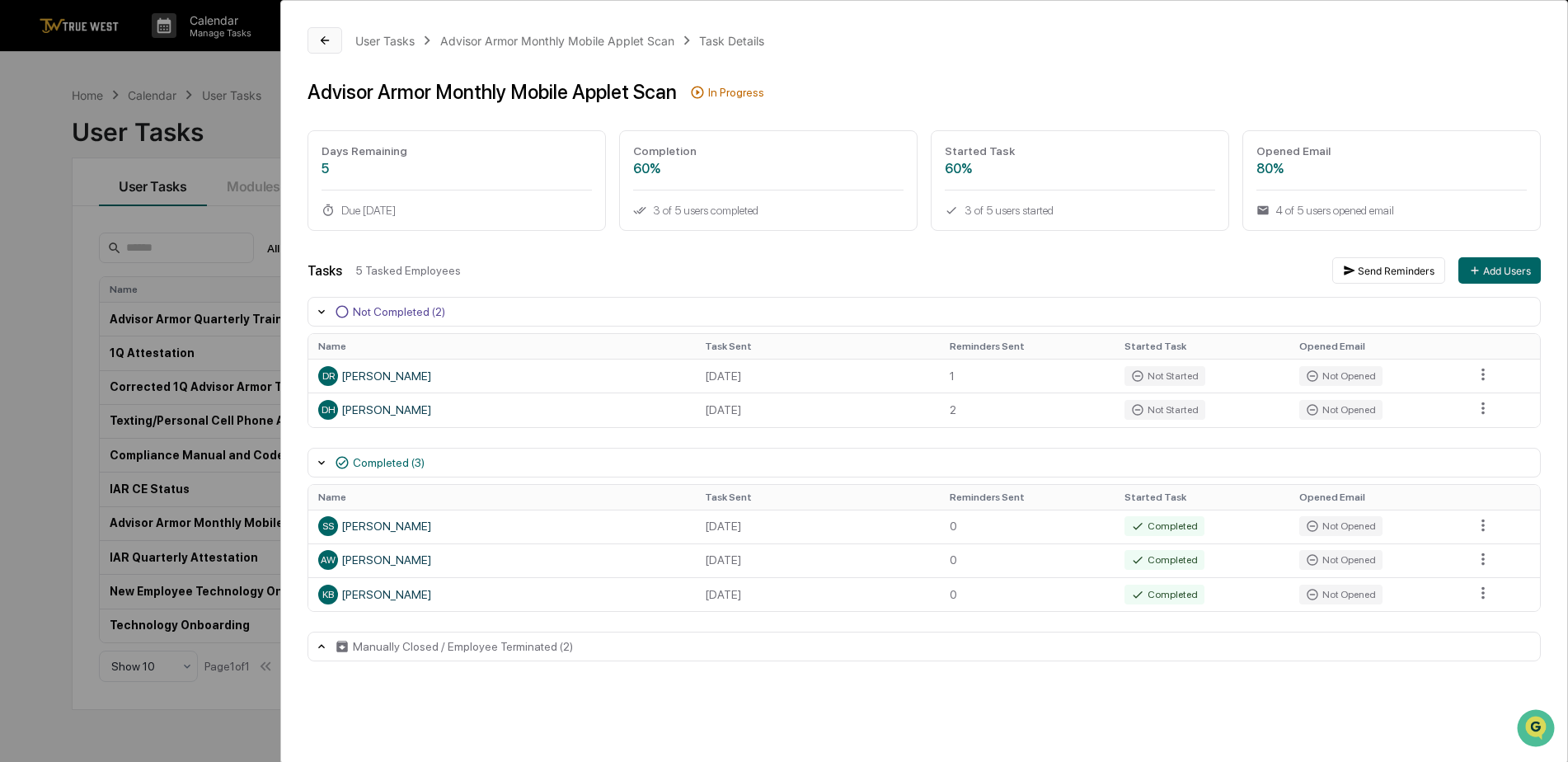
click at [317, 38] on button at bounding box center [324, 40] width 34 height 26
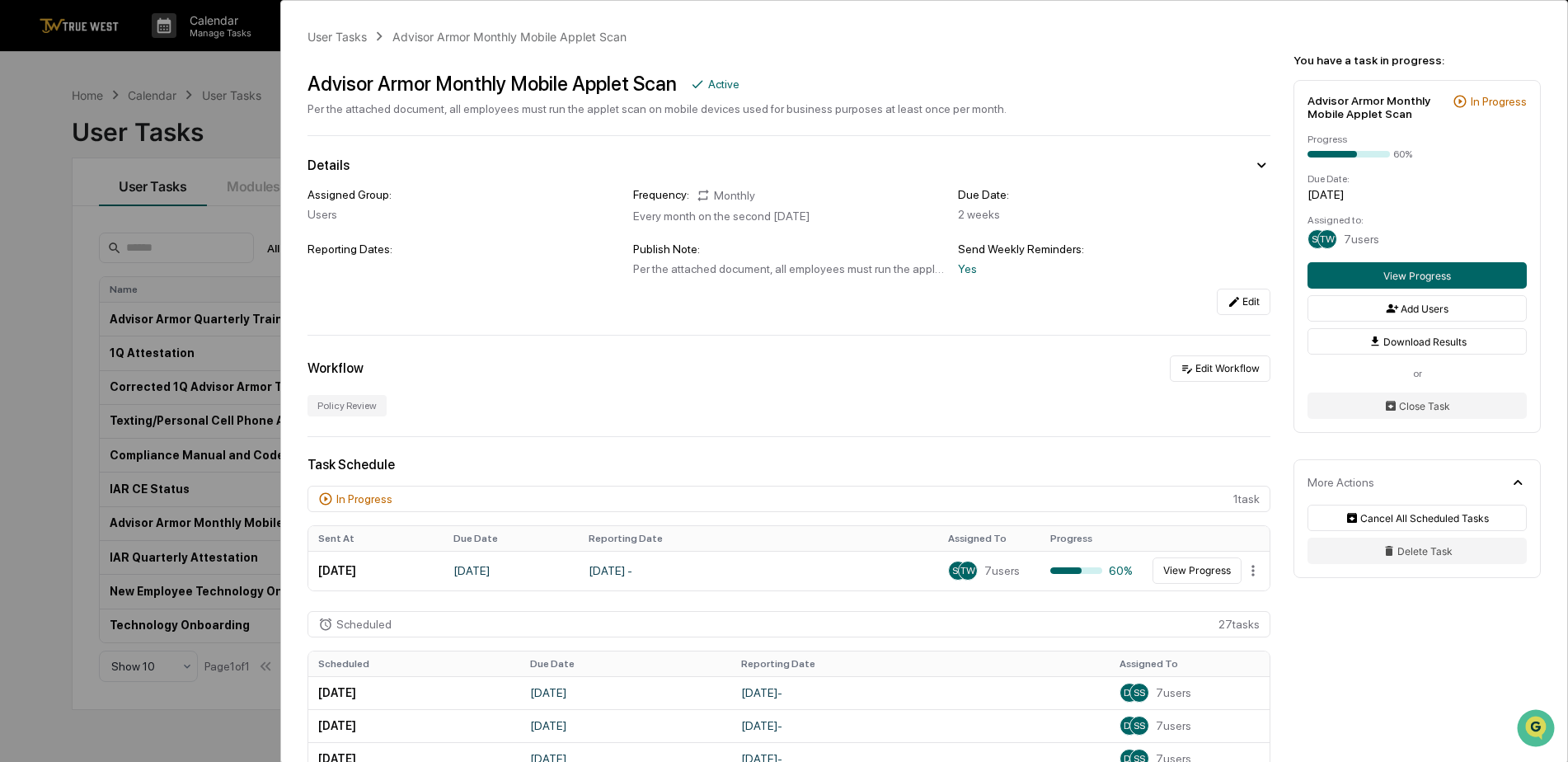
click at [256, 70] on div "User Tasks Advisor Armor Monthly Mobile Applet Scan Advisor Armor Monthly Mobil…" at bounding box center [784, 381] width 1568 height 762
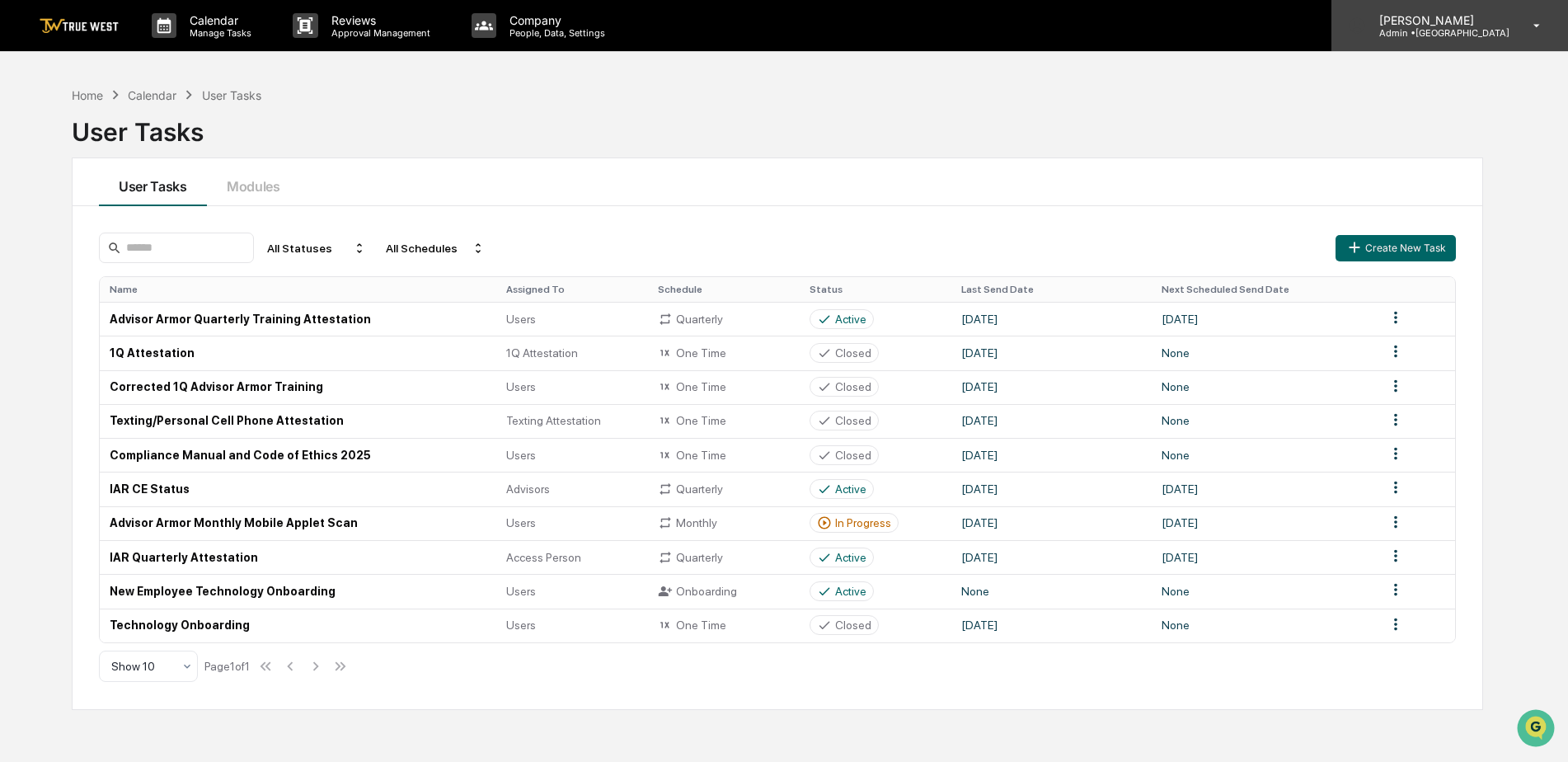
click at [1528, 42] on div "[PERSON_NAME] Admin • [GEOGRAPHIC_DATA]" at bounding box center [1450, 25] width 237 height 52
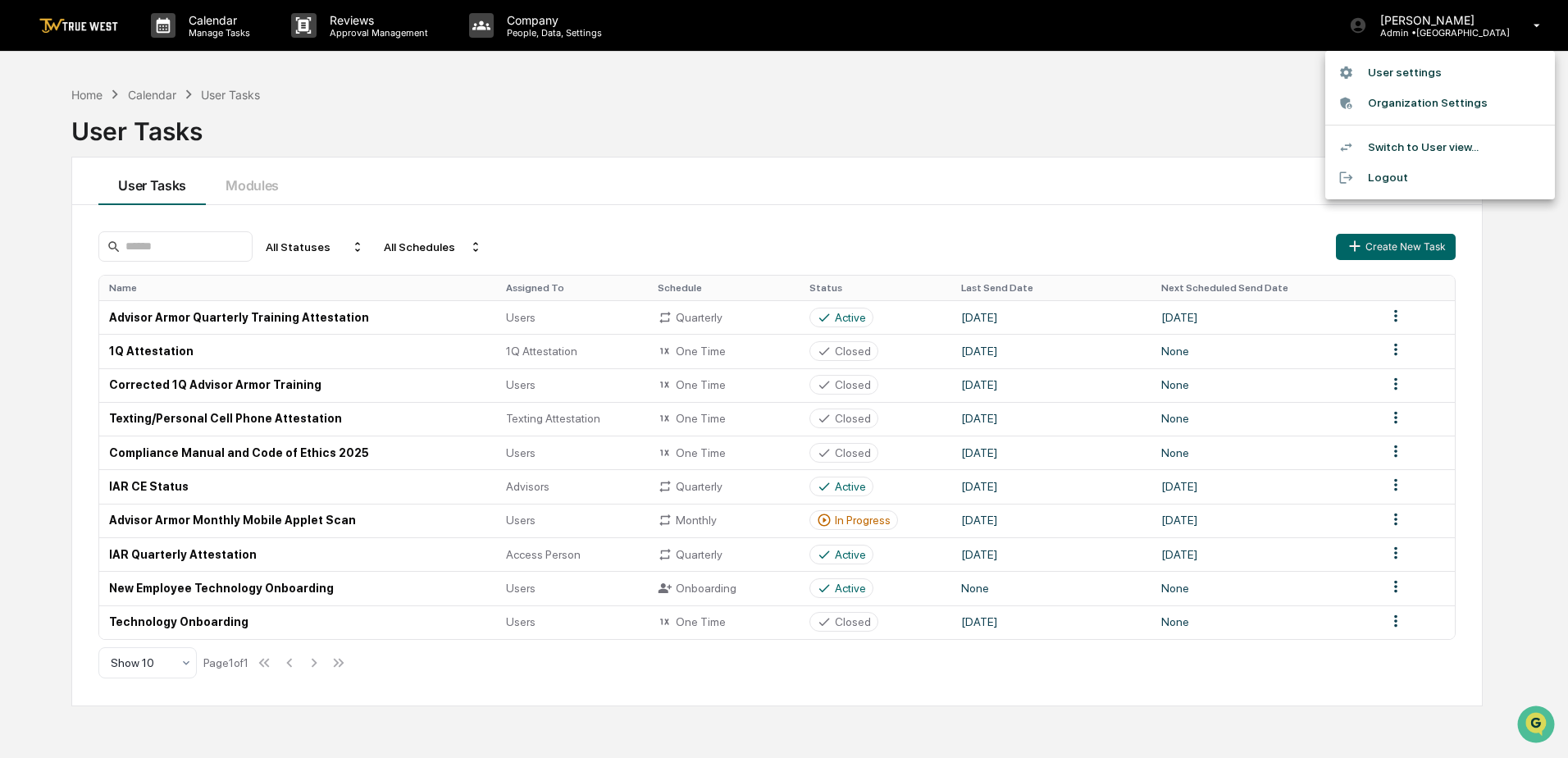
click at [1388, 175] on li "Logout" at bounding box center [1439, 178] width 229 height 31
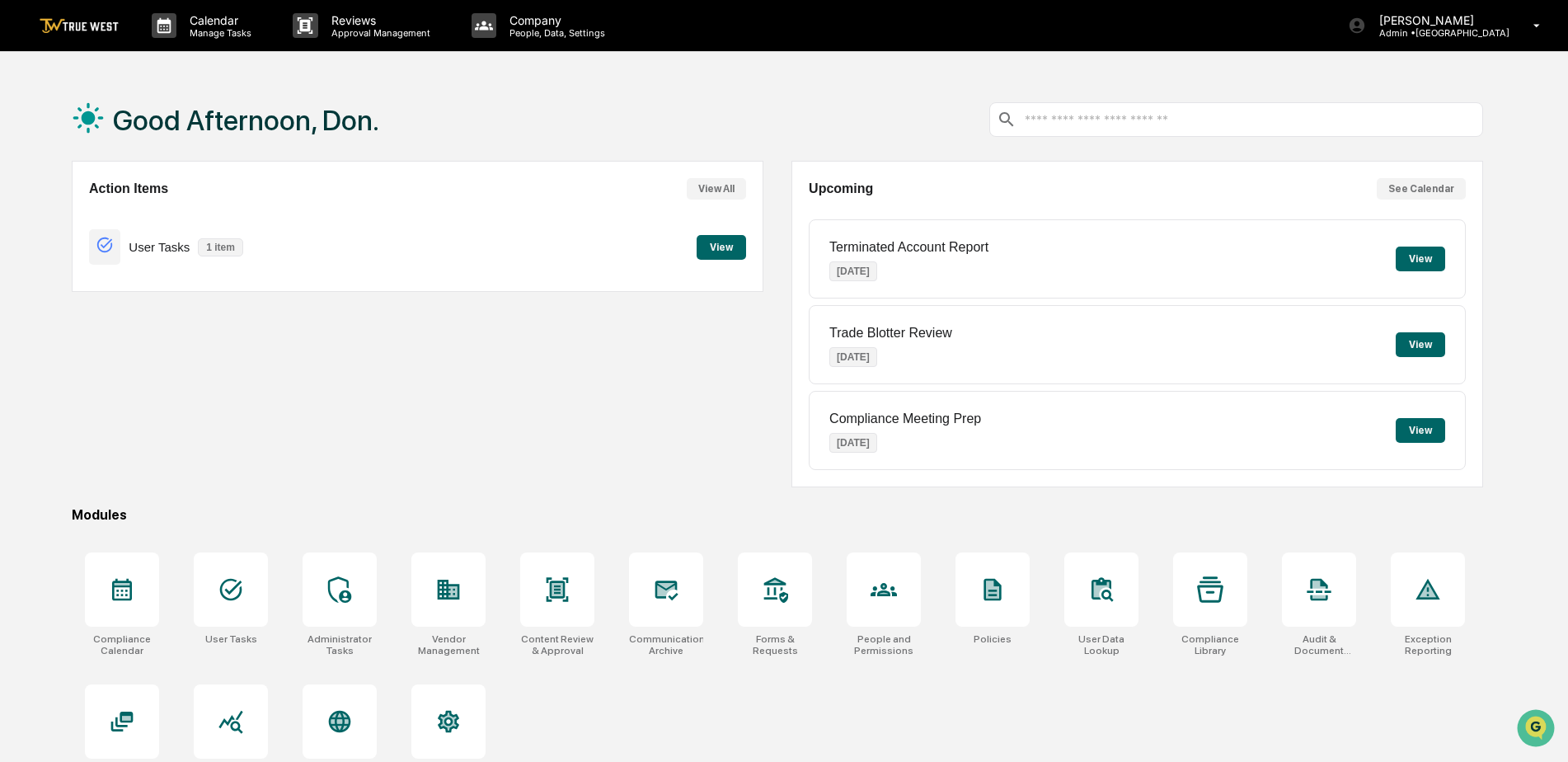
click at [748, 254] on div "Action Items View All User Tasks 1 item View" at bounding box center [417, 226] width 691 height 131
click at [729, 246] on button "View" at bounding box center [721, 247] width 50 height 24
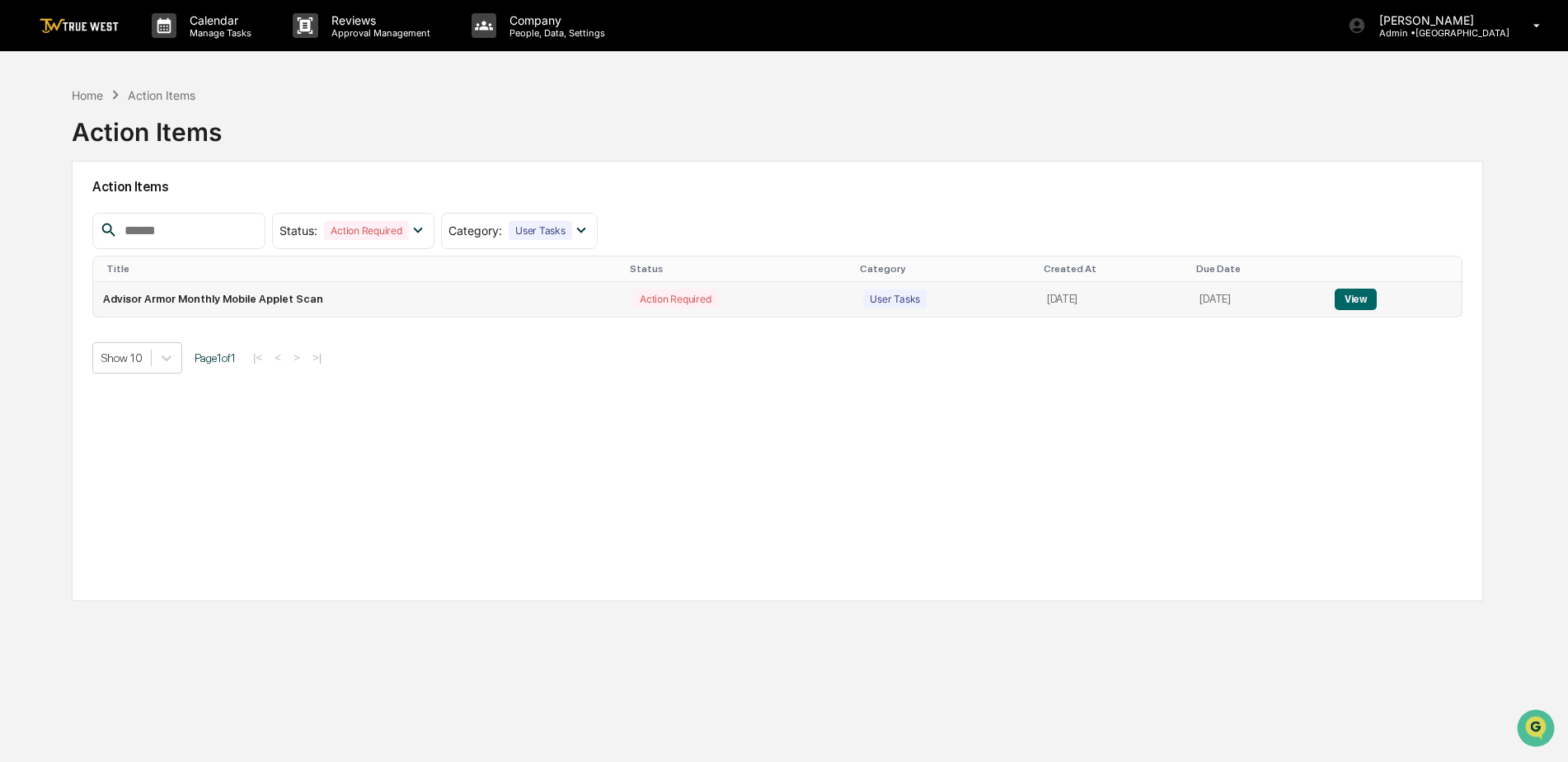
click at [1371, 292] on button "View" at bounding box center [1356, 299] width 42 height 22
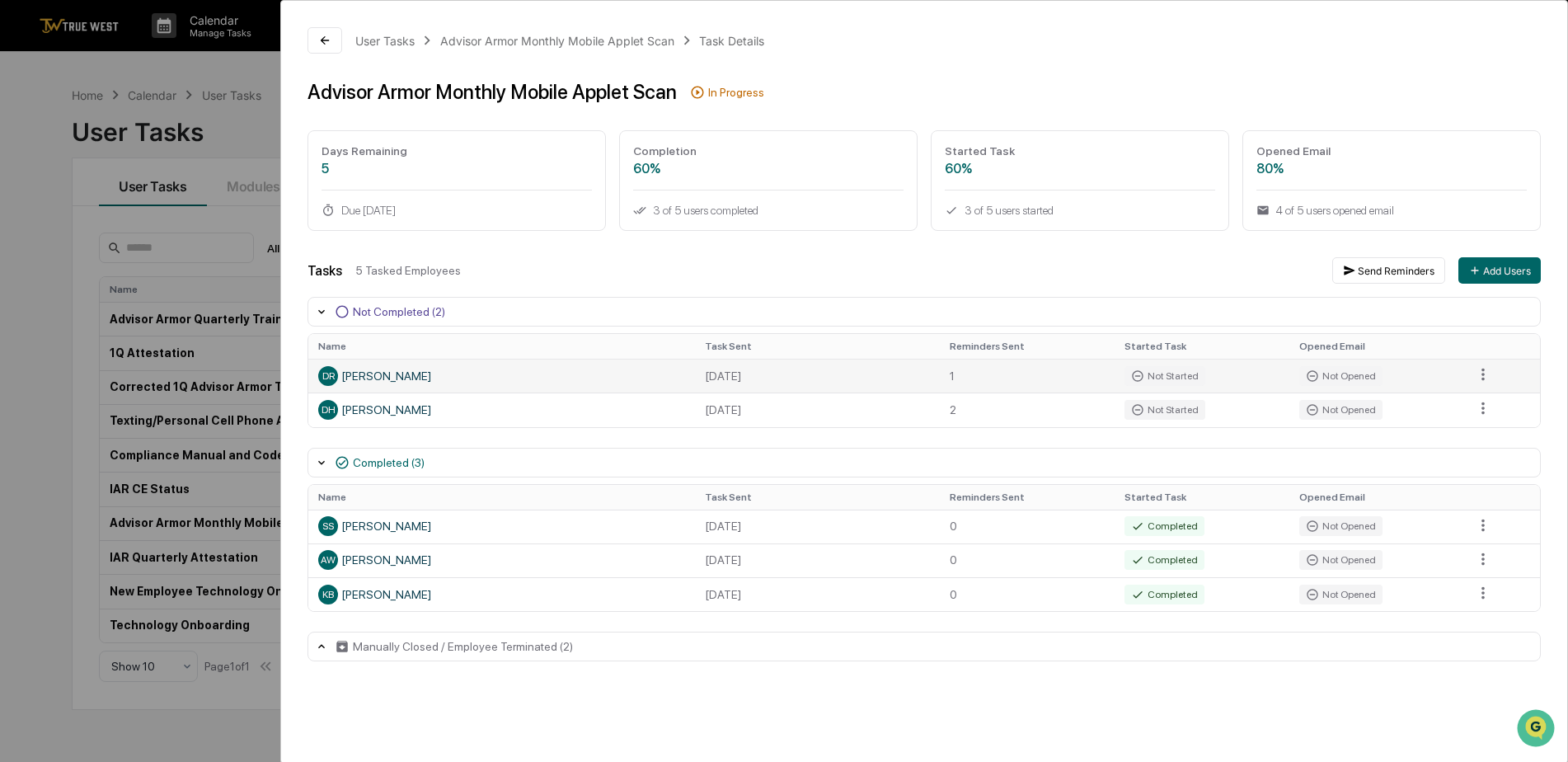
click at [1137, 379] on icon at bounding box center [1138, 376] width 14 height 14
click at [1329, 376] on div "Not Opened" at bounding box center [1341, 376] width 83 height 20
click at [322, 40] on icon at bounding box center [324, 40] width 14 height 14
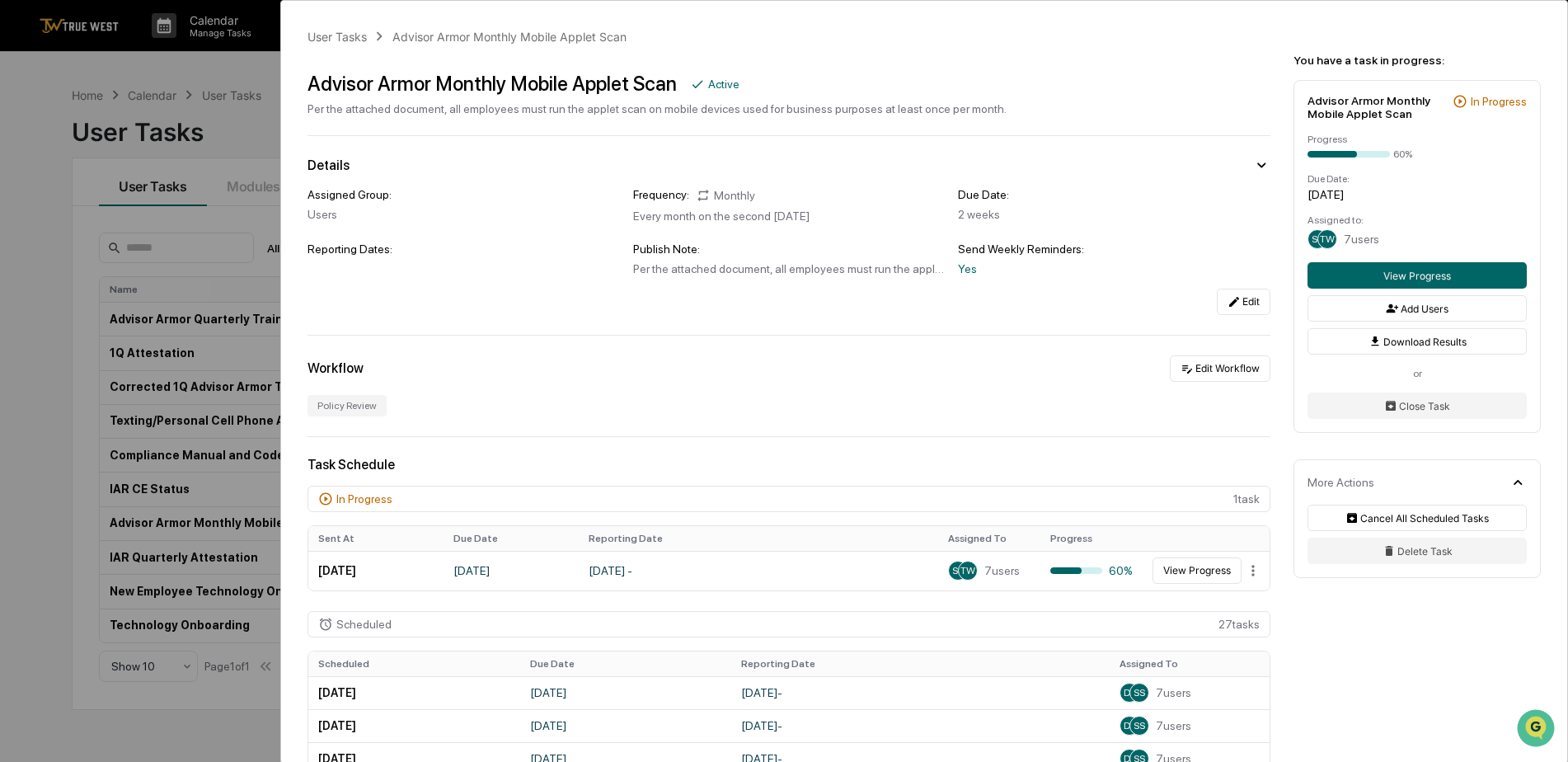
click at [235, 57] on div "User Tasks Advisor Armor Monthly Mobile Applet Scan Advisor Armor Monthly Mobil…" at bounding box center [784, 381] width 1568 height 762
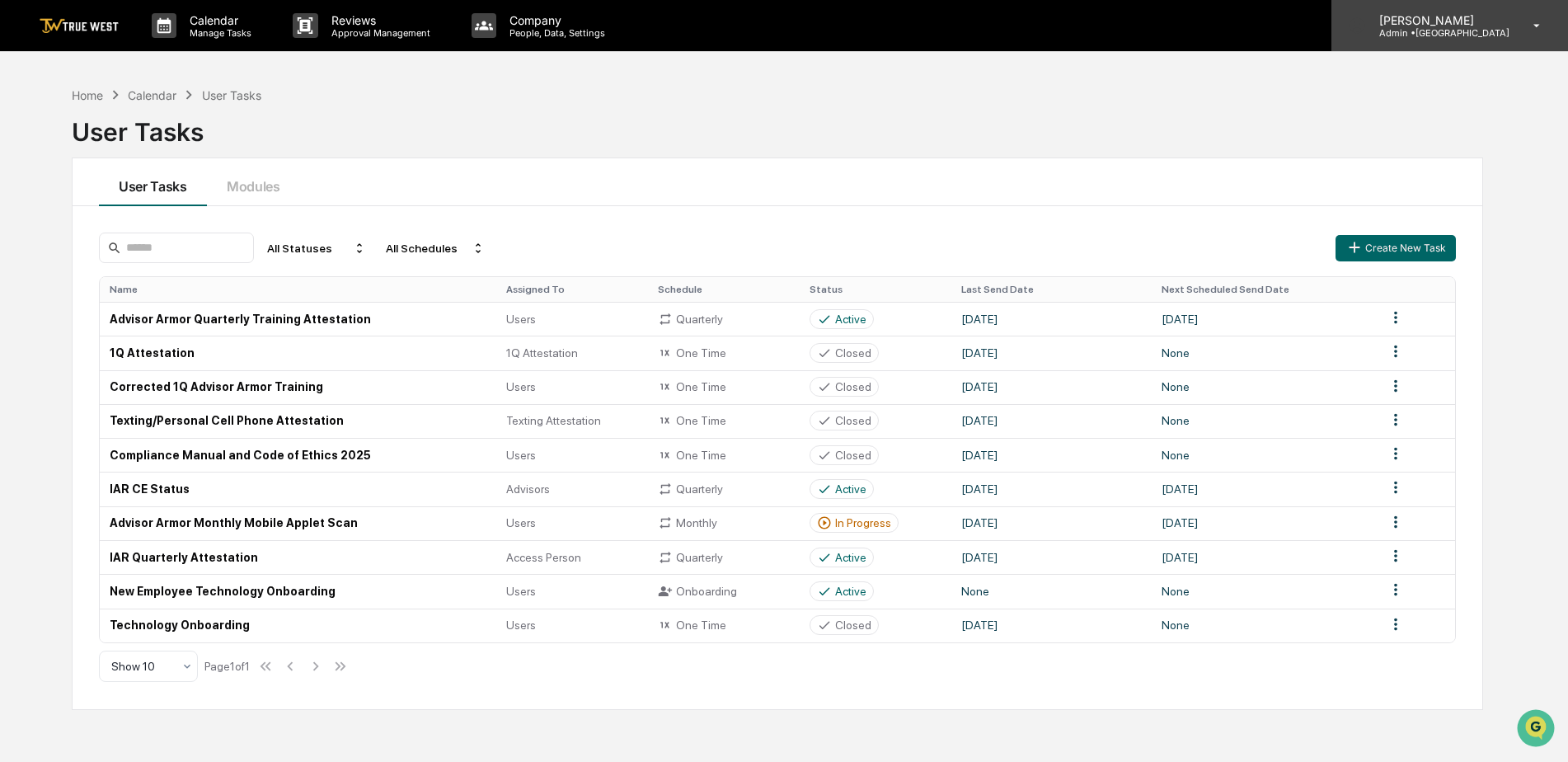
click at [1493, 29] on p "Admin • Park Square" at bounding box center [1438, 33] width 144 height 12
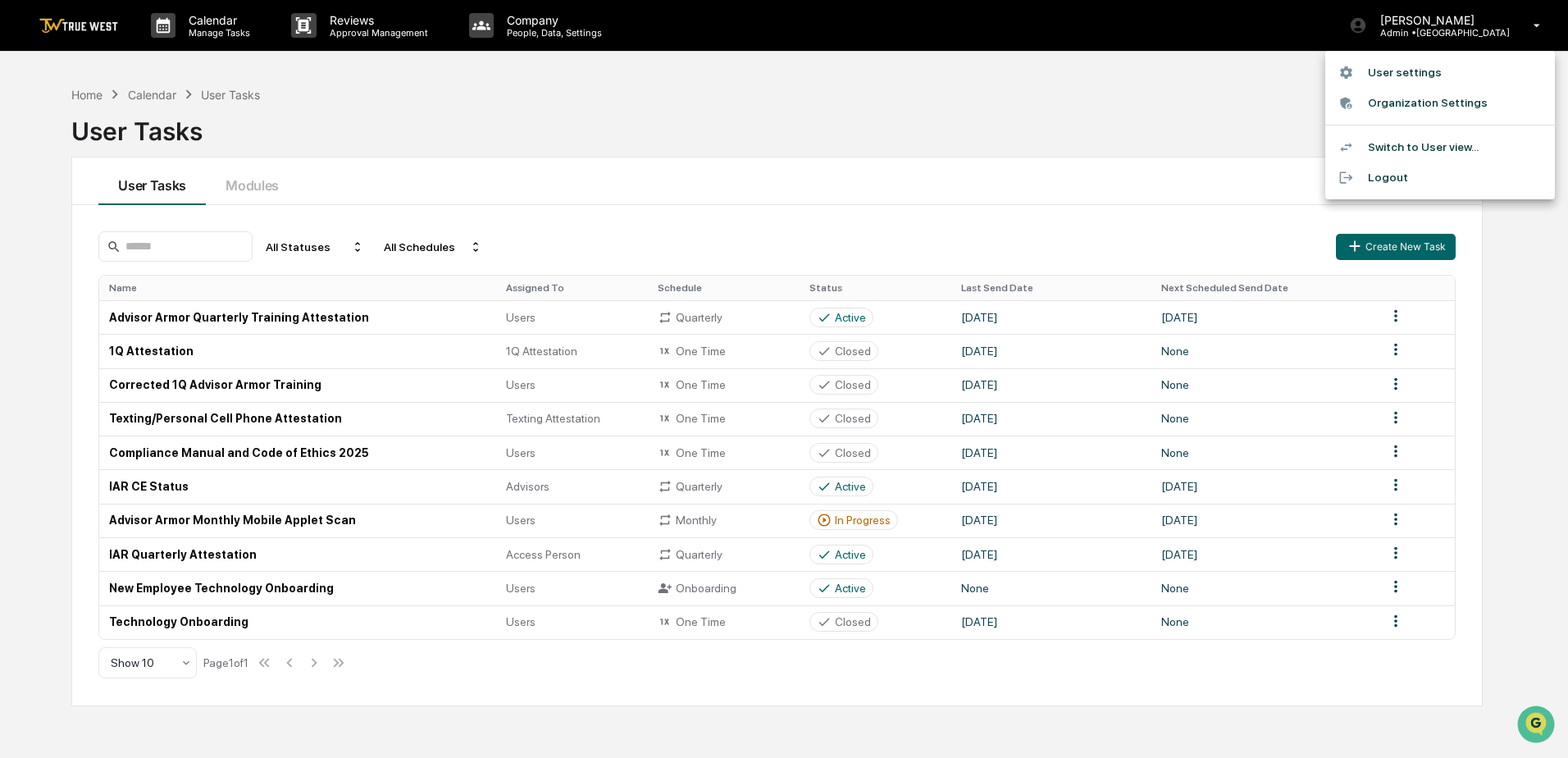
click at [1441, 140] on li "Switch to User view..." at bounding box center [1439, 147] width 229 height 31
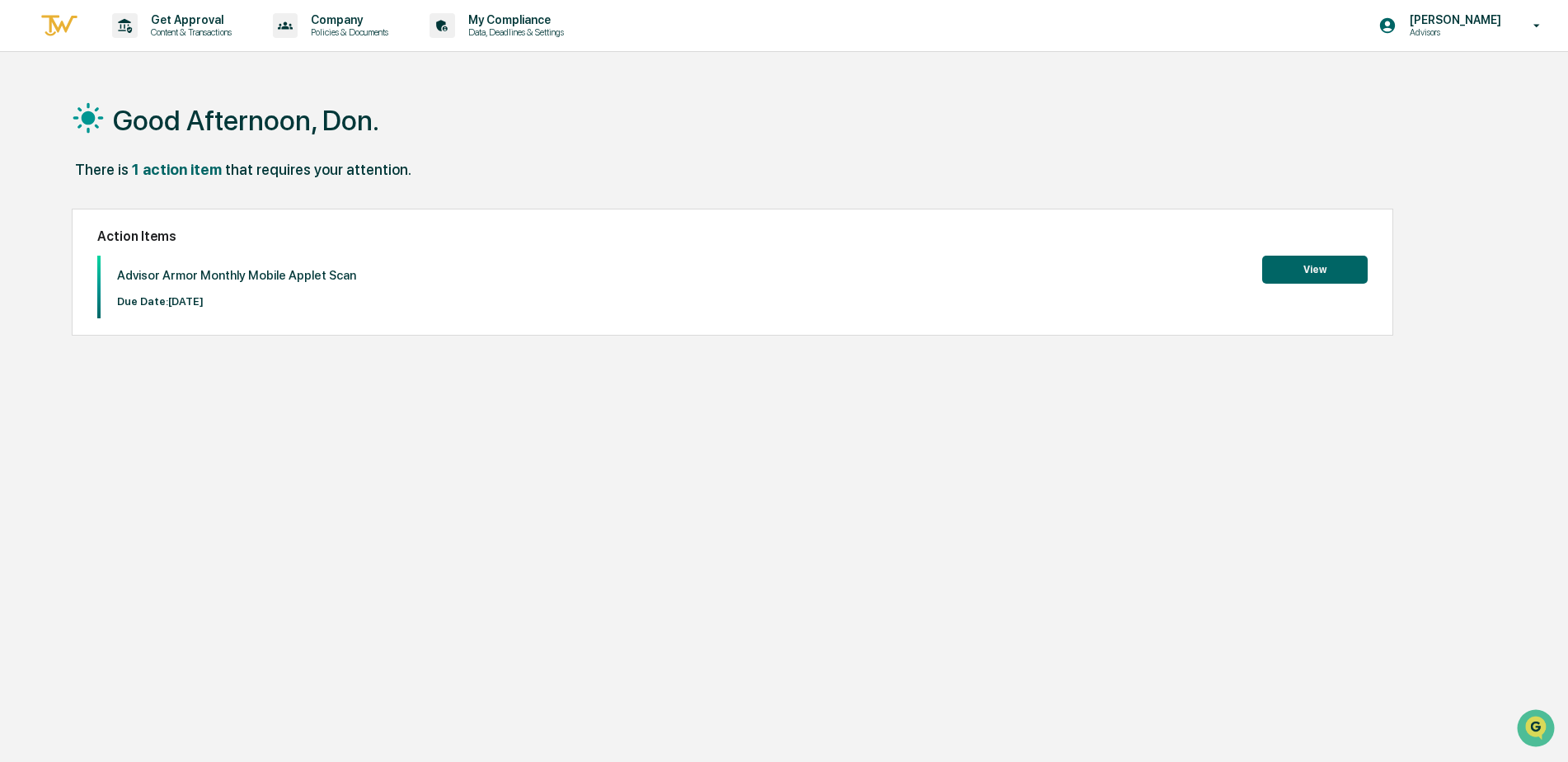
click at [1334, 272] on button "View" at bounding box center [1315, 269] width 106 height 28
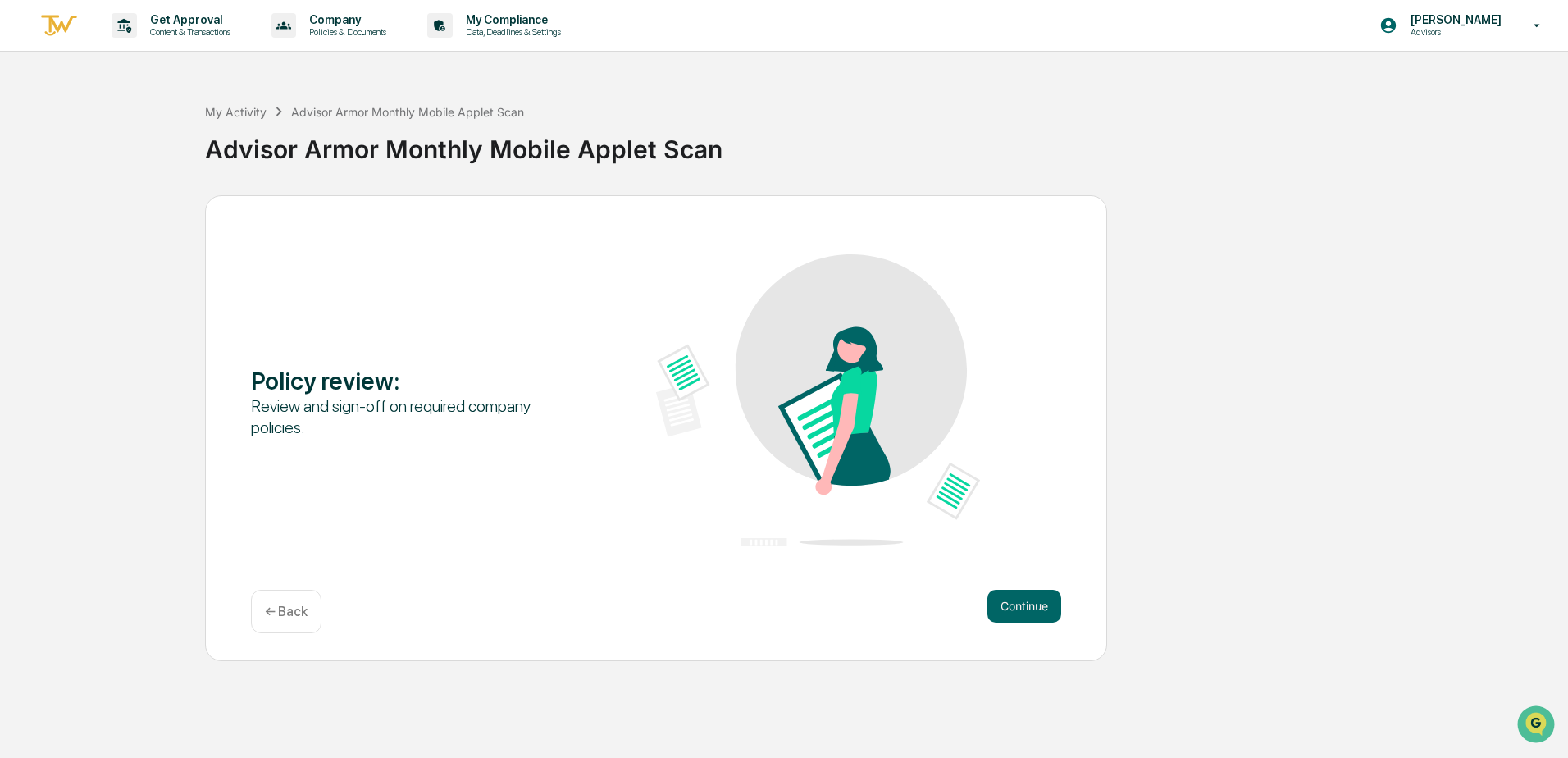
click at [1040, 585] on div "Policy review : Review and sign-off on required company policies. Continue ← Ba…" at bounding box center [656, 428] width 903 height 466
click at [1030, 593] on button "Continue" at bounding box center [1024, 606] width 74 height 32
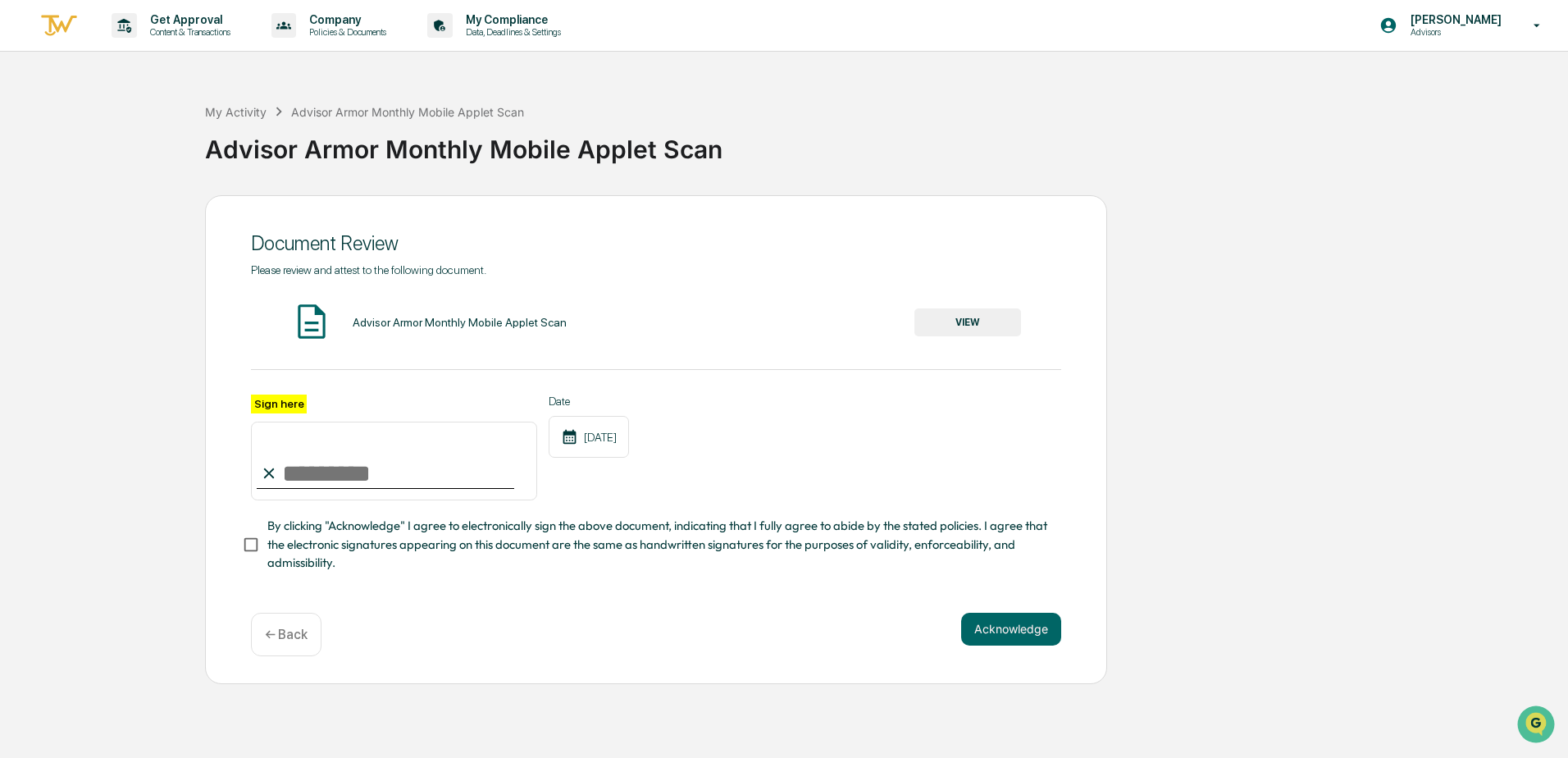
click at [959, 320] on button "VIEW" at bounding box center [967, 322] width 107 height 28
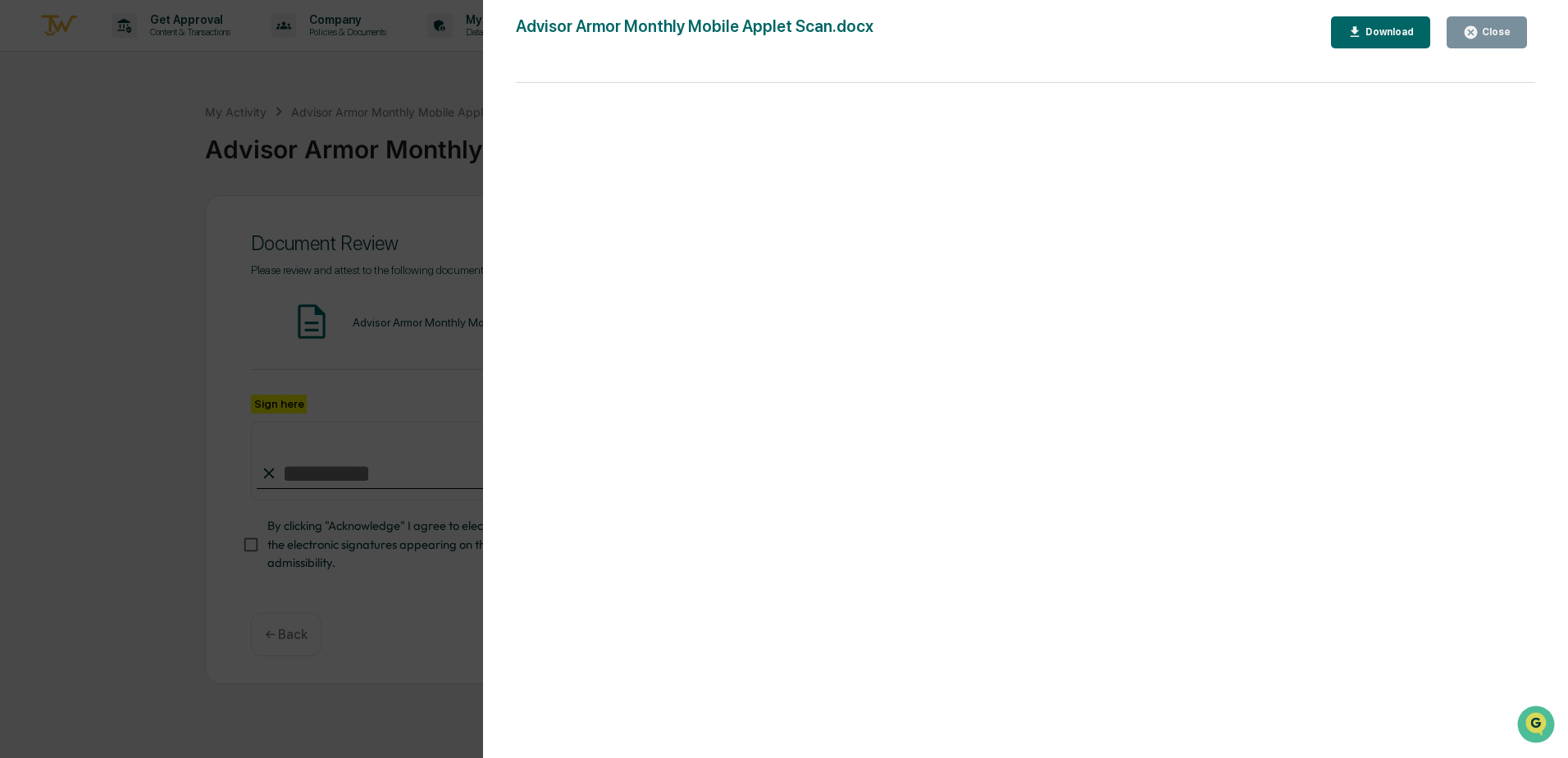
click at [1501, 31] on div "Close" at bounding box center [1487, 31] width 48 height 15
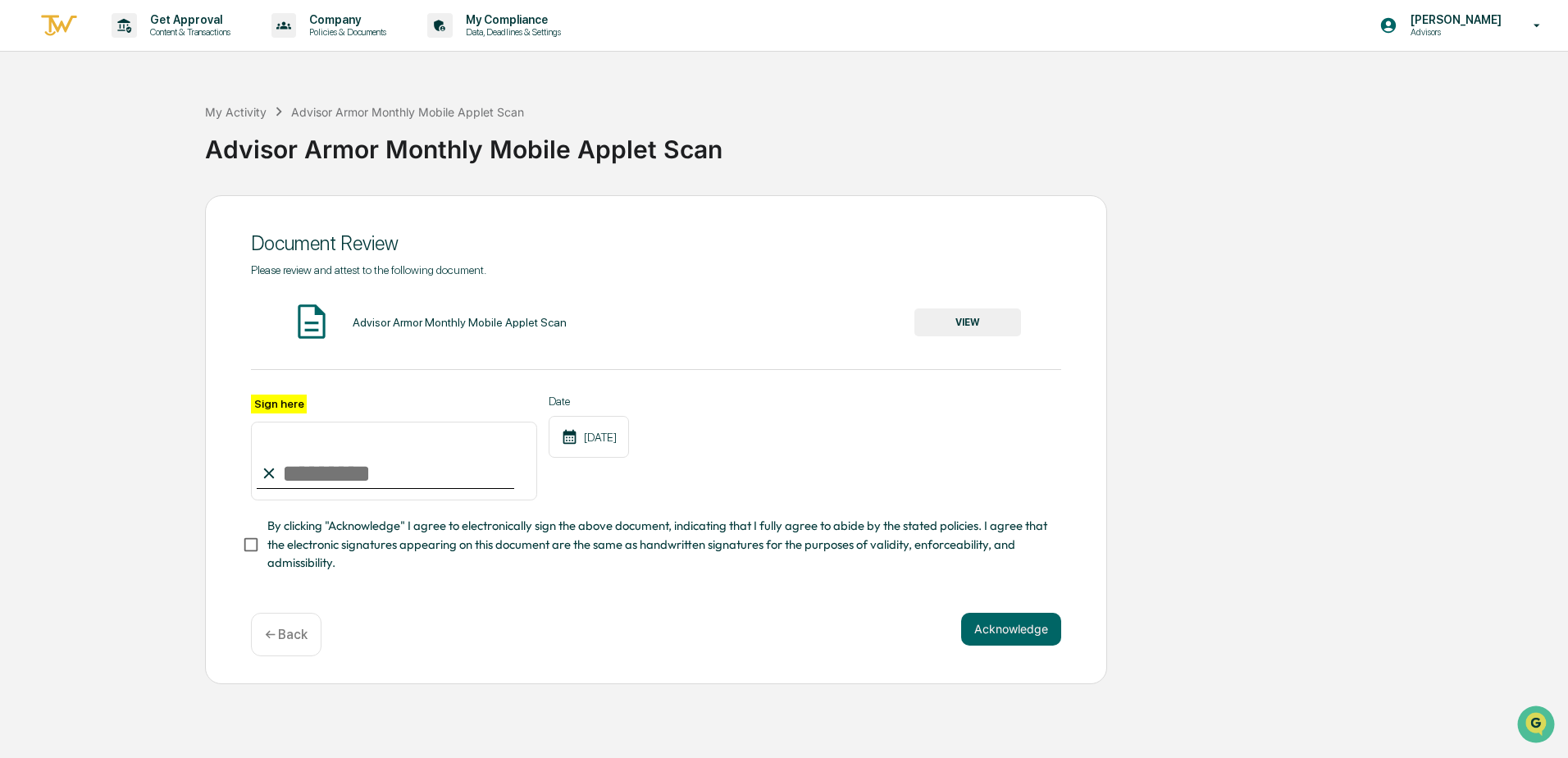
click at [301, 468] on input "Sign here" at bounding box center [394, 461] width 286 height 79
type input "**********"
click at [993, 631] on button "Acknowledge" at bounding box center [1011, 629] width 100 height 32
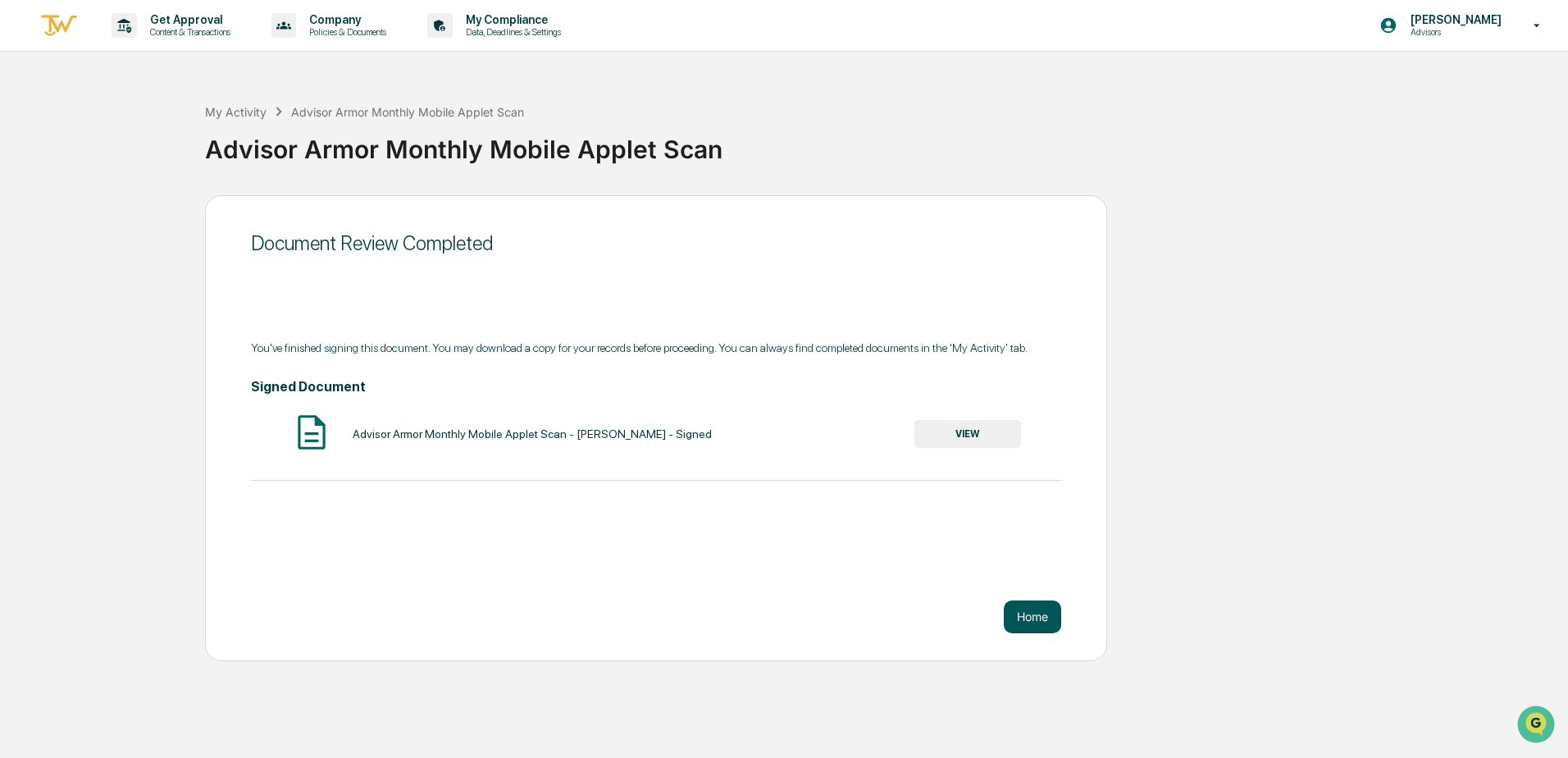
click at [1053, 620] on button "Home" at bounding box center [1033, 617] width 58 height 32
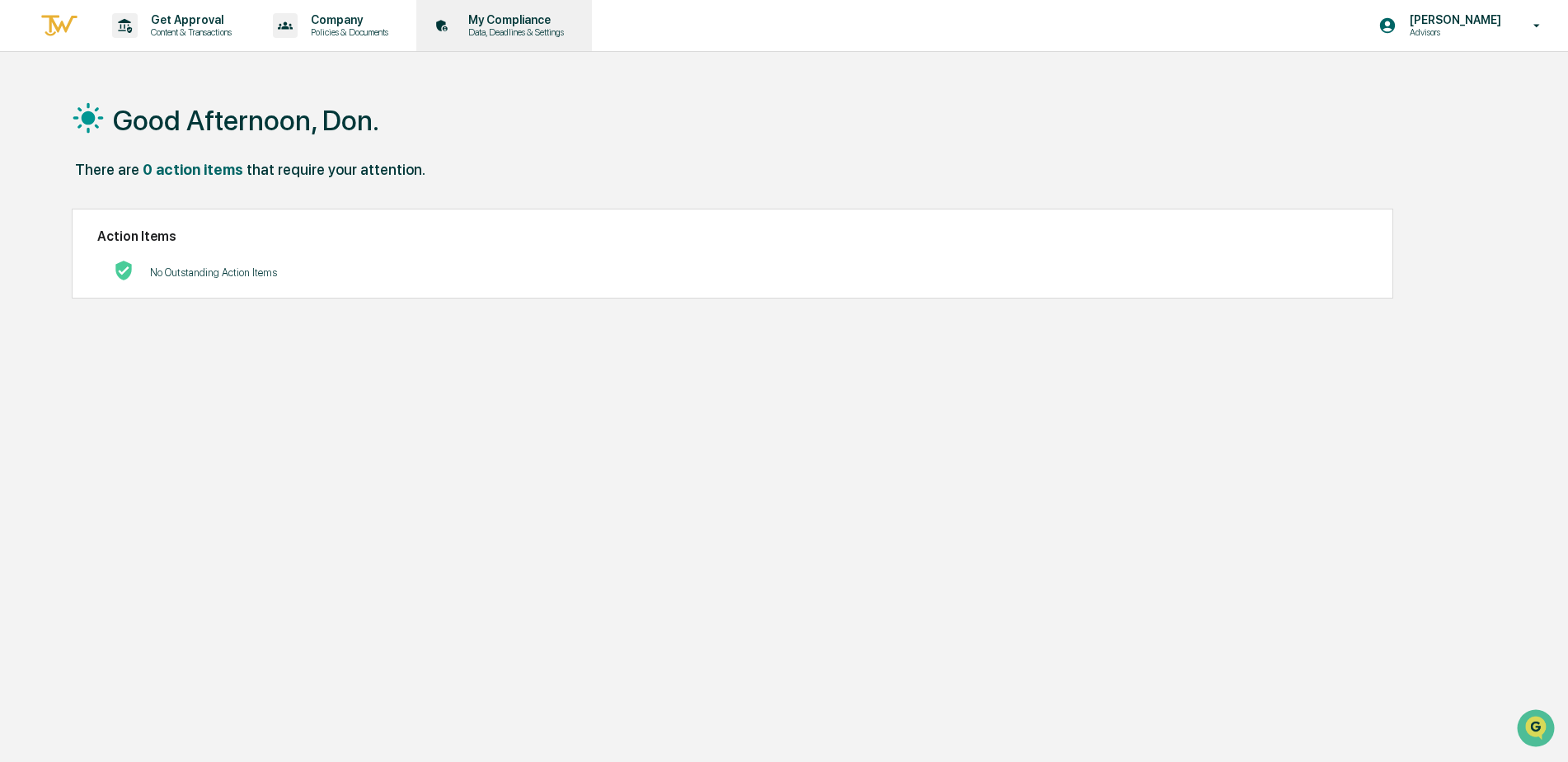
click at [506, 18] on p "My Compliance" at bounding box center [514, 20] width 117 height 14
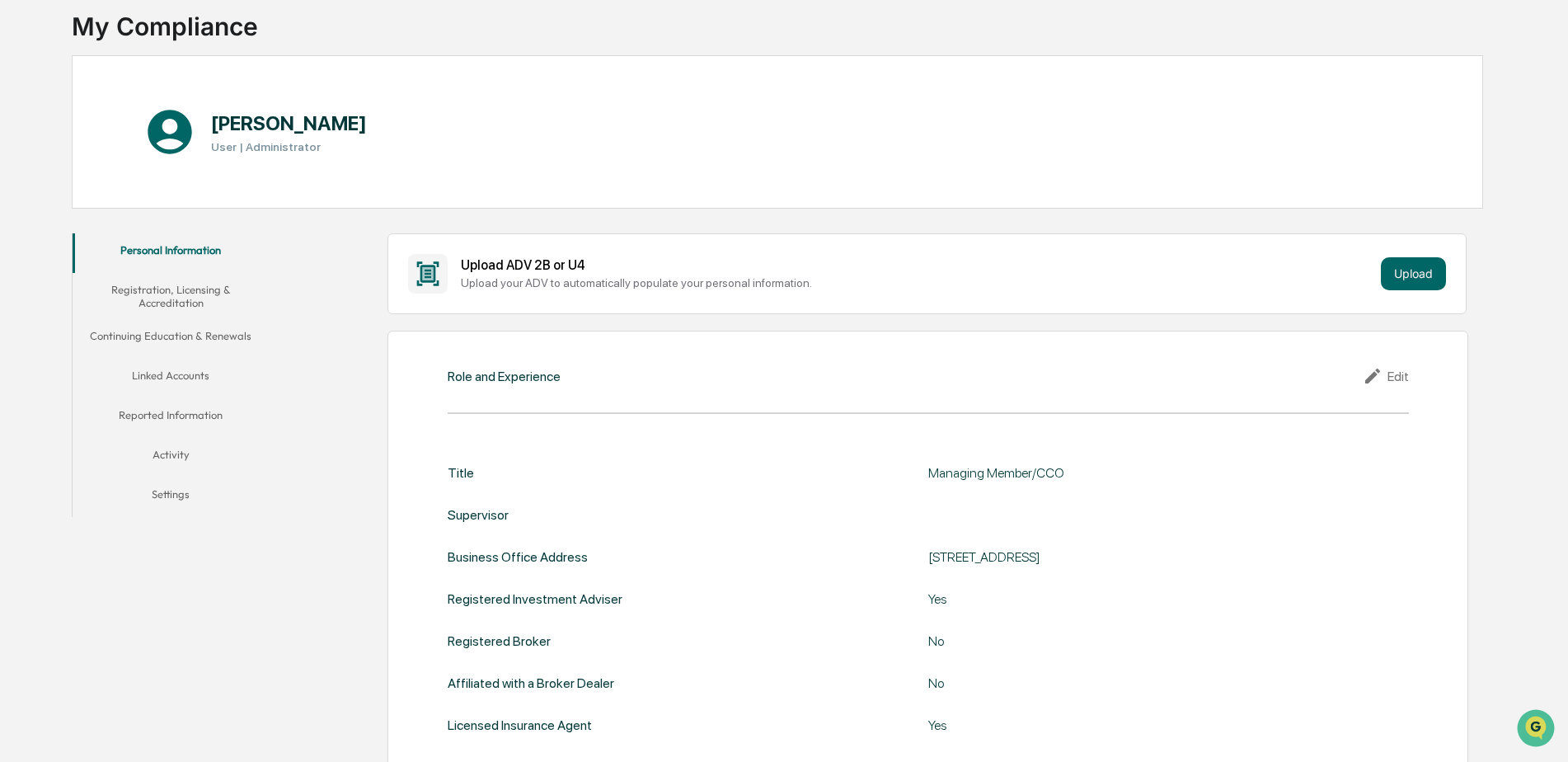
scroll to position [82, 0]
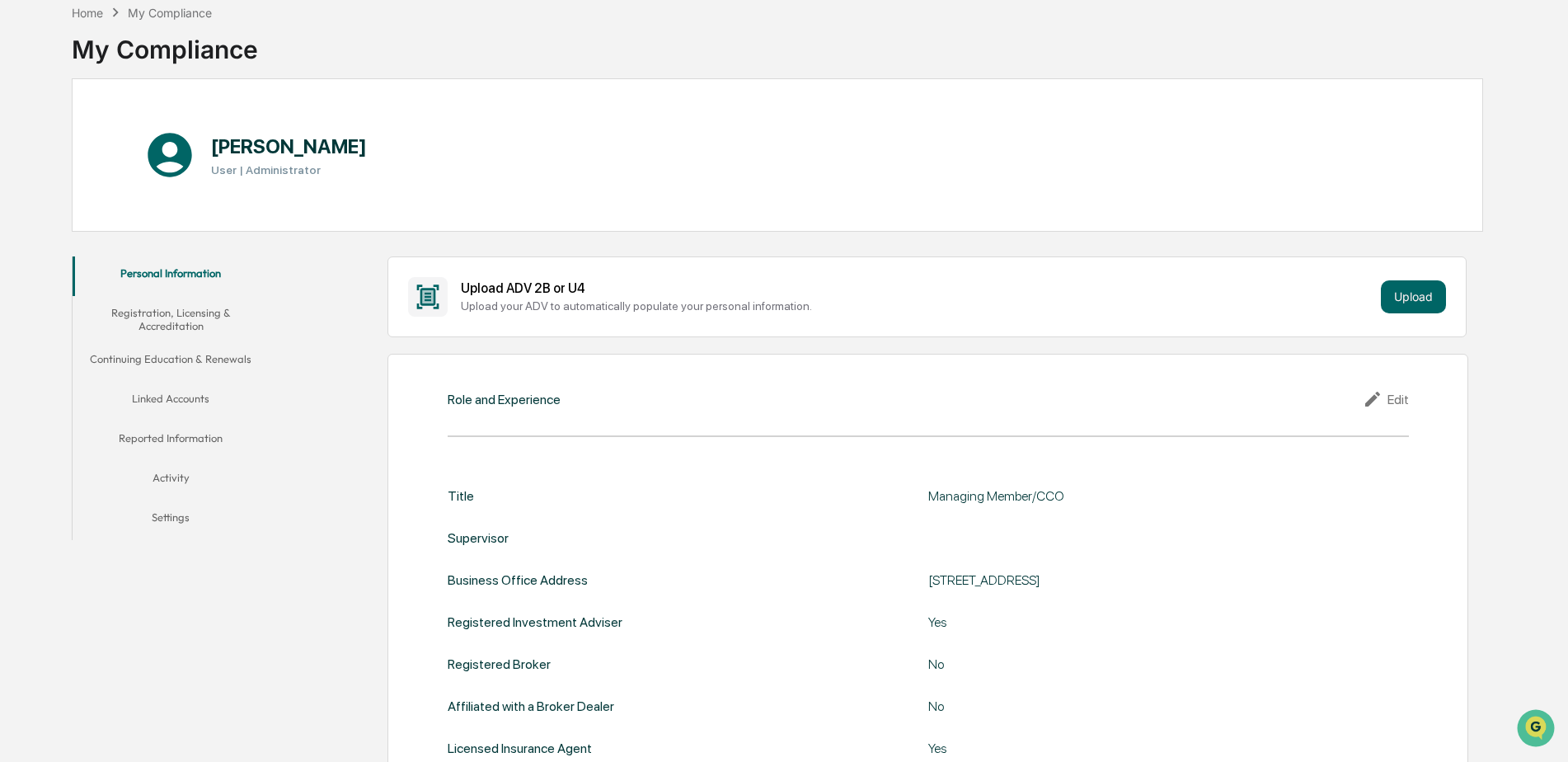
click at [166, 319] on button "Registration, Licensing & Accreditation" at bounding box center [171, 320] width 197 height 47
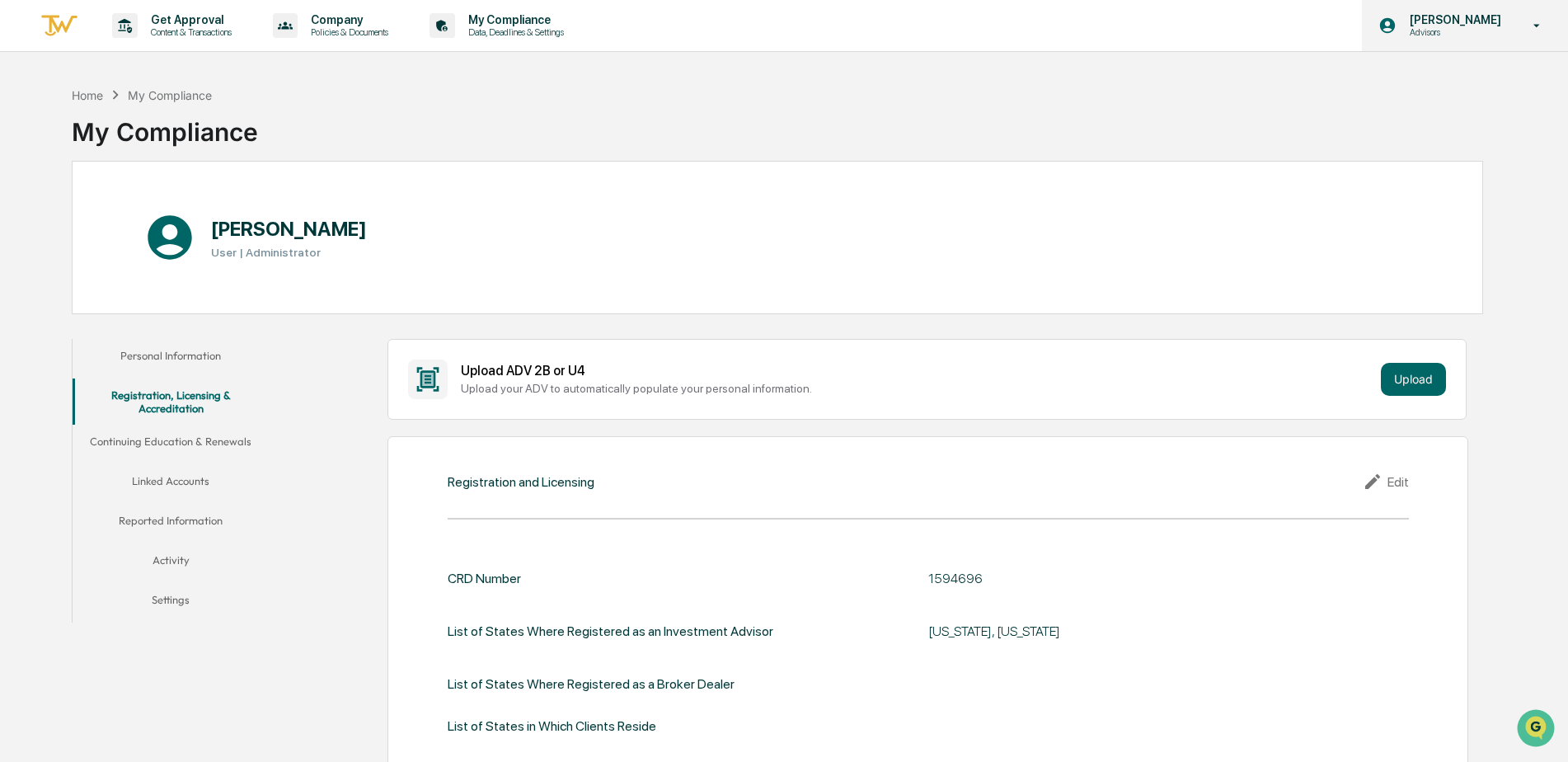
click at [1479, 33] on p "Advisors" at bounding box center [1452, 32] width 113 height 12
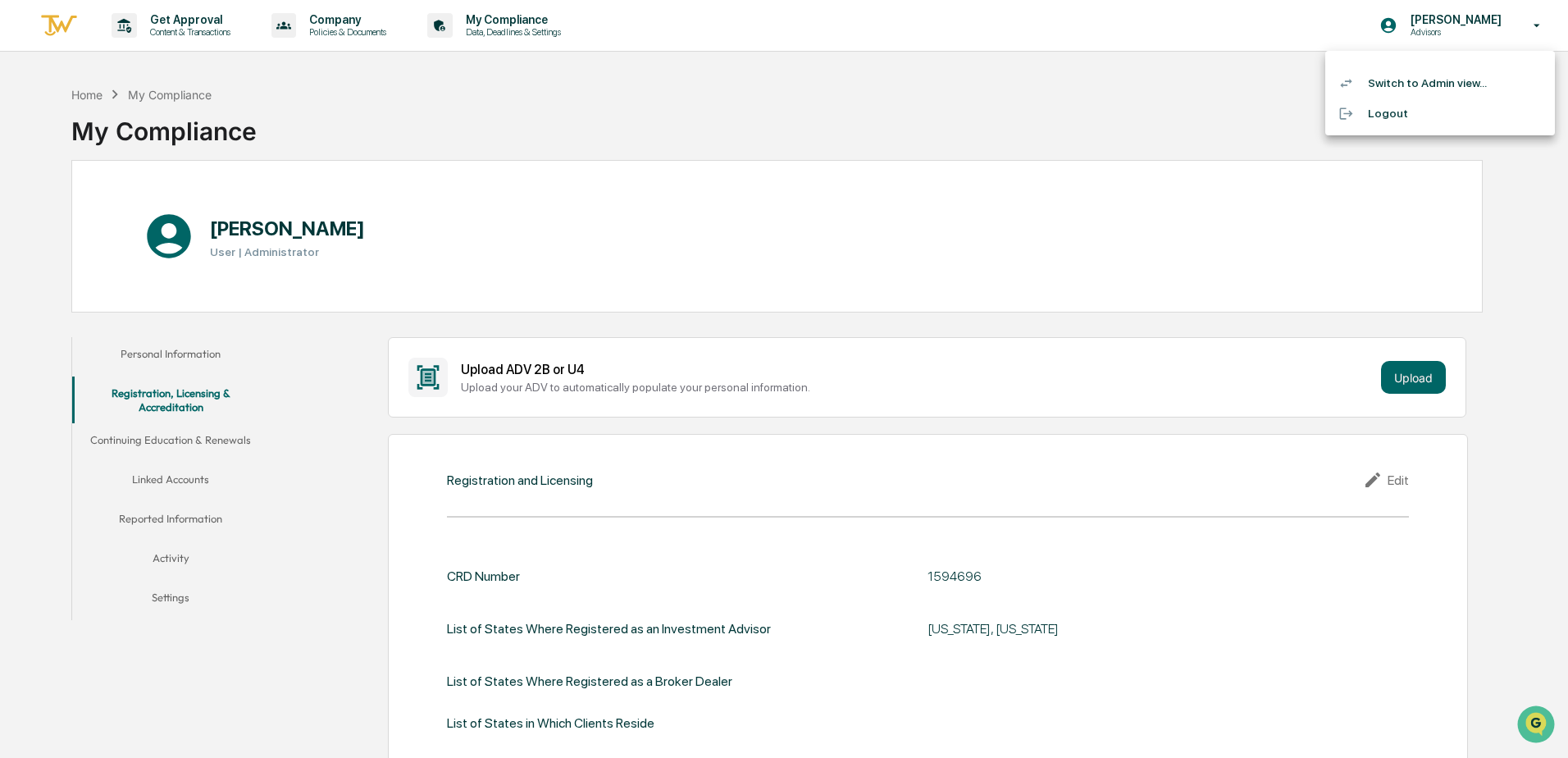
click at [1427, 91] on li "Switch to Admin view..." at bounding box center [1439, 84] width 229 height 31
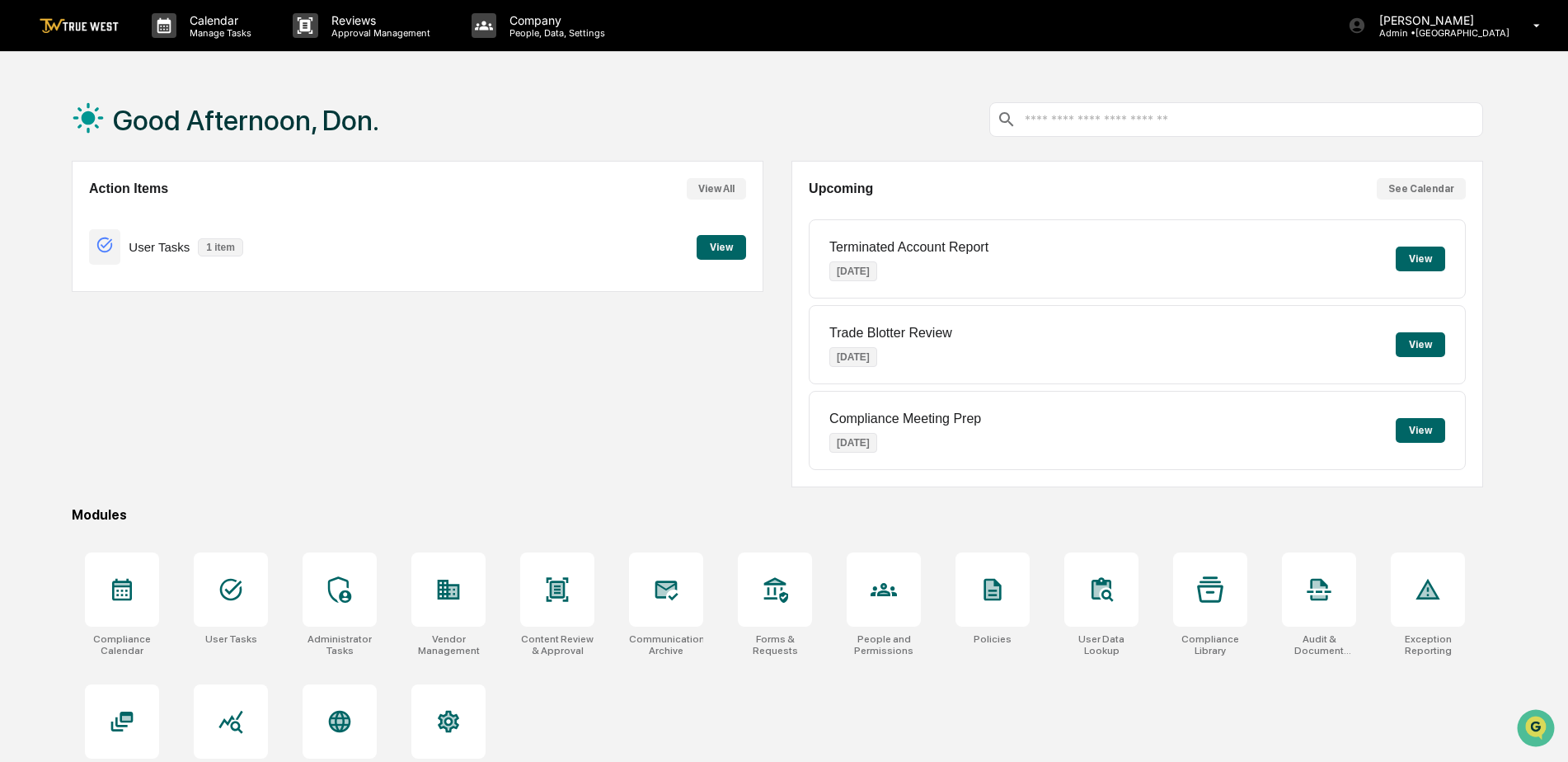
click at [719, 253] on button "View" at bounding box center [721, 247] width 50 height 24
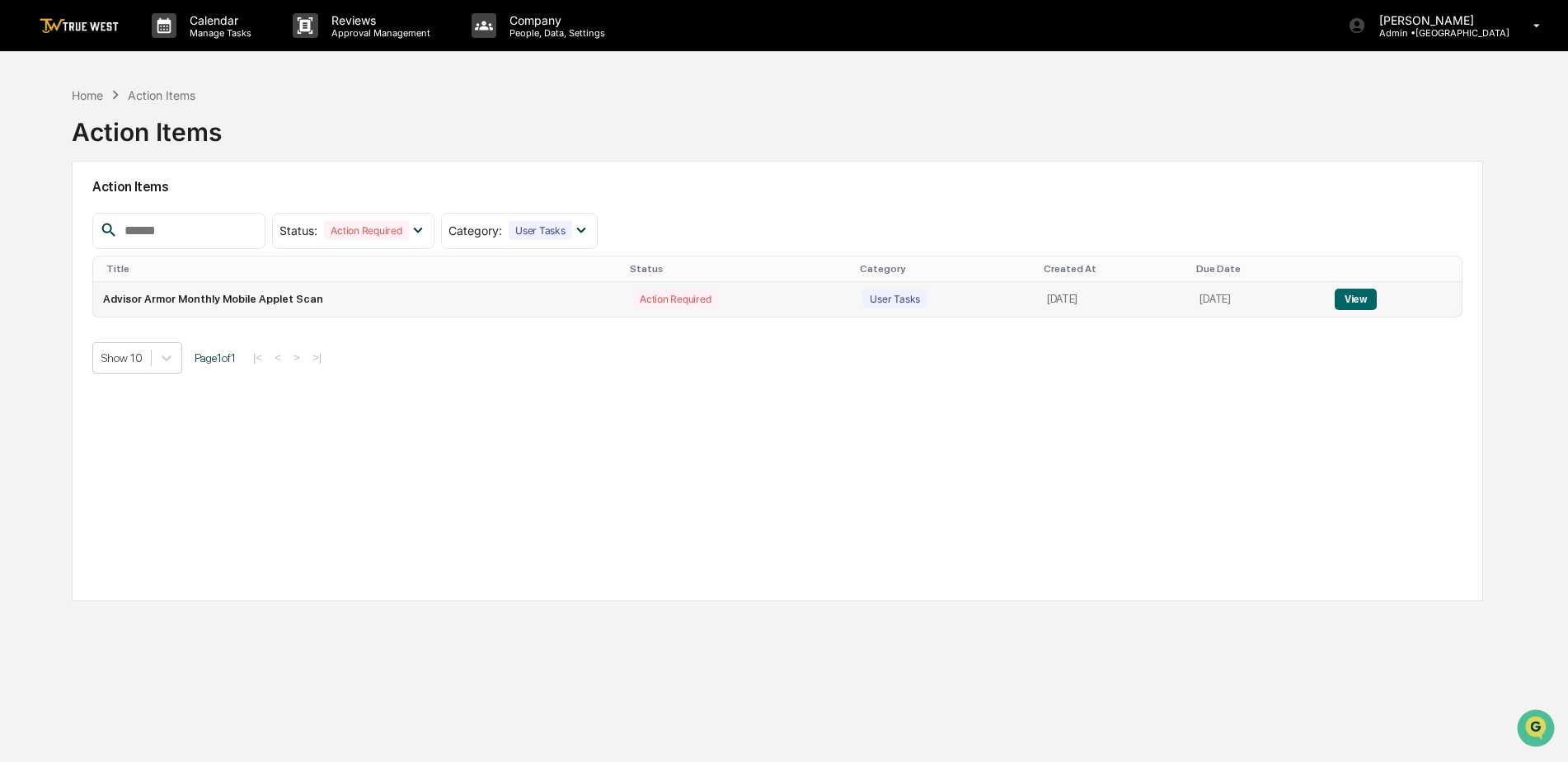
click at [1364, 296] on button "View" at bounding box center [1356, 299] width 42 height 22
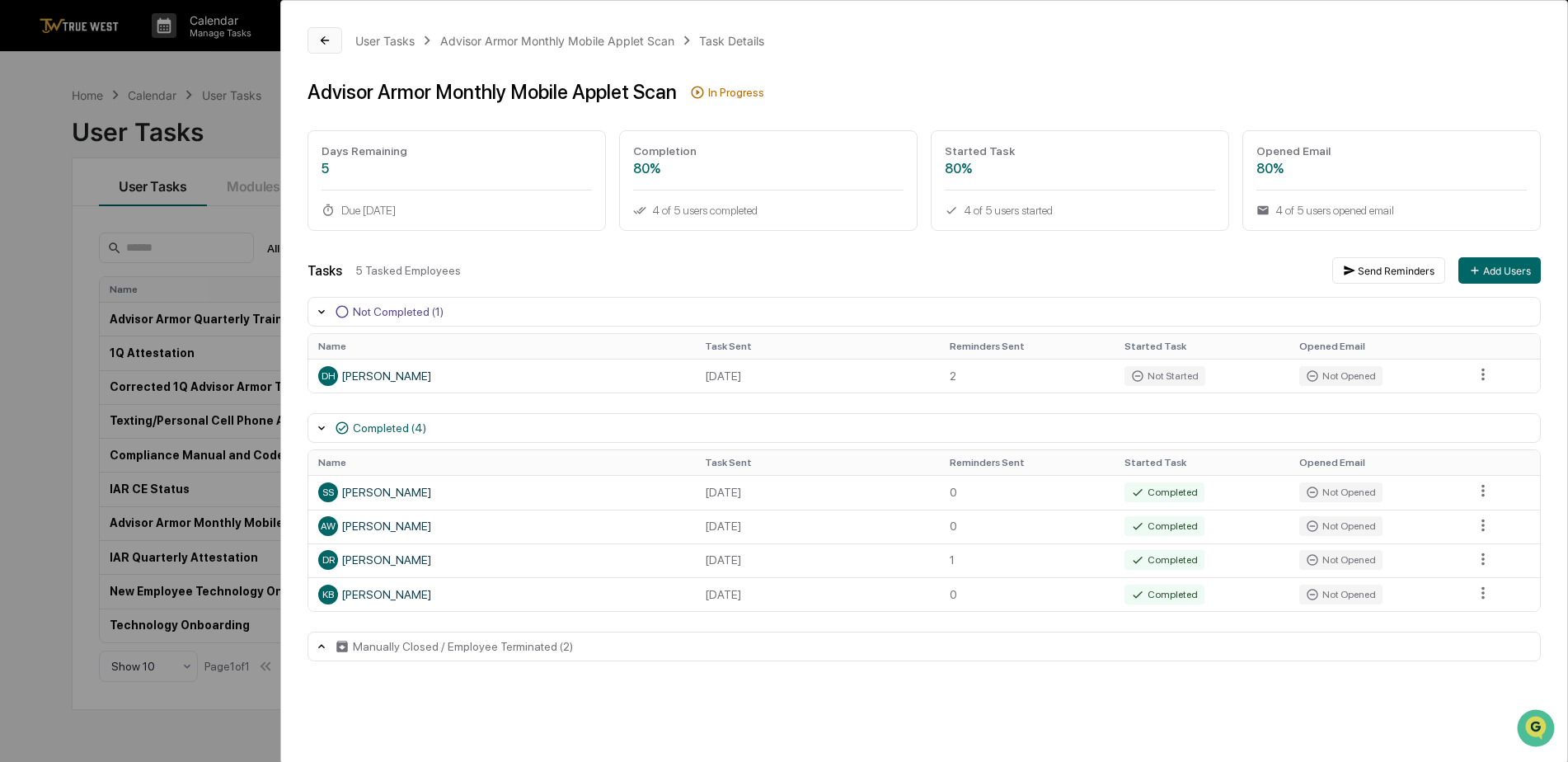
click at [324, 35] on icon at bounding box center [324, 40] width 14 height 14
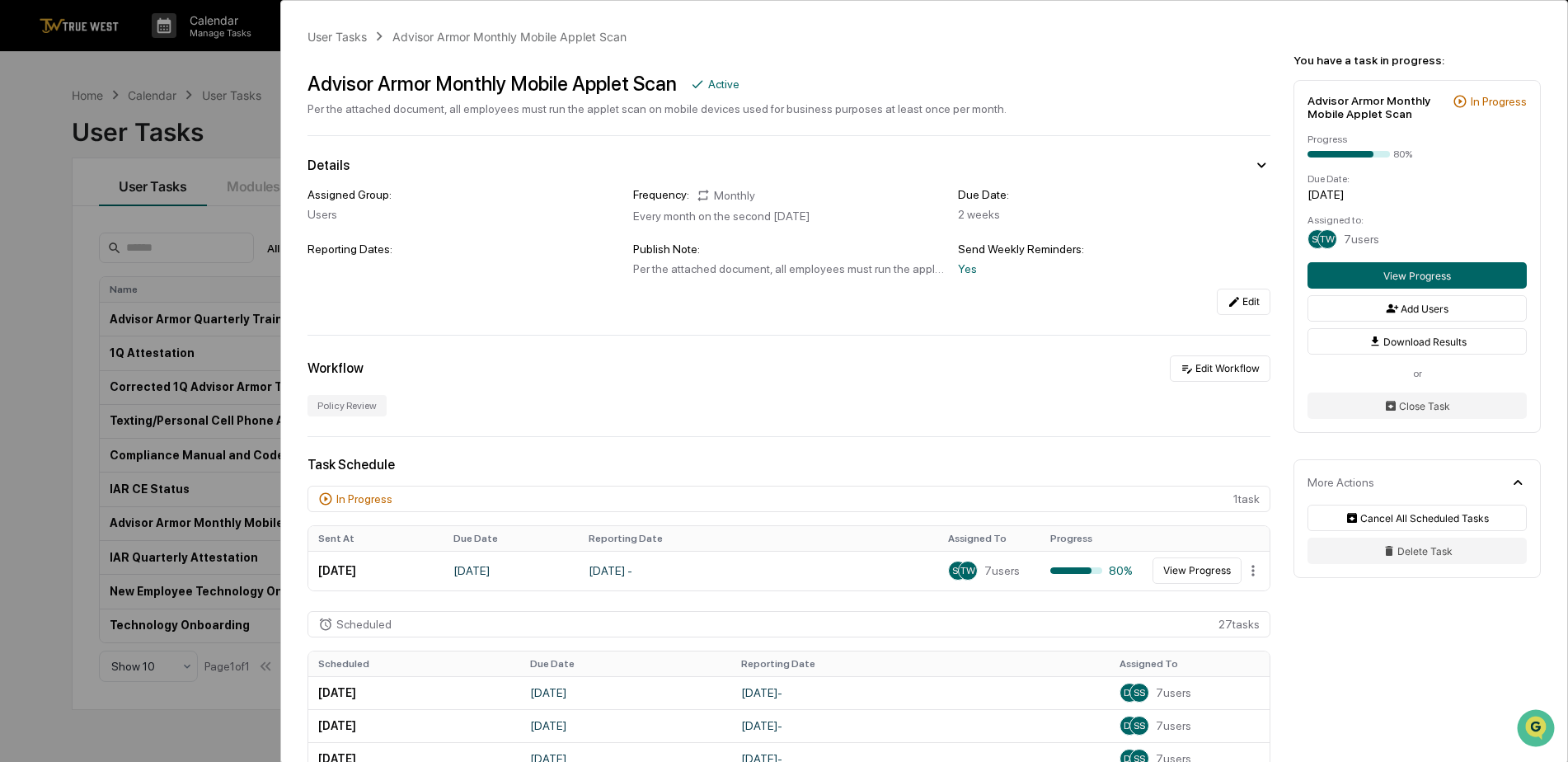
click at [106, 60] on div "User Tasks Advisor Armor Monthly Mobile Applet Scan Advisor Armor Monthly Mobil…" at bounding box center [784, 381] width 1568 height 762
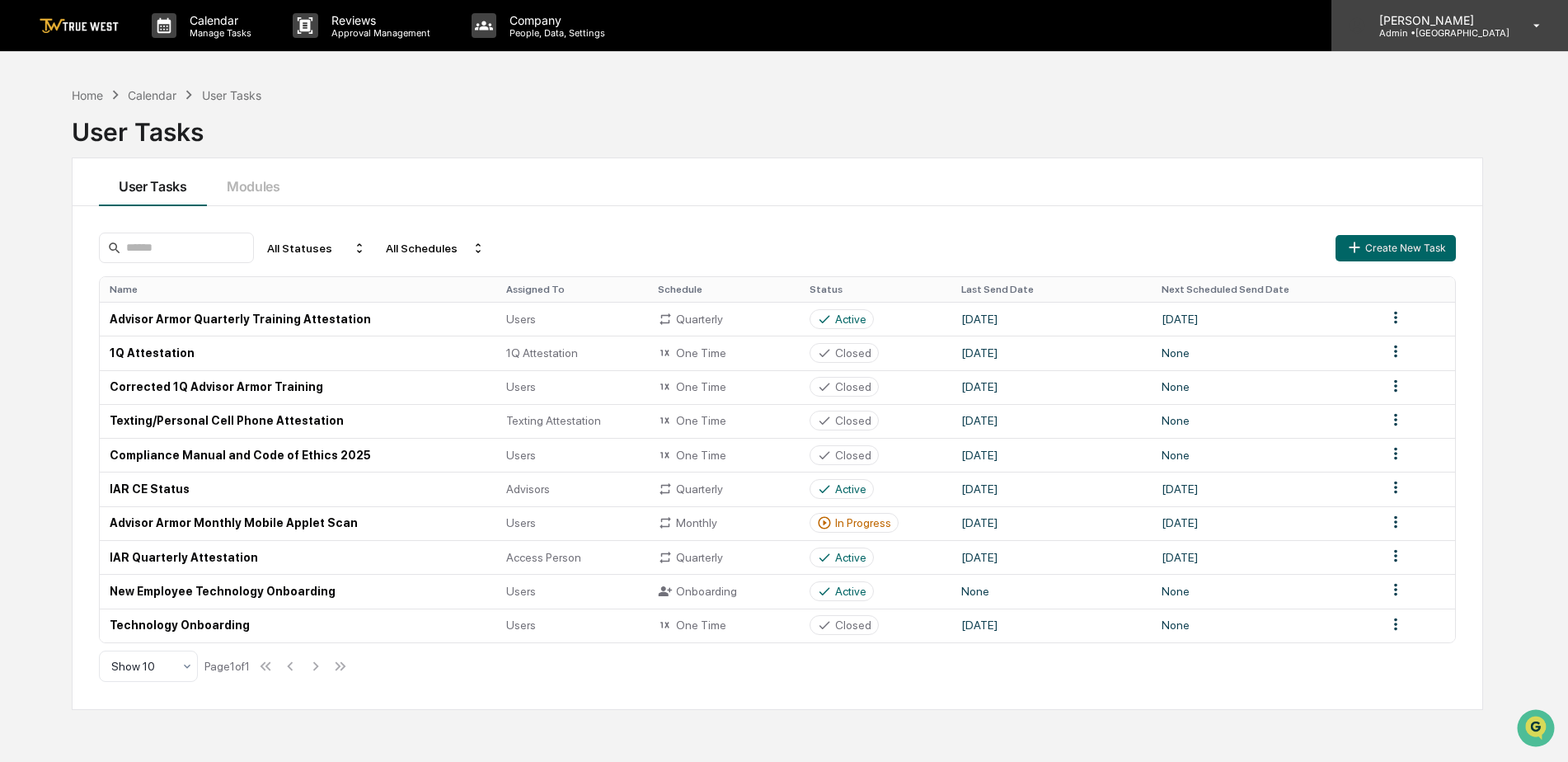
click at [1535, 26] on icon at bounding box center [1537, 25] width 29 height 15
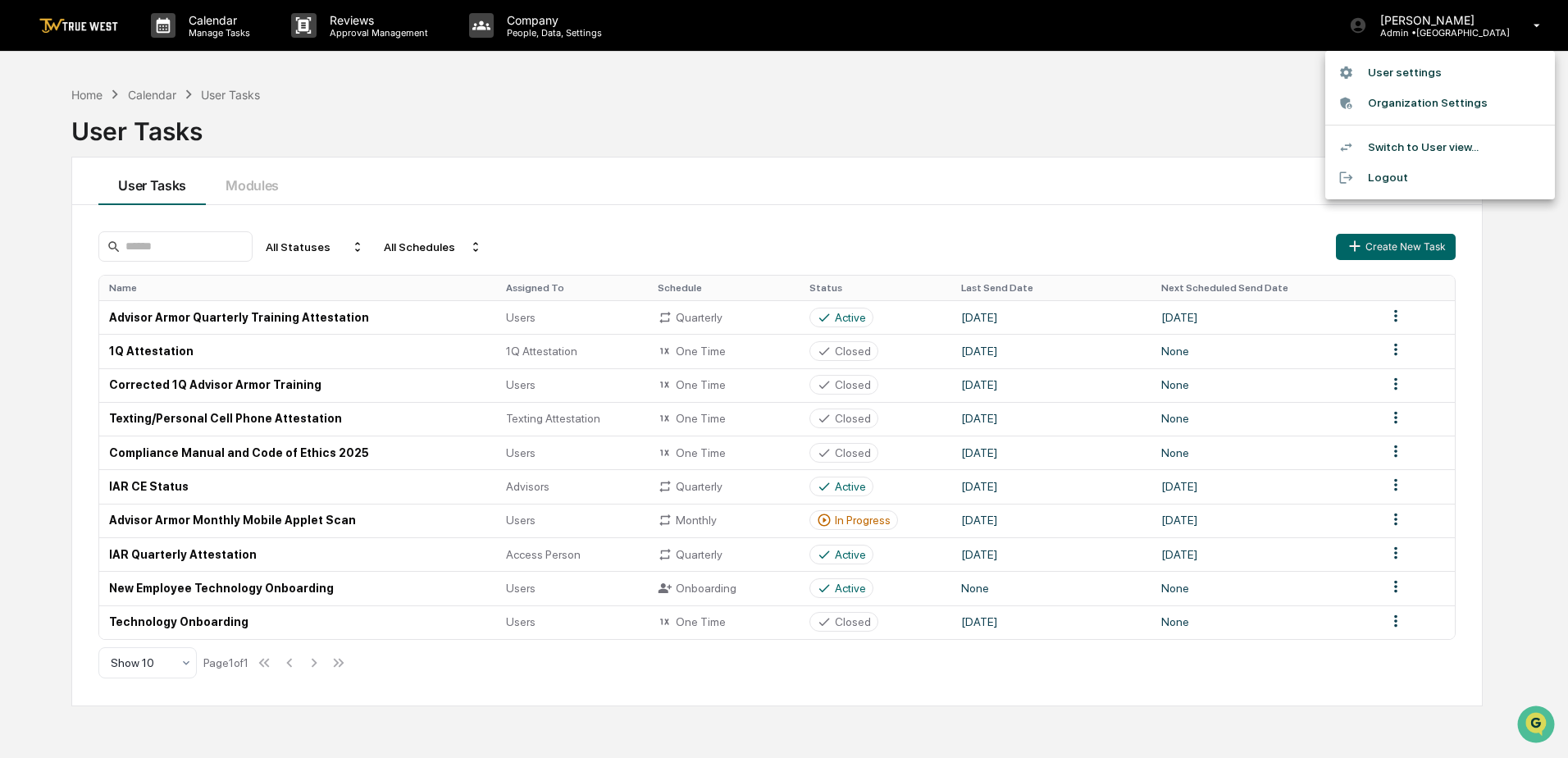
click at [1381, 174] on li "Logout" at bounding box center [1439, 178] width 229 height 31
